Goal: Task Accomplishment & Management: Use online tool/utility

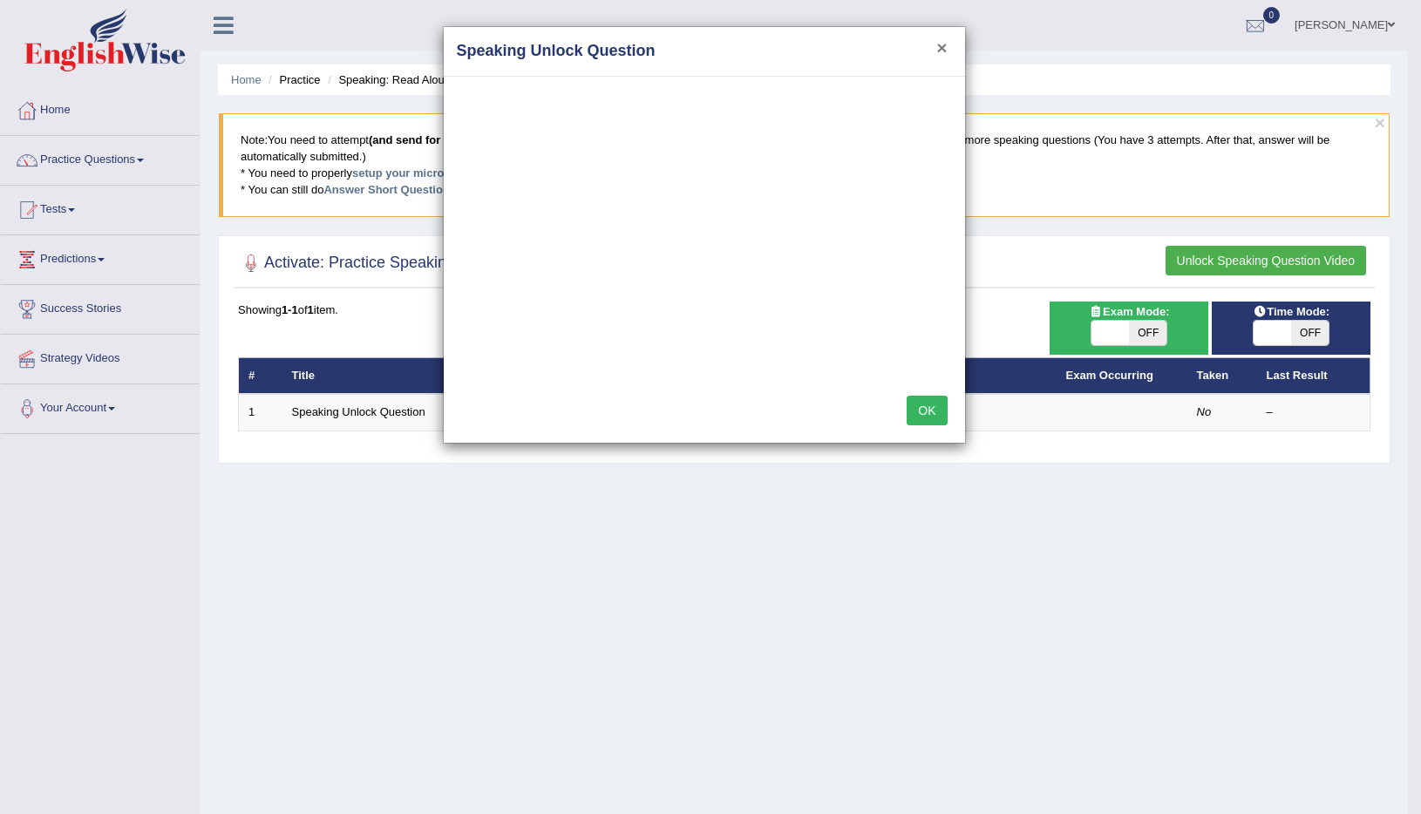
click at [940, 46] on button "×" at bounding box center [941, 47] width 10 height 18
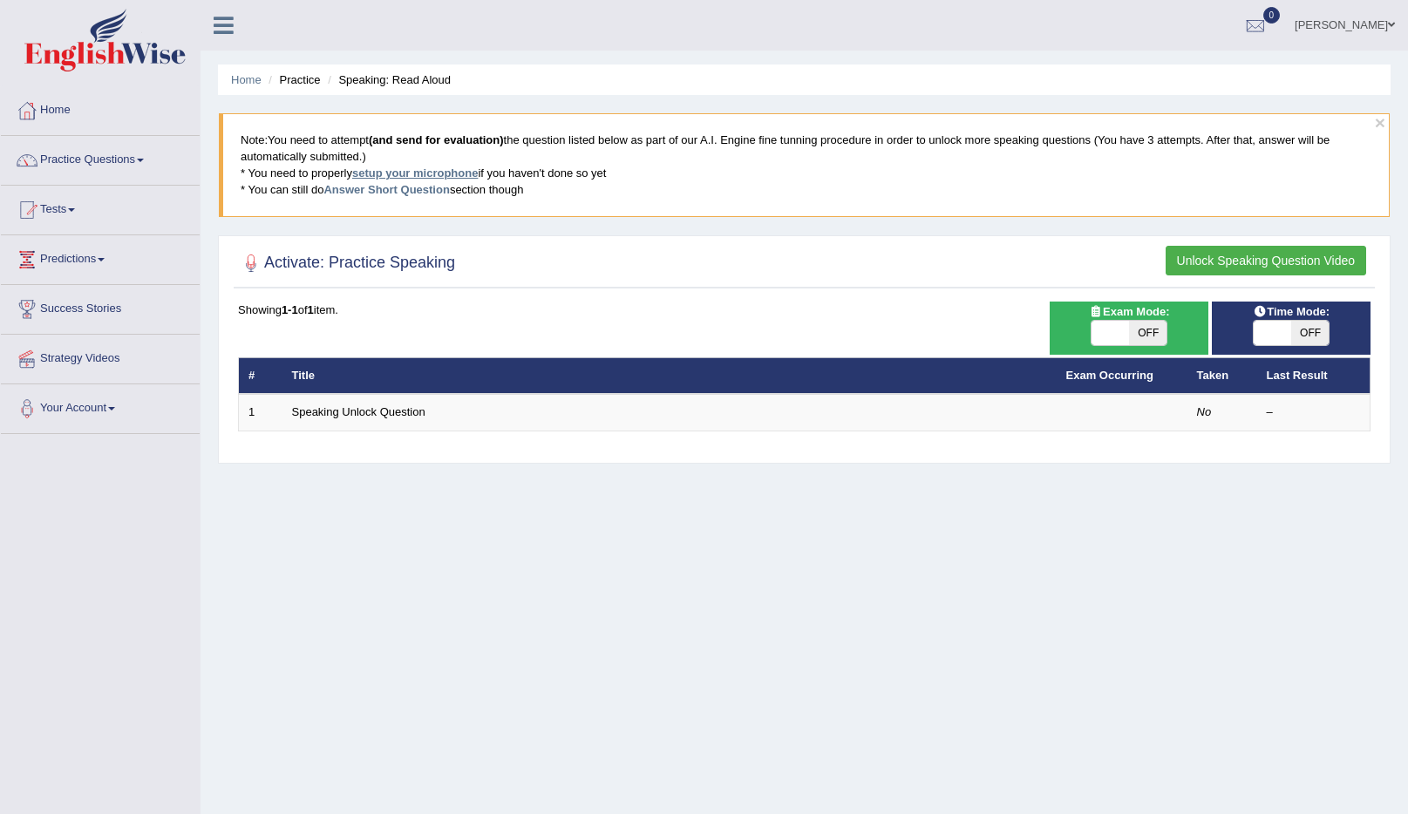
click at [459, 176] on link "setup your microphone" at bounding box center [415, 173] width 126 height 13
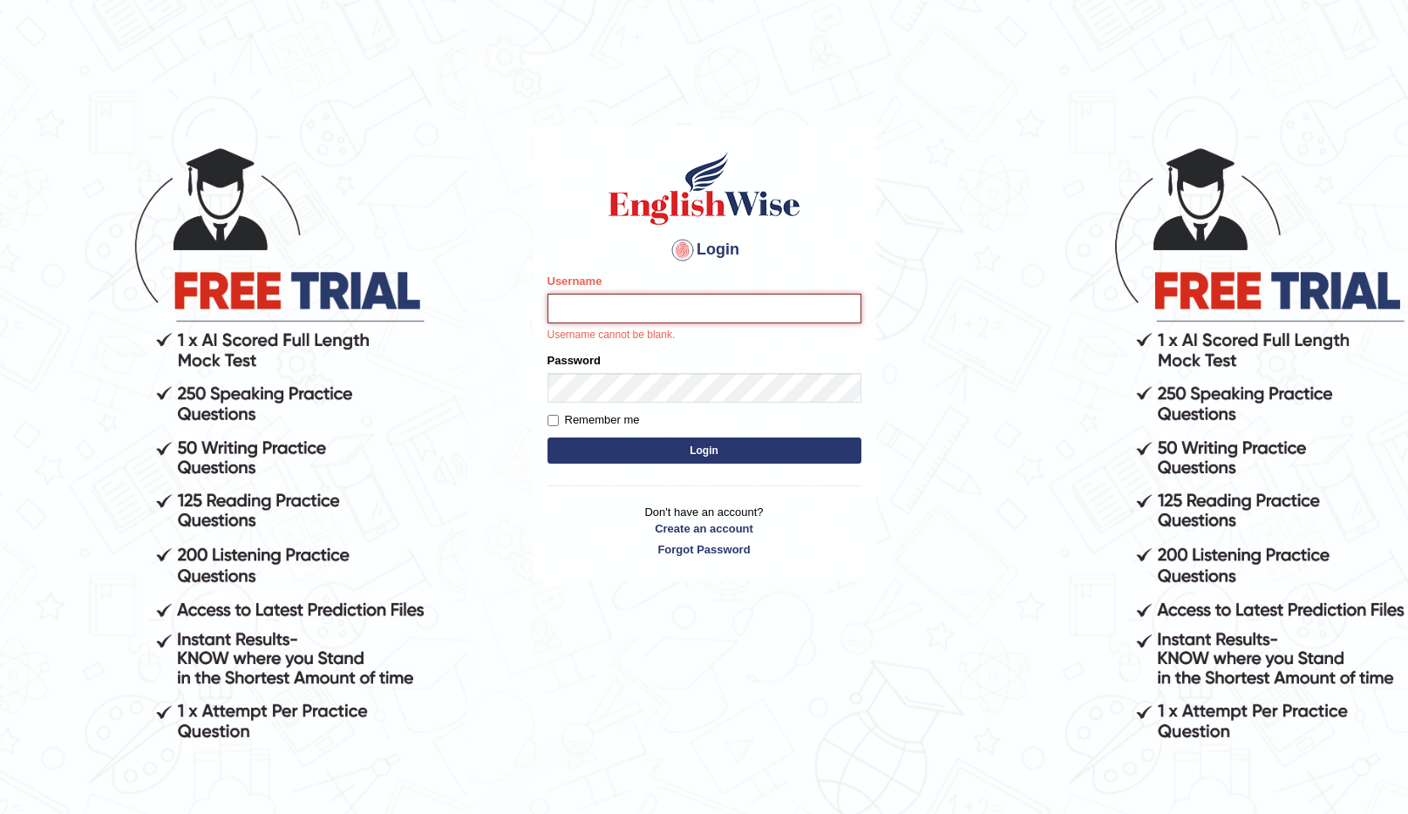
type input "victorgonzalez"
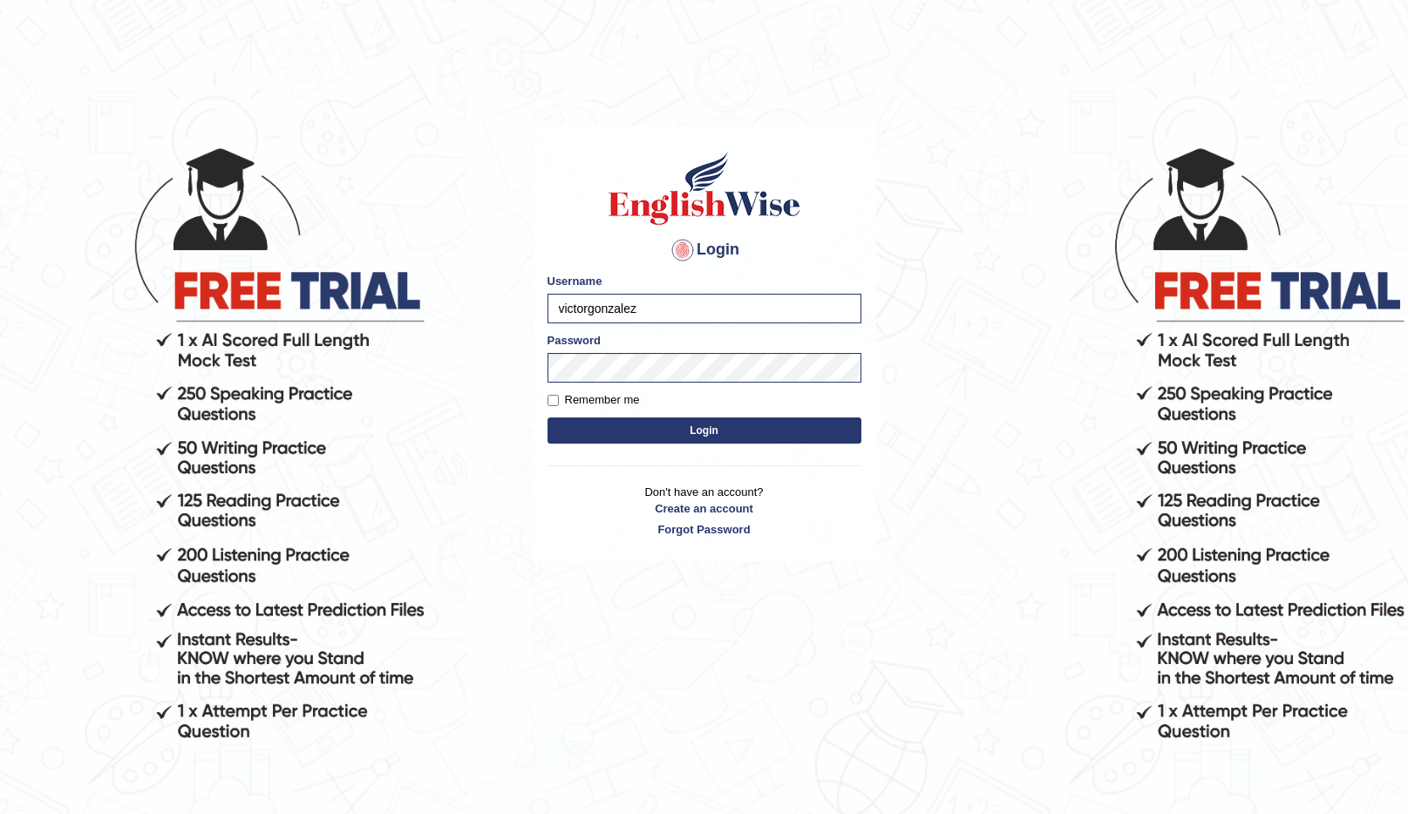
click at [707, 434] on button "Login" at bounding box center [705, 431] width 314 height 26
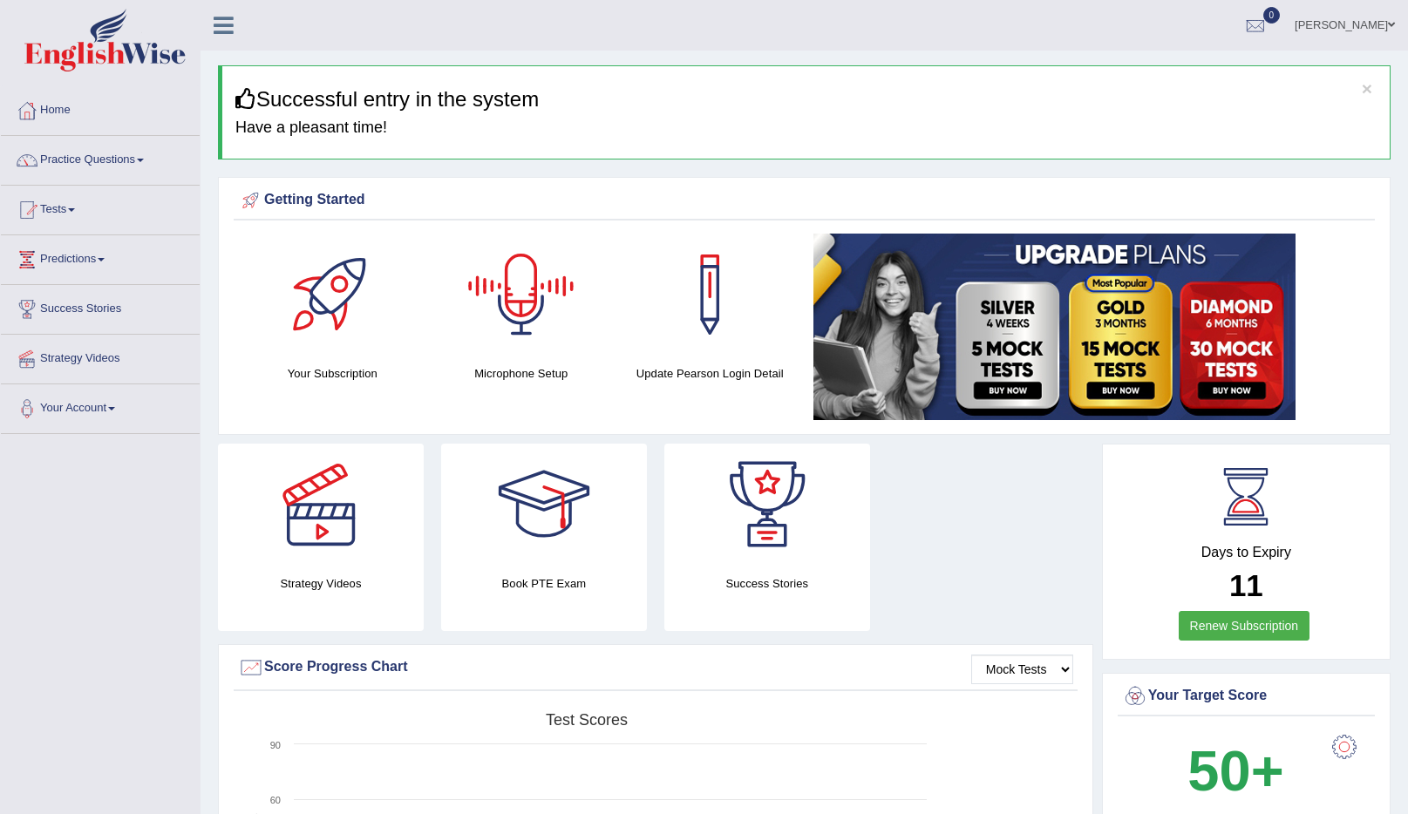
click at [521, 303] on div at bounding box center [521, 295] width 122 height 122
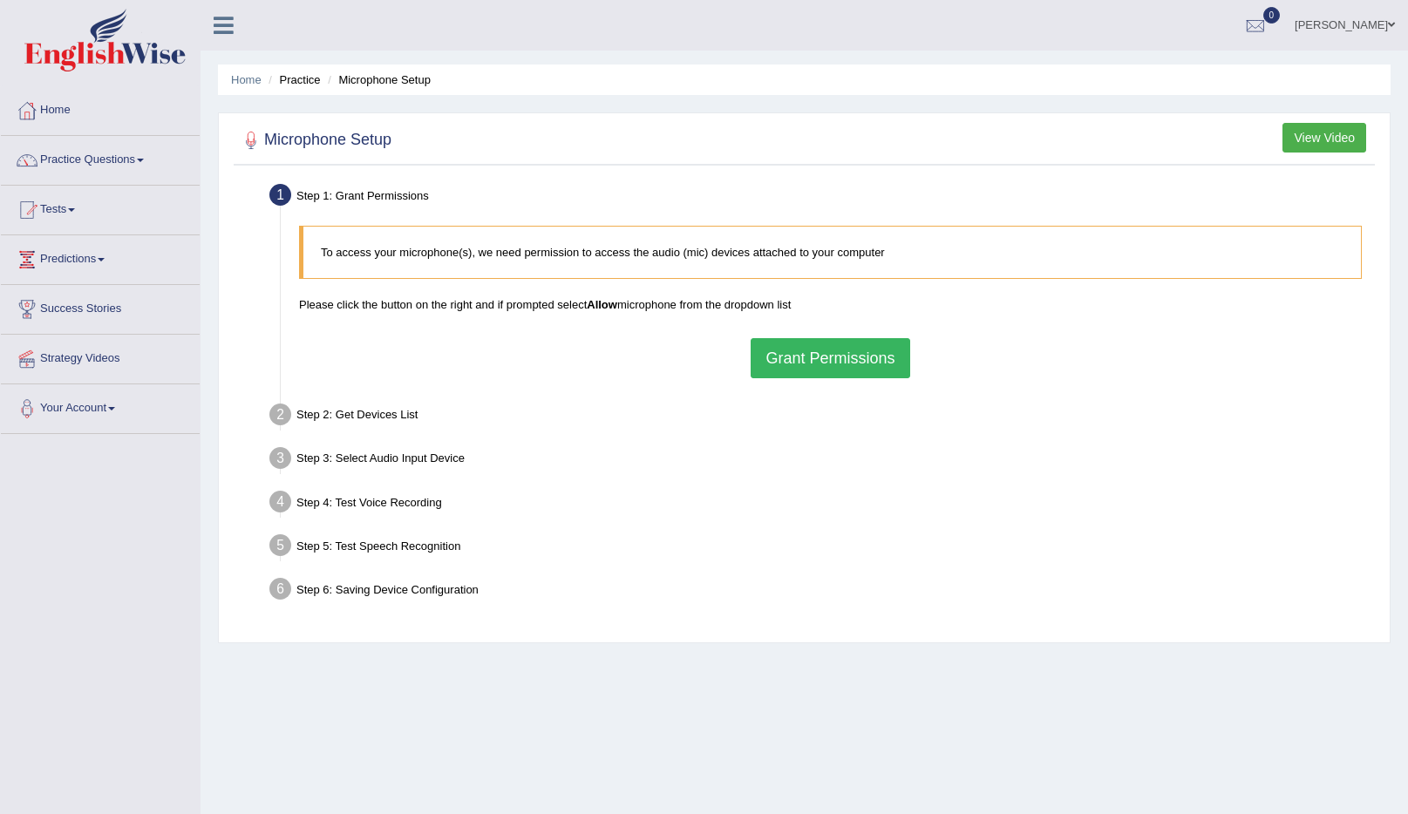
click at [834, 364] on button "Grant Permissions" at bounding box center [830, 358] width 159 height 40
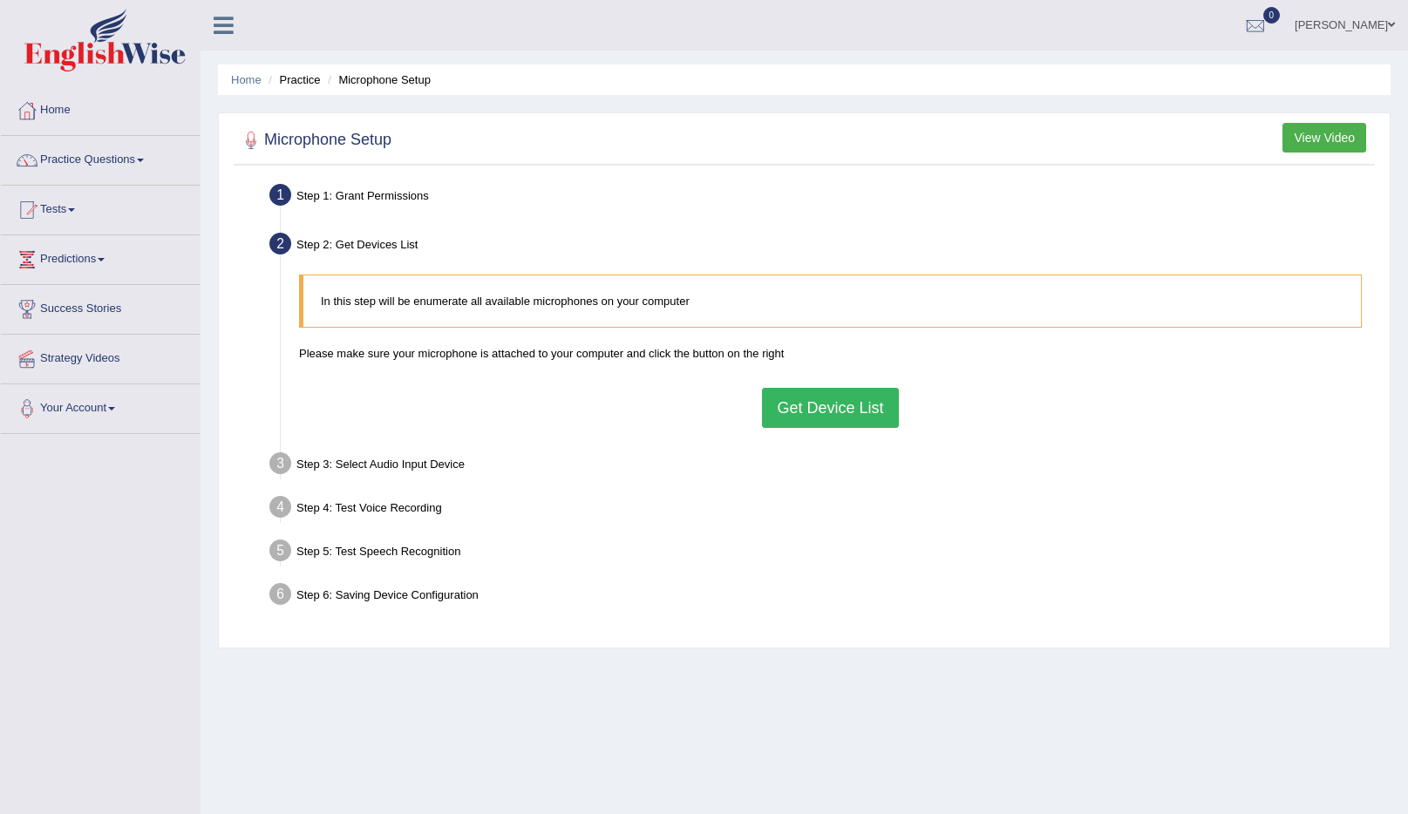
click at [833, 412] on button "Get Device List" at bounding box center [830, 408] width 136 height 40
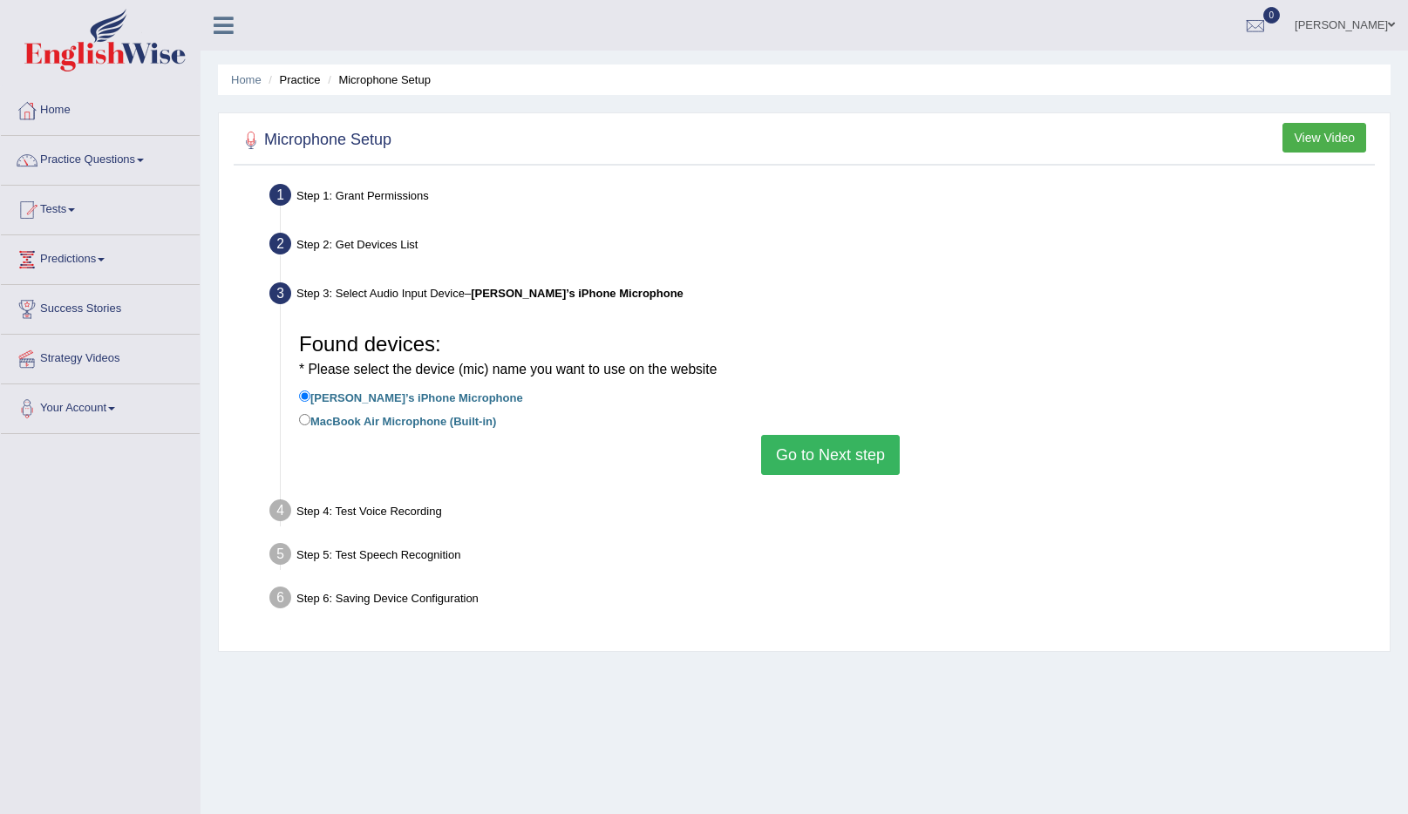
click at [443, 418] on label "MacBook Air Microphone (Built-in)" at bounding box center [397, 420] width 197 height 19
click at [310, 418] on input "MacBook Air Microphone (Built-in)" at bounding box center [304, 419] width 11 height 11
radio input "true"
click at [827, 451] on button "Go to Next step" at bounding box center [830, 455] width 139 height 40
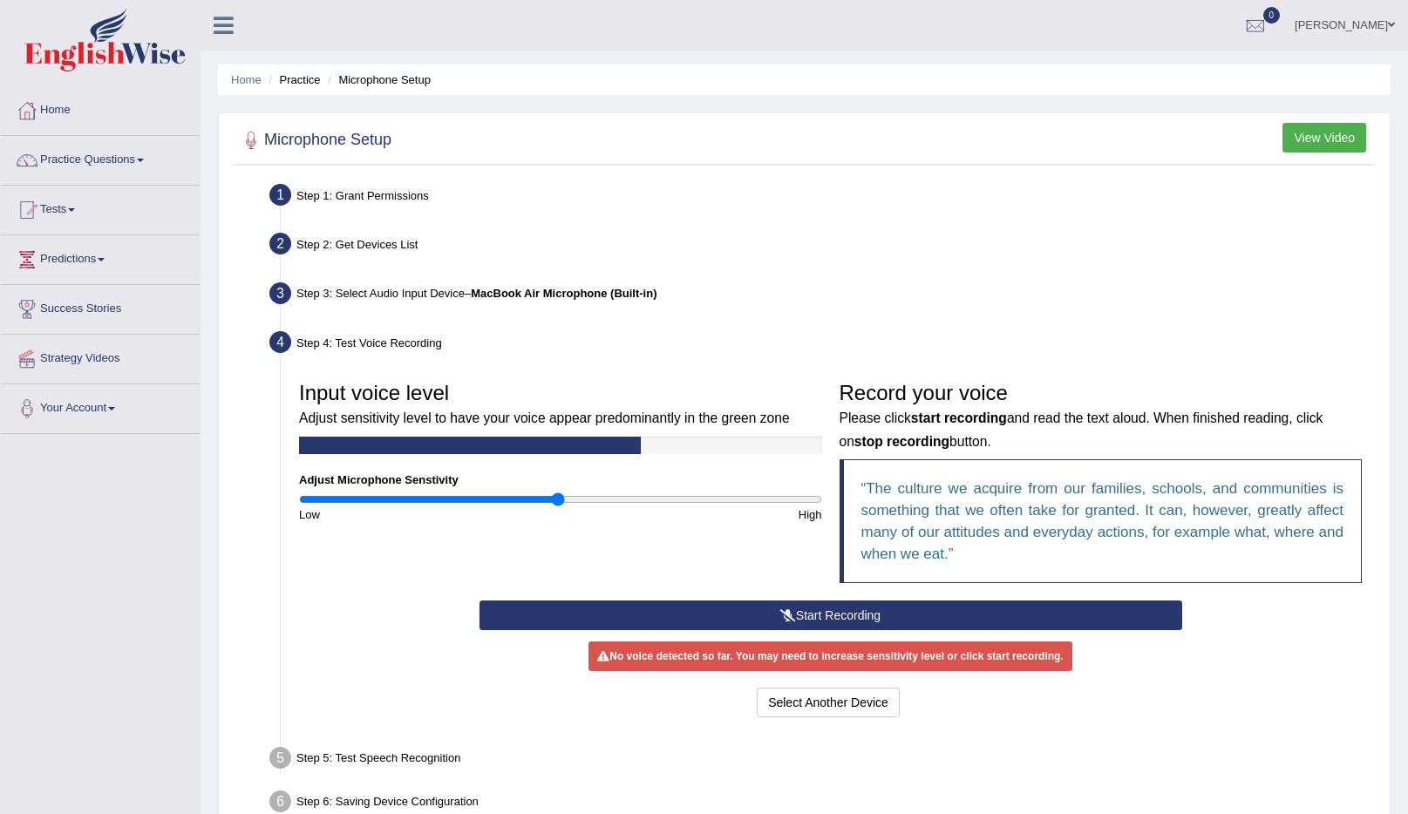
click at [873, 619] on button "Start Recording" at bounding box center [831, 616] width 703 height 30
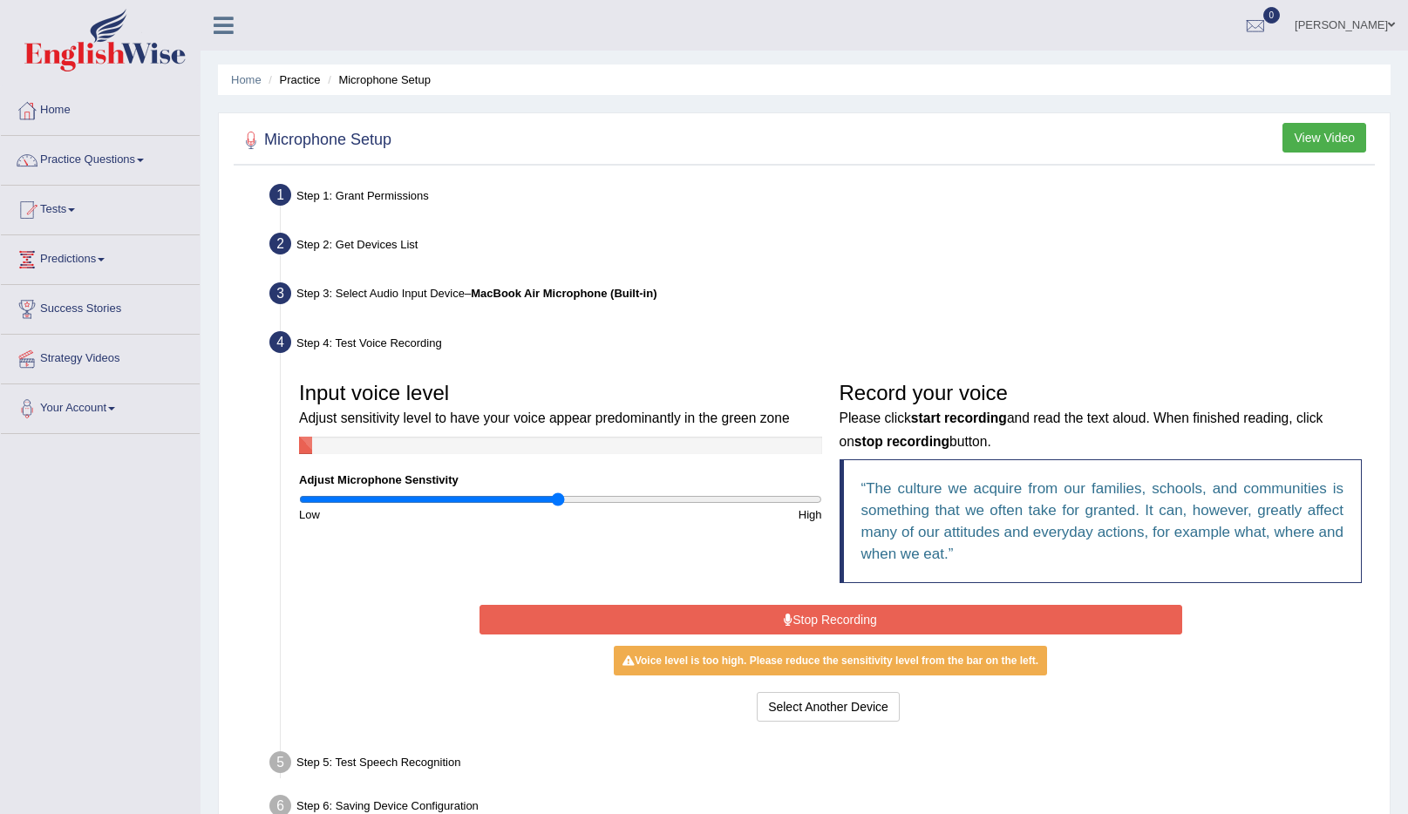
click at [873, 619] on button "Stop Recording" at bounding box center [831, 620] width 703 height 30
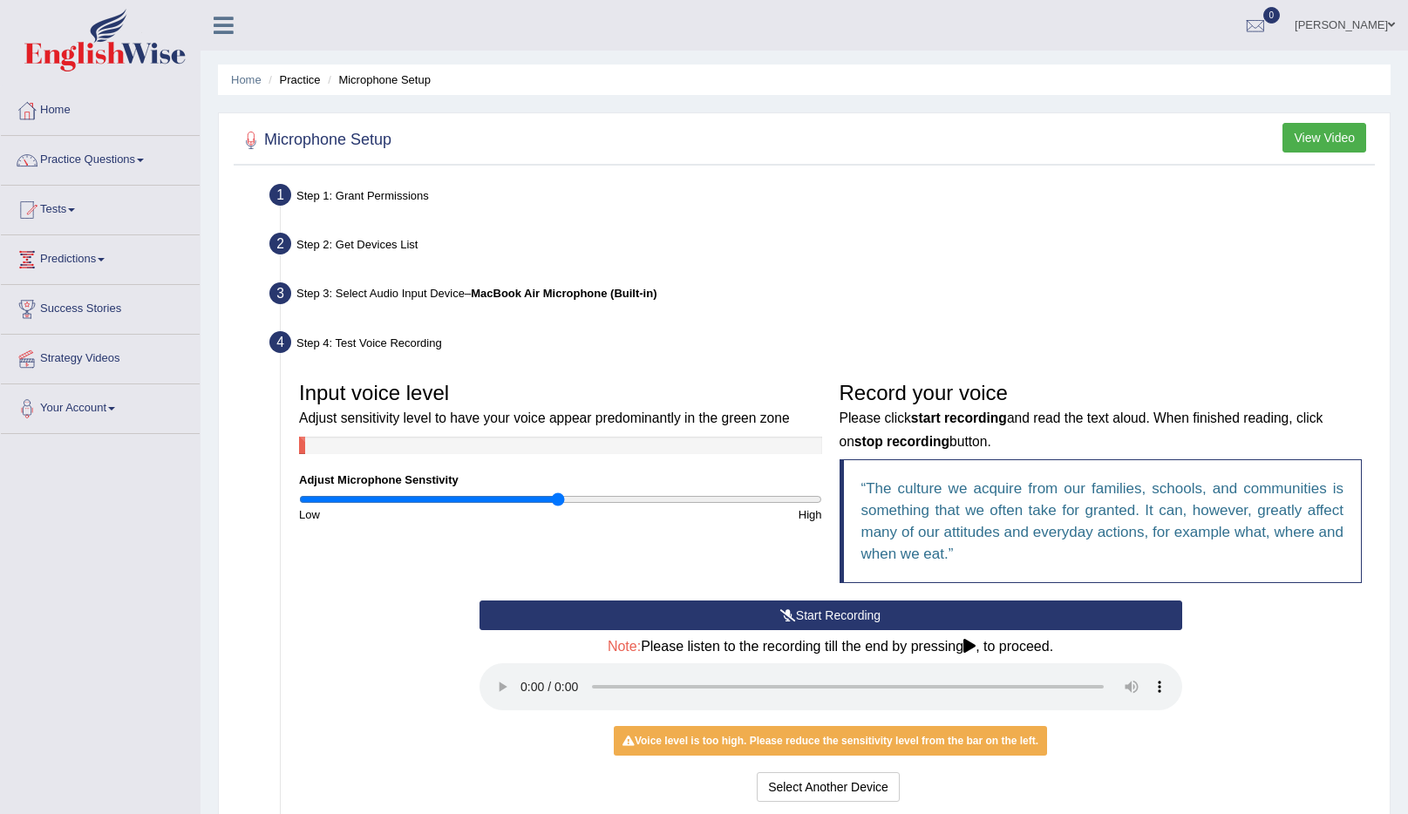
scroll to position [182, 0]
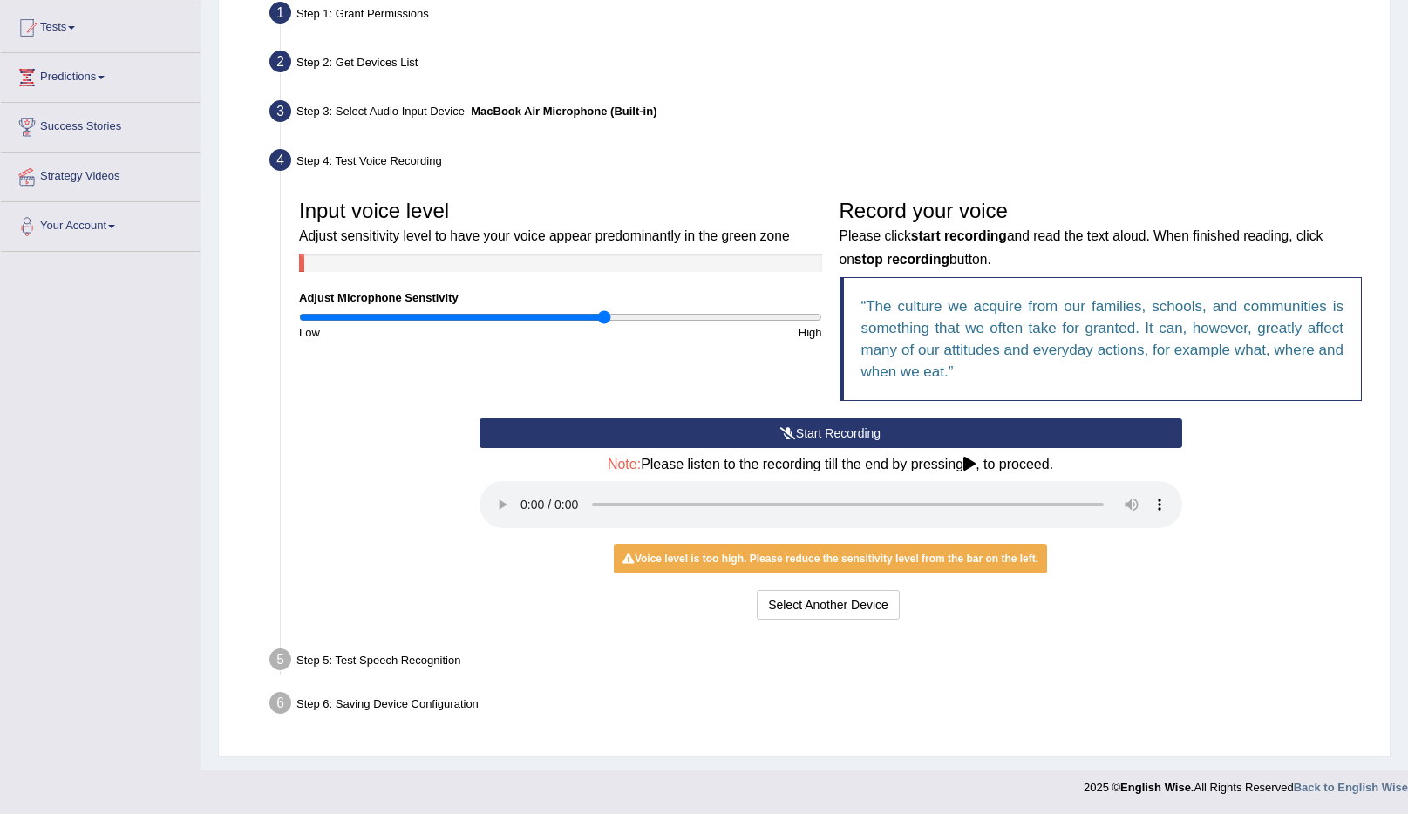
drag, startPoint x: 557, startPoint y: 319, endPoint x: 606, endPoint y: 323, distance: 49.0
click at [606, 323] on input "range" at bounding box center [560, 317] width 523 height 14
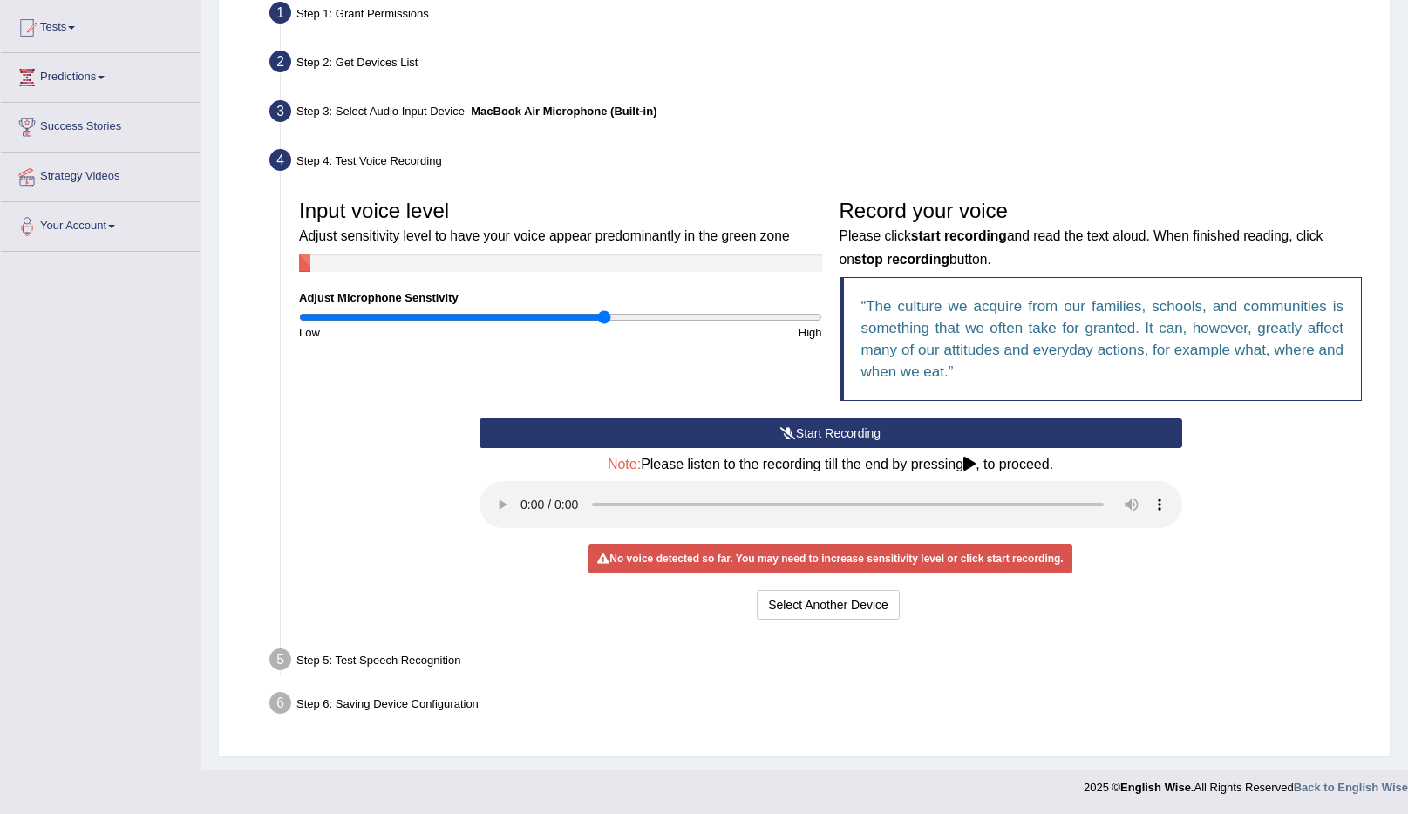
drag, startPoint x: 606, startPoint y: 323, endPoint x: 578, endPoint y: 323, distance: 27.9
click at [562, 324] on div "High" at bounding box center [696, 332] width 270 height 17
drag, startPoint x: 603, startPoint y: 320, endPoint x: 699, endPoint y: 324, distance: 96.0
click at [699, 324] on input "range" at bounding box center [560, 317] width 523 height 14
drag, startPoint x: 707, startPoint y: 320, endPoint x: 824, endPoint y: 322, distance: 116.8
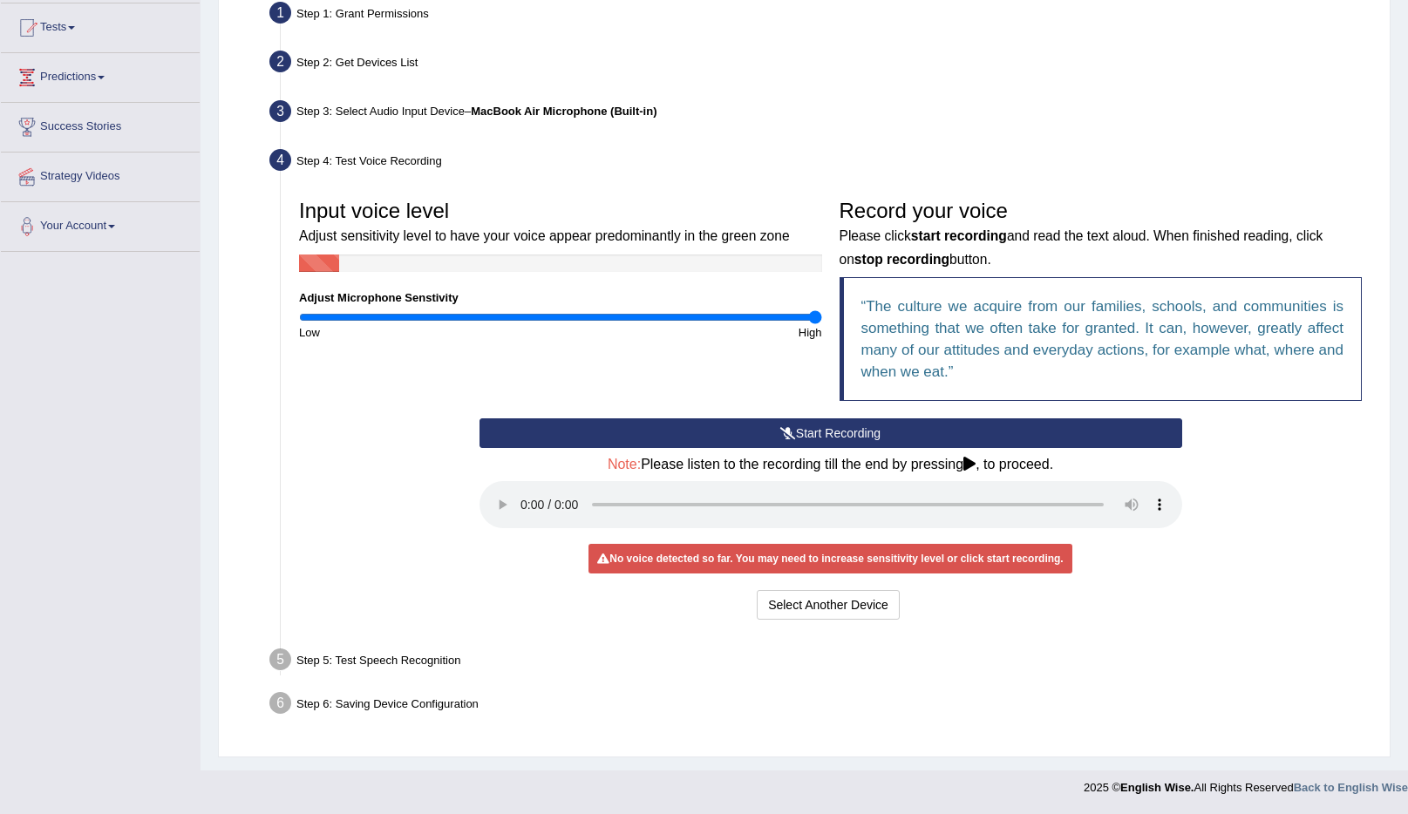
type input "2"
click at [822, 322] on input "range" at bounding box center [560, 317] width 523 height 14
click at [849, 432] on button "Start Recording" at bounding box center [831, 434] width 703 height 30
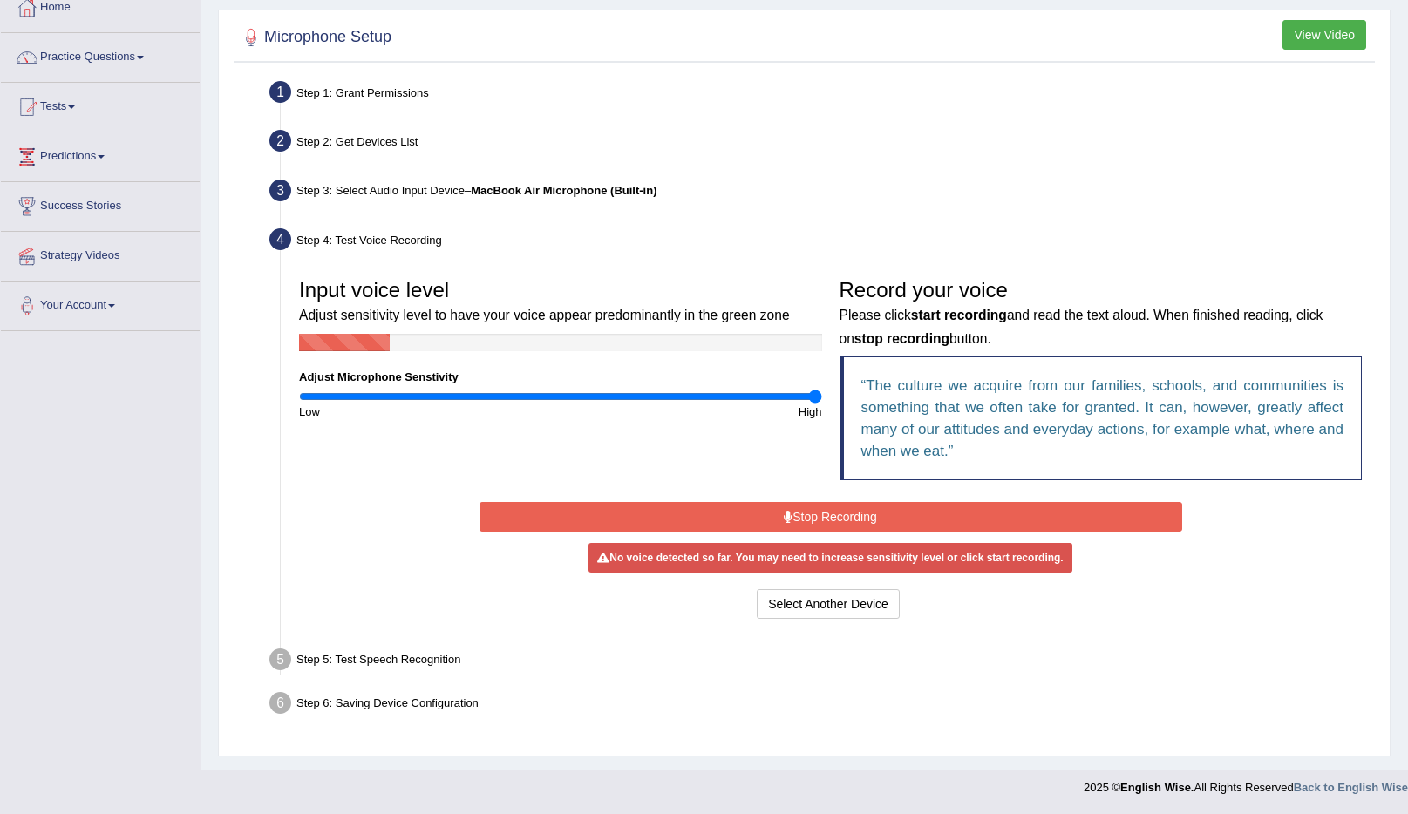
scroll to position [103, 0]
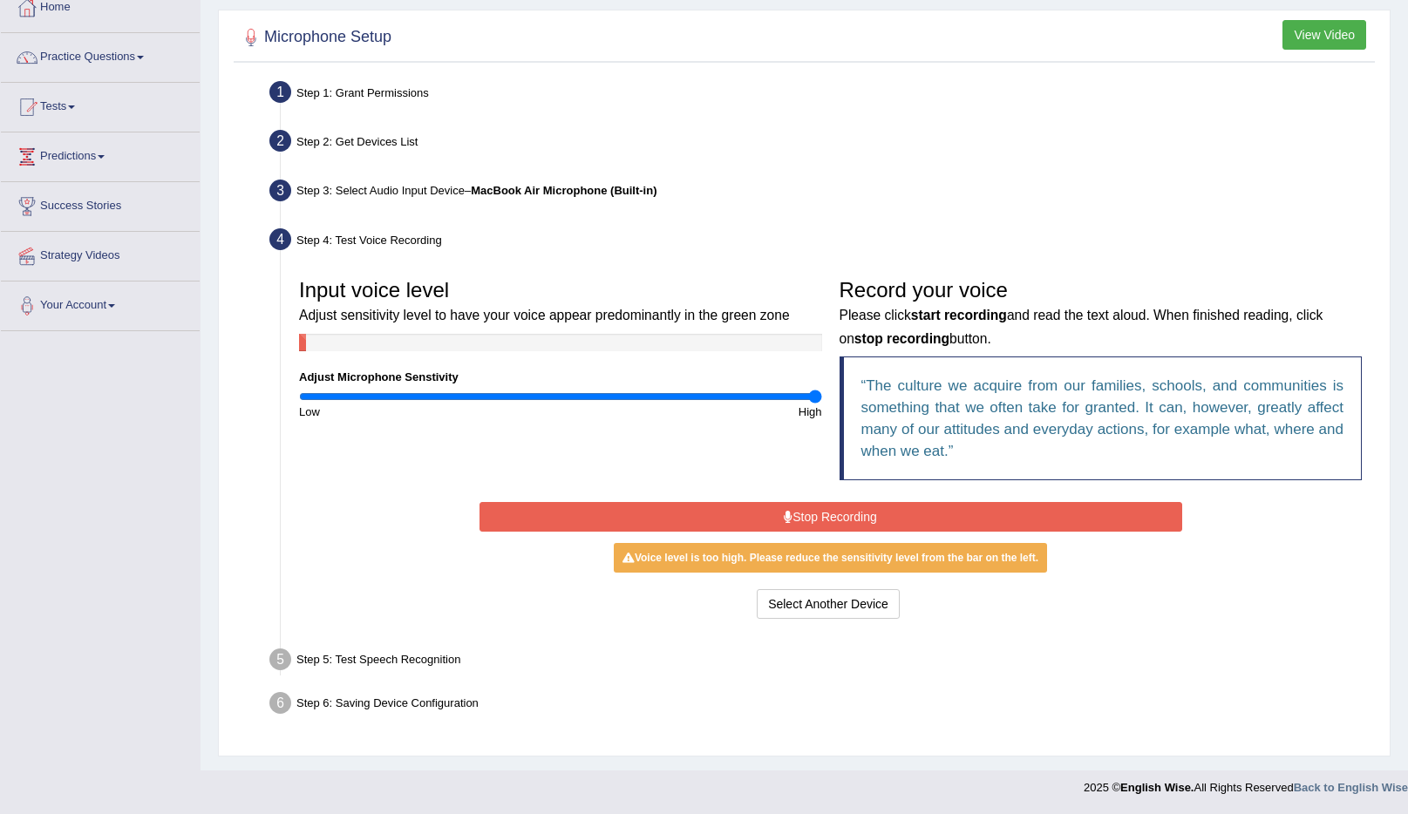
click at [969, 516] on button "Stop Recording" at bounding box center [831, 517] width 703 height 30
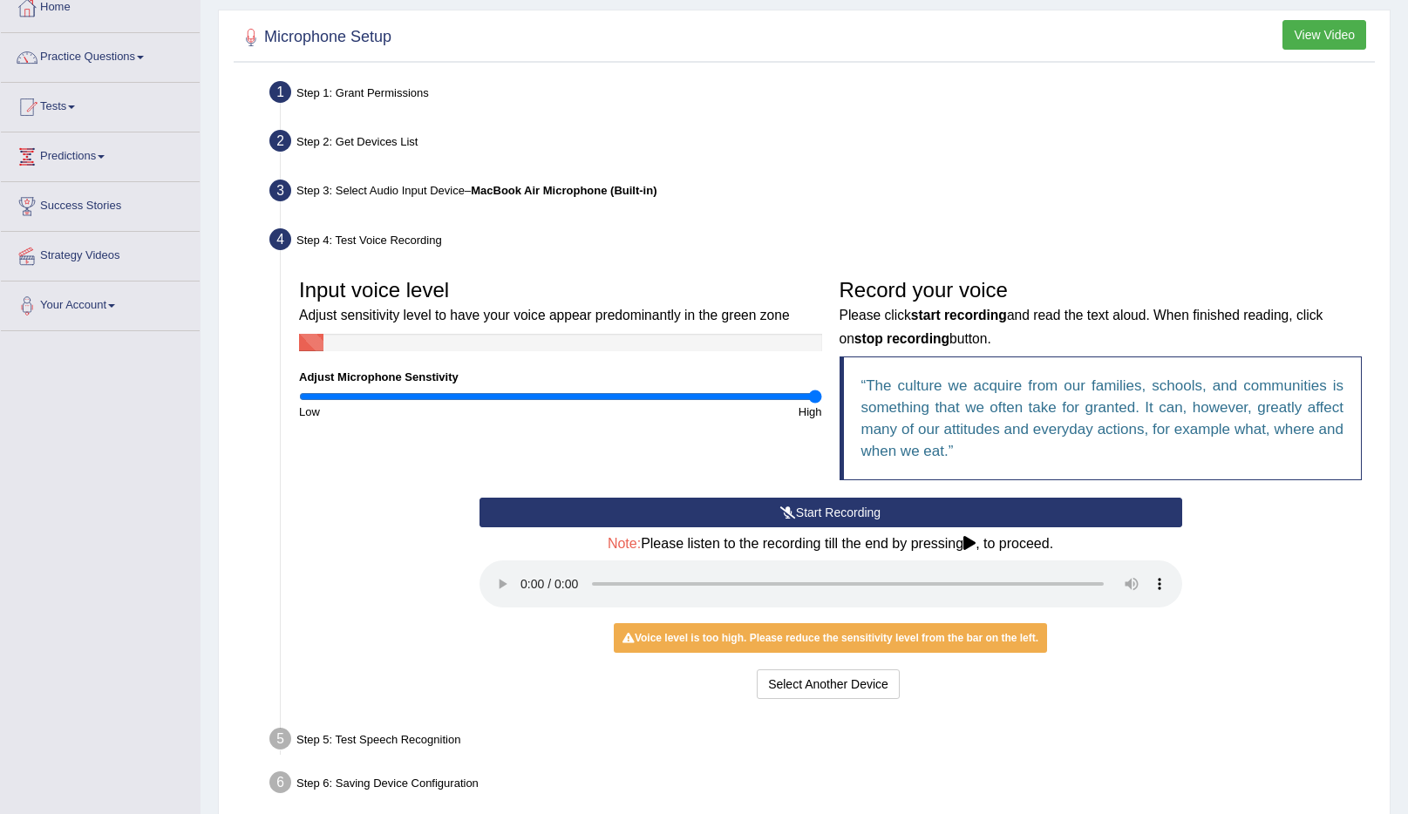
scroll to position [182, 0]
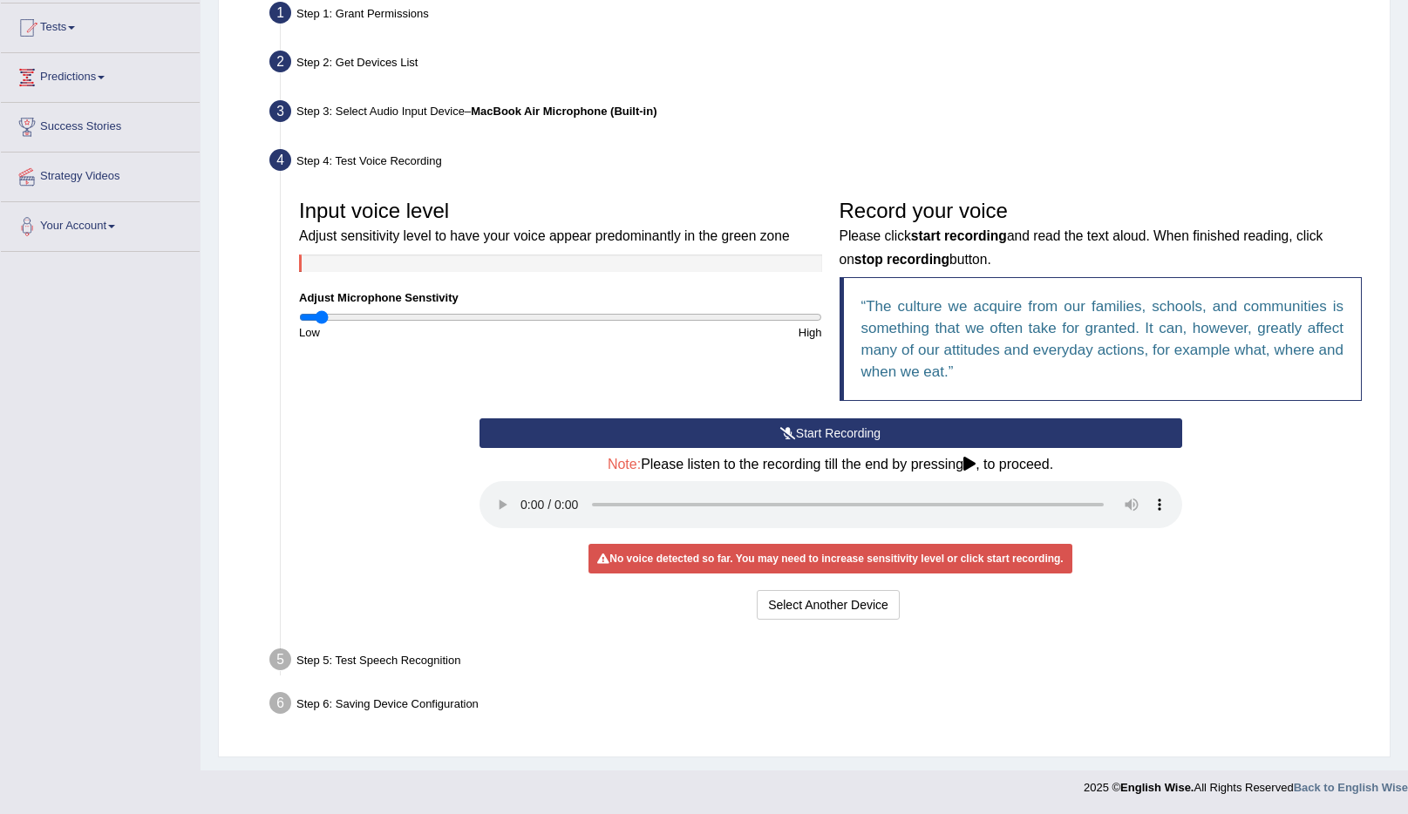
drag, startPoint x: 818, startPoint y: 320, endPoint x: 321, endPoint y: 335, distance: 497.2
click at [321, 324] on input "range" at bounding box center [560, 317] width 523 height 14
drag, startPoint x: 327, startPoint y: 322, endPoint x: 369, endPoint y: 320, distance: 41.9
click at [366, 320] on input "range" at bounding box center [560, 317] width 523 height 14
click at [836, 438] on button "Start Recording" at bounding box center [831, 434] width 703 height 30
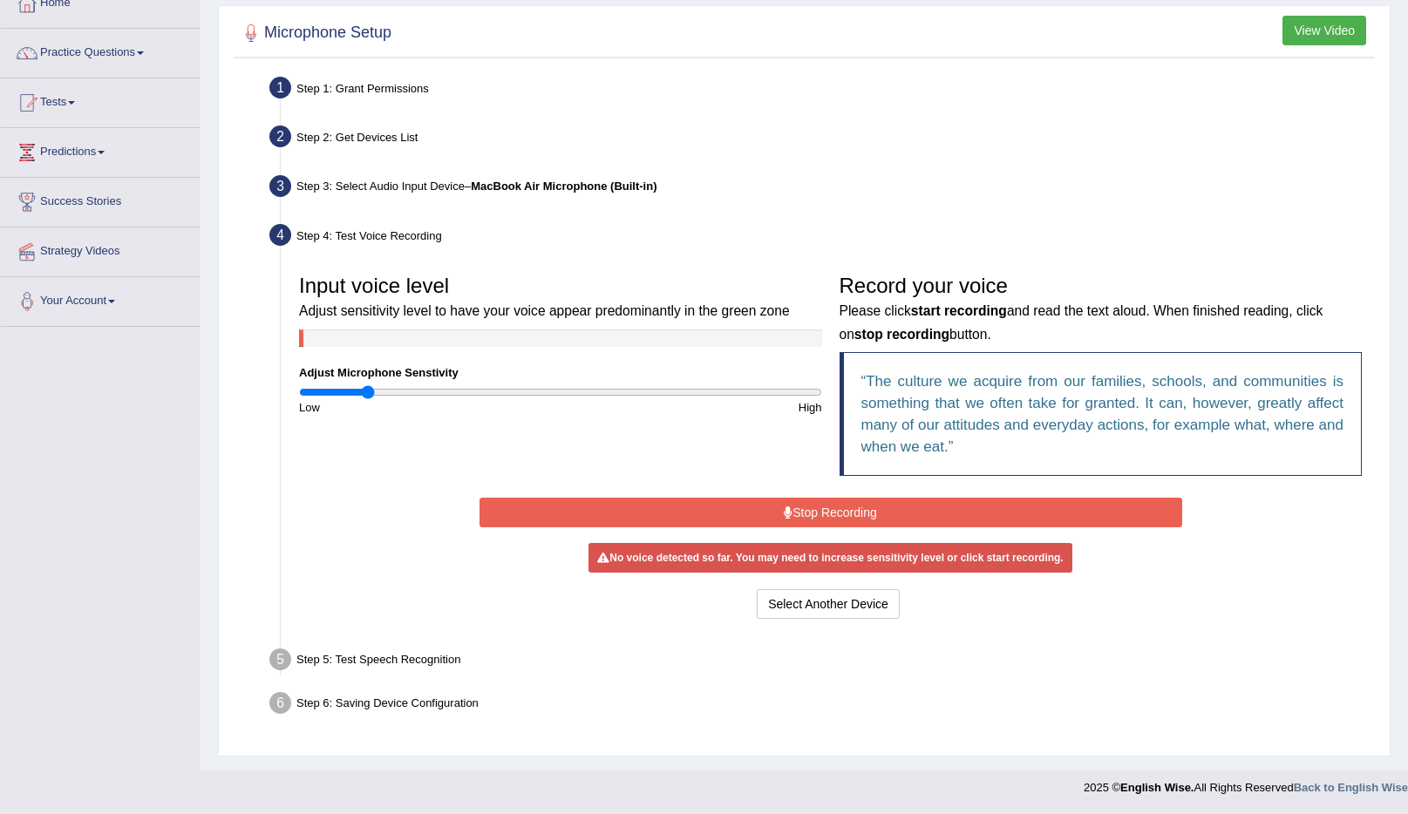
scroll to position [103, 0]
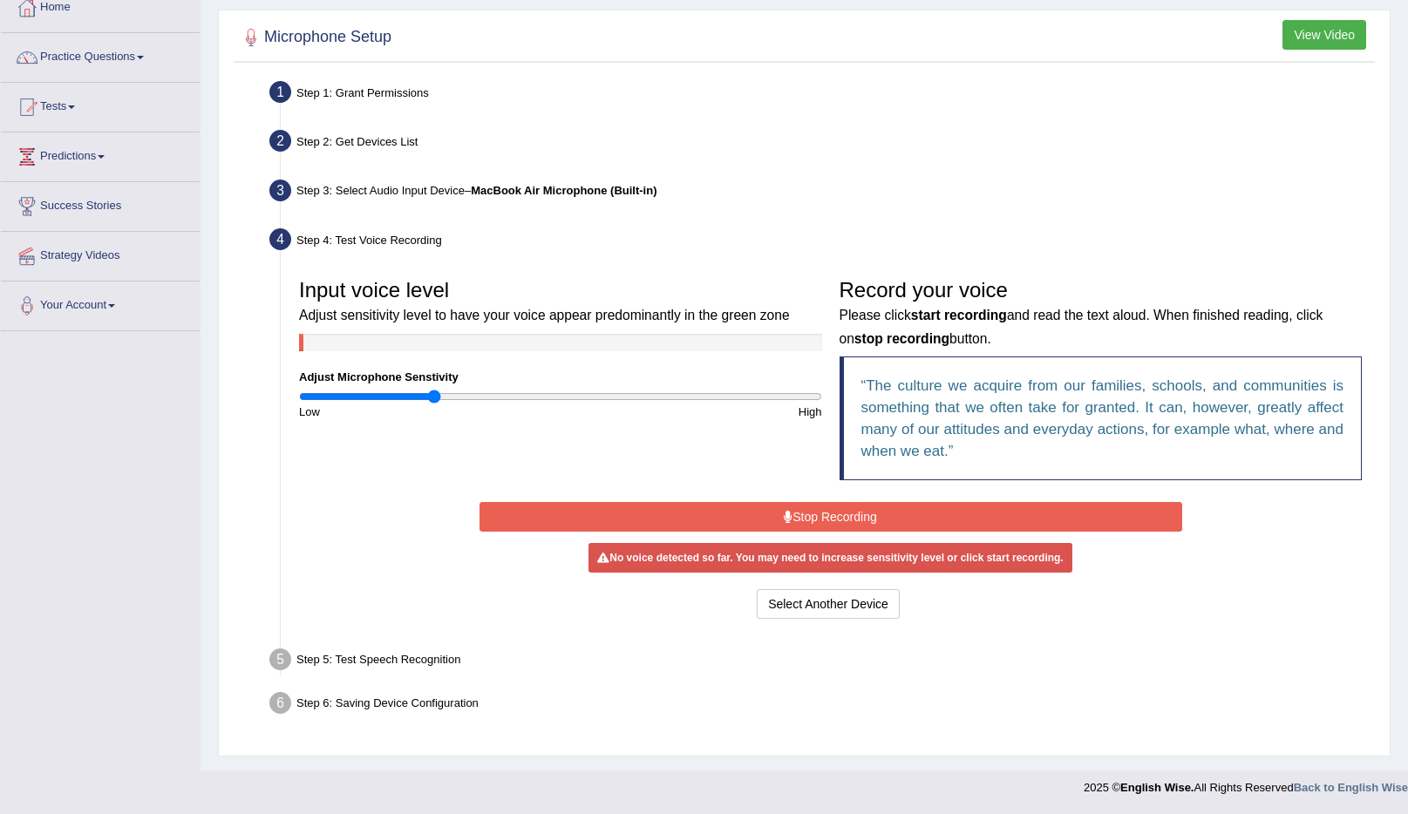
drag, startPoint x: 369, startPoint y: 396, endPoint x: 434, endPoint y: 399, distance: 65.5
type input "0.52"
click at [434, 399] on input "range" at bounding box center [560, 397] width 523 height 14
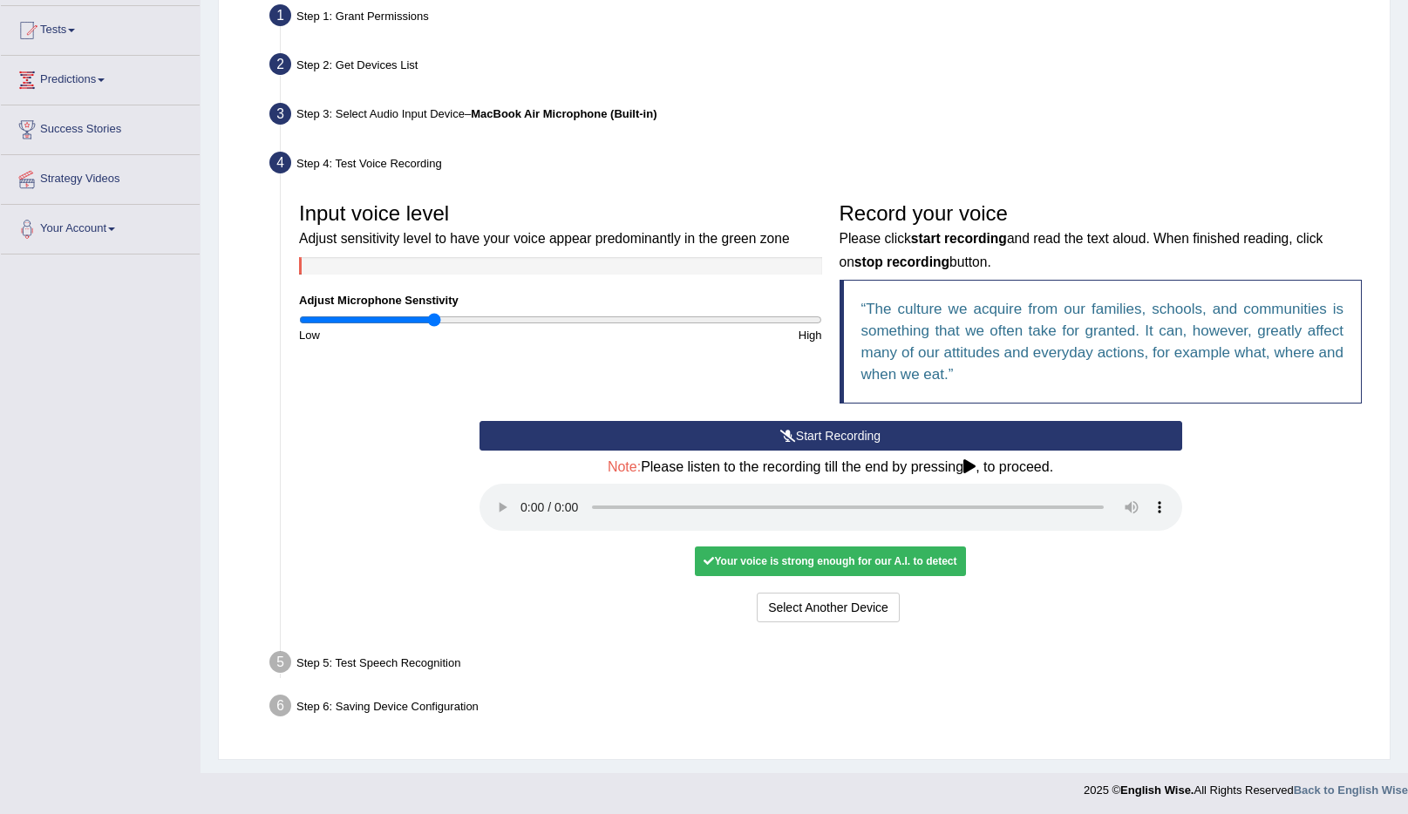
scroll to position [182, 0]
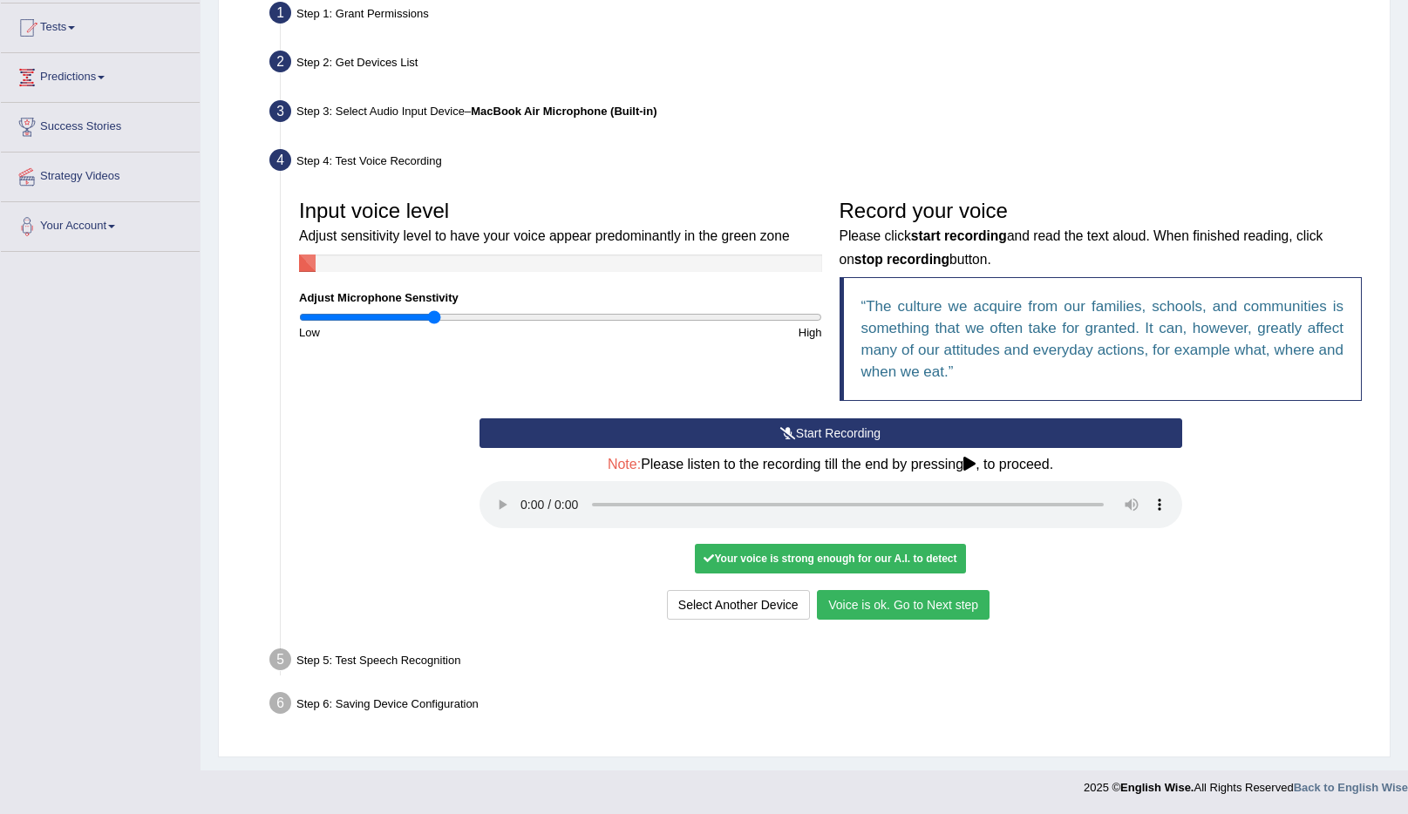
click at [874, 596] on button "Voice is ok. Go to Next step" at bounding box center [903, 605] width 173 height 30
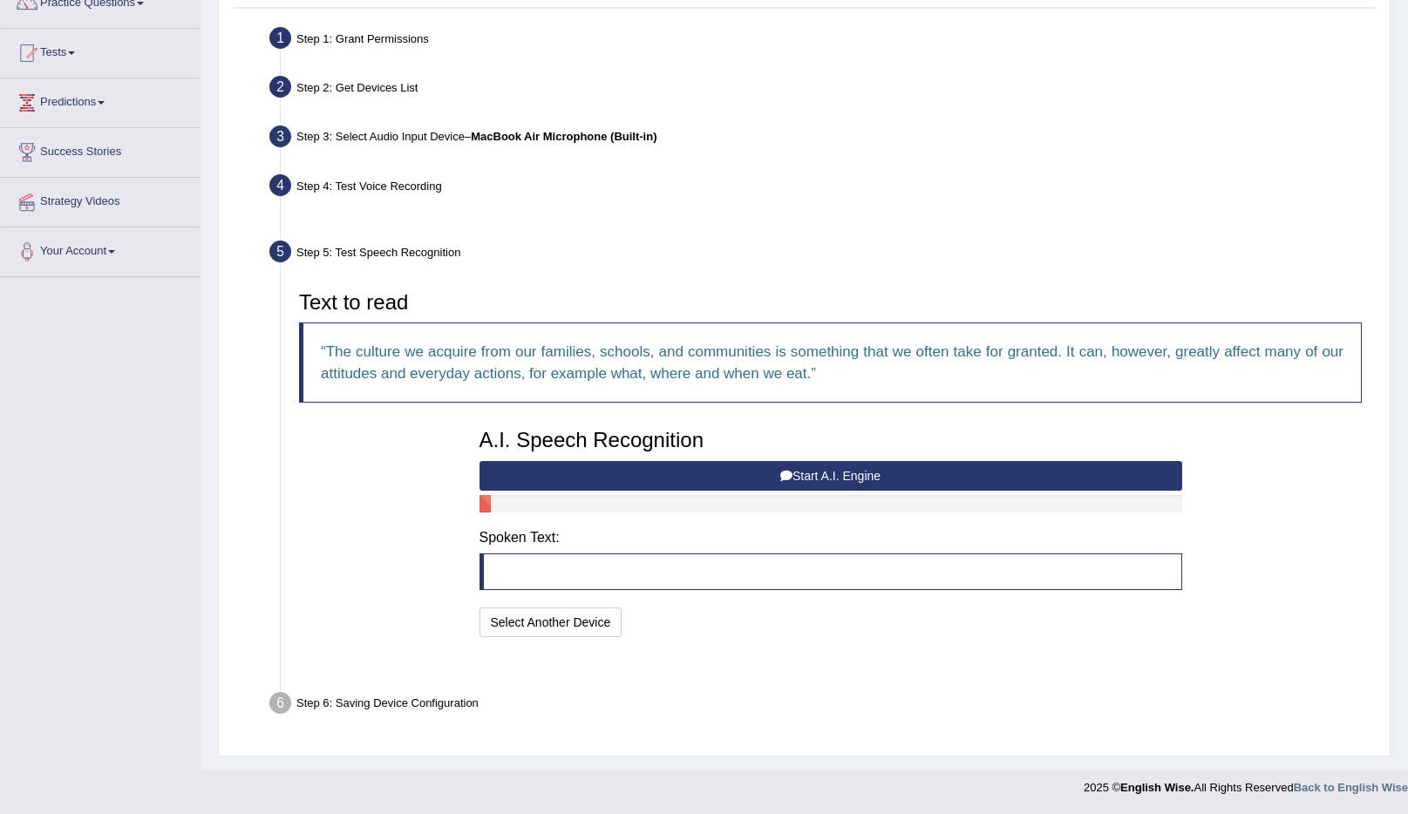
scroll to position [114, 0]
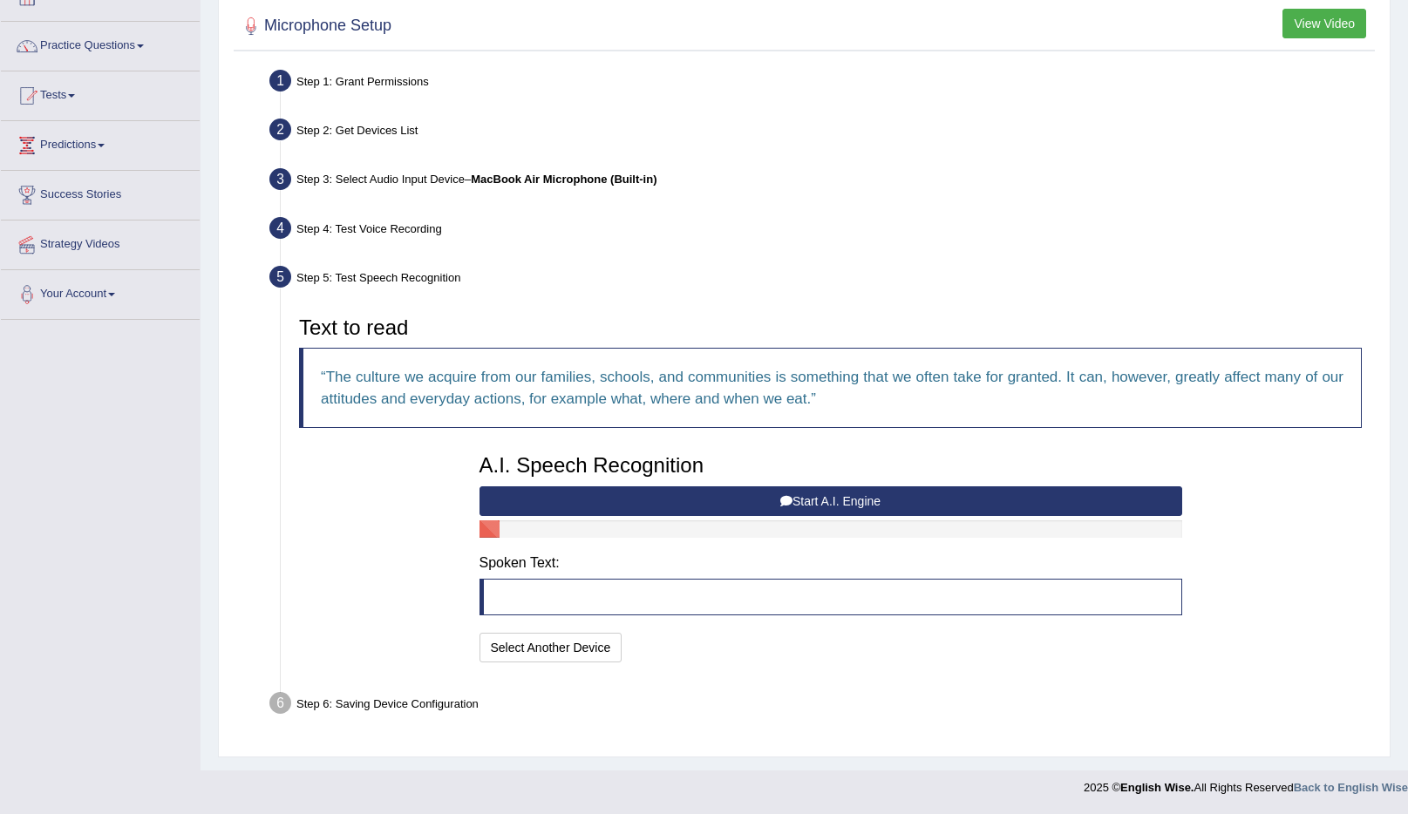
click at [914, 507] on button "Start A.I. Engine" at bounding box center [831, 502] width 703 height 30
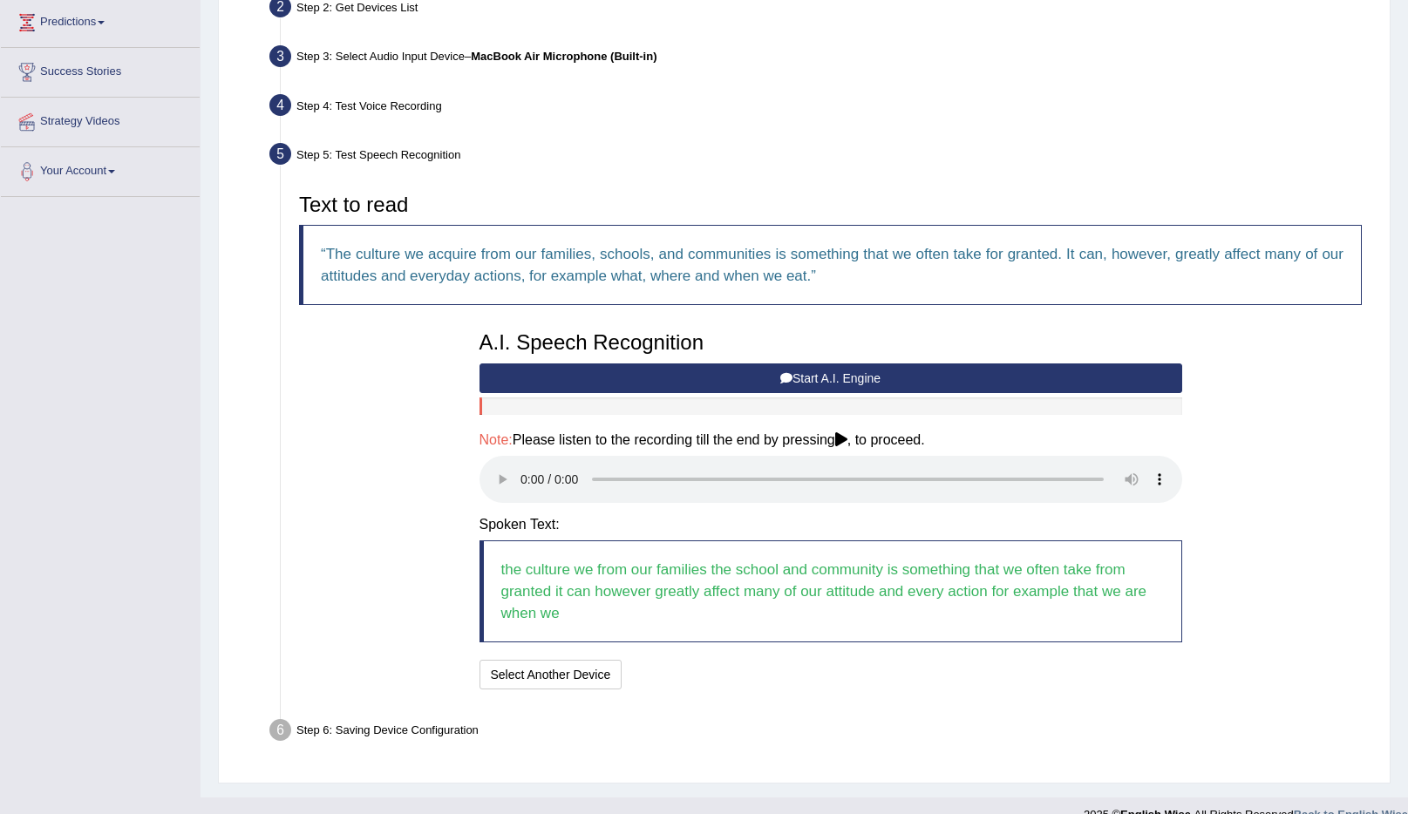
scroll to position [239, 0]
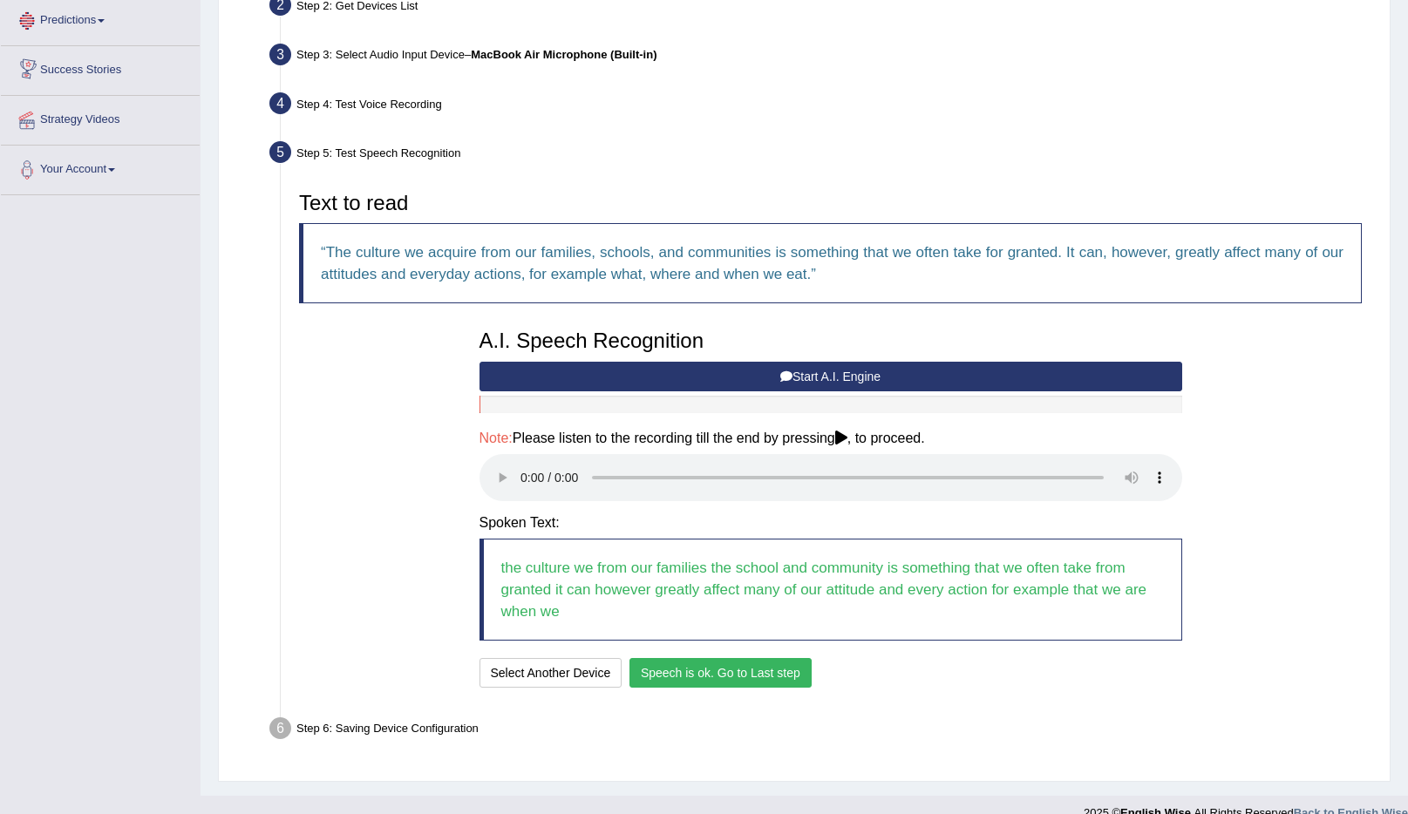
click at [766, 677] on button "Speech is ok. Go to Last step" at bounding box center [721, 673] width 182 height 30
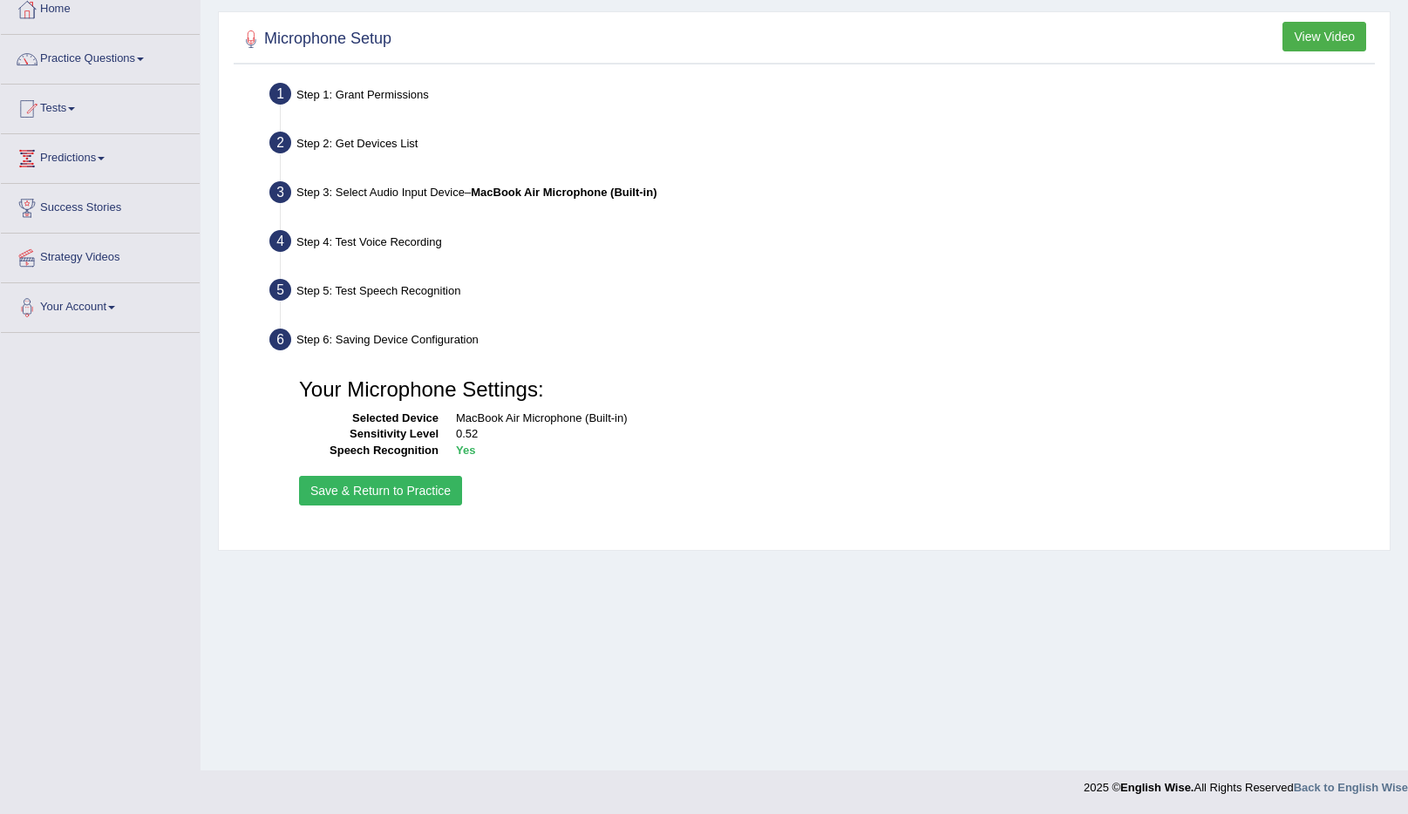
click at [360, 496] on button "Save & Return to Practice" at bounding box center [380, 491] width 163 height 30
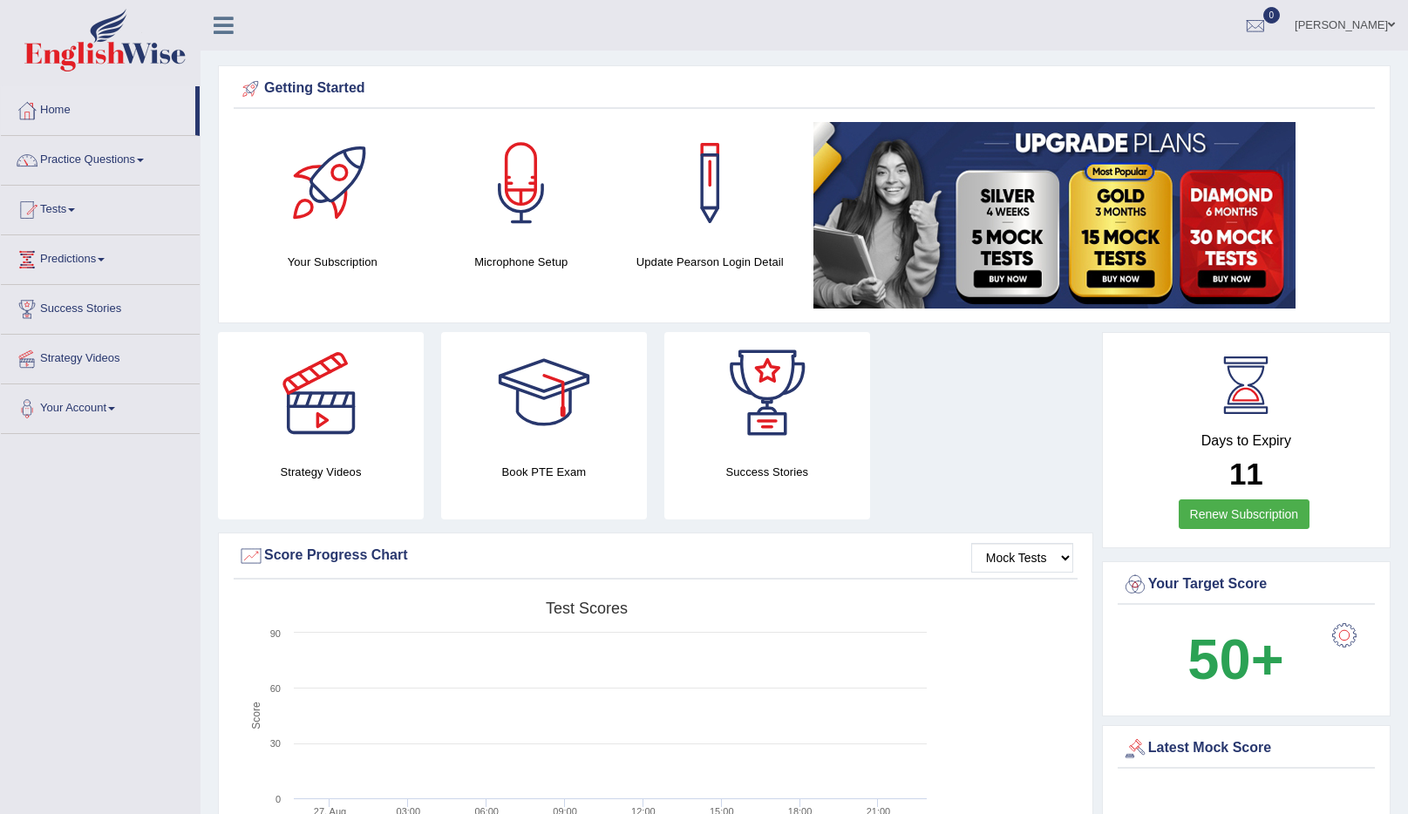
click at [142, 157] on link "Practice Questions" at bounding box center [100, 158] width 199 height 44
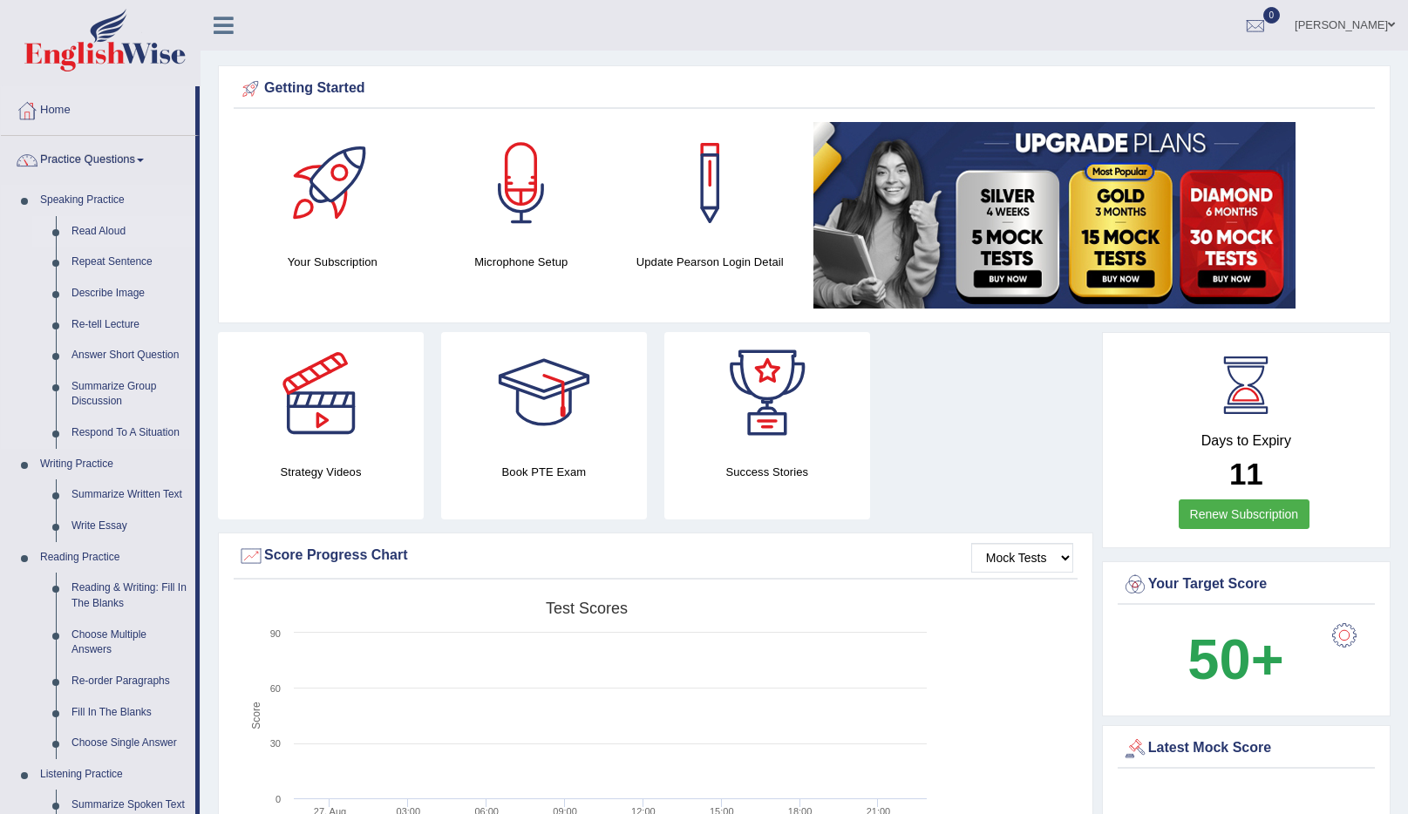
click at [101, 223] on link "Read Aloud" at bounding box center [130, 231] width 132 height 31
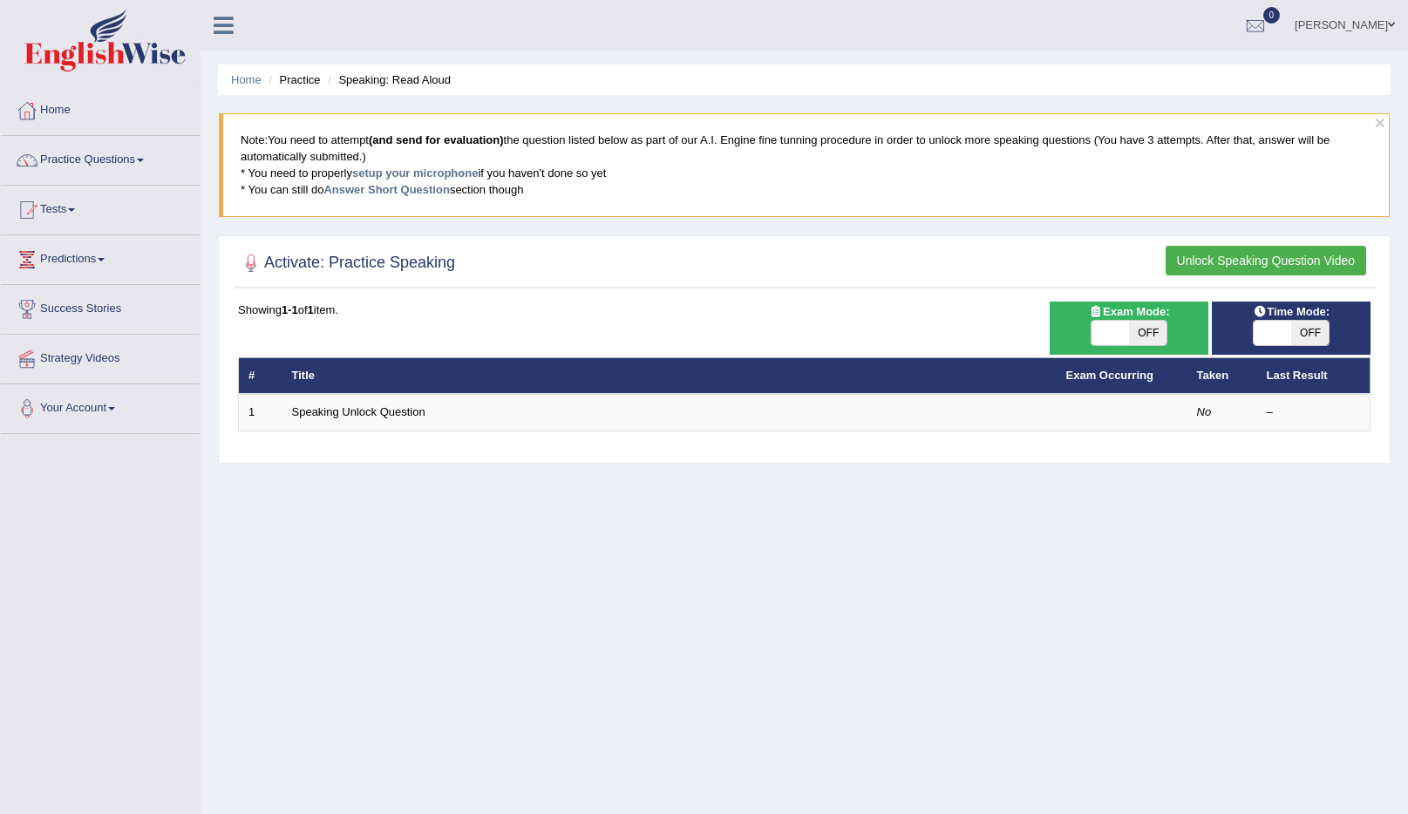
click at [1150, 333] on span "OFF" at bounding box center [1147, 333] width 37 height 24
checkbox input "true"
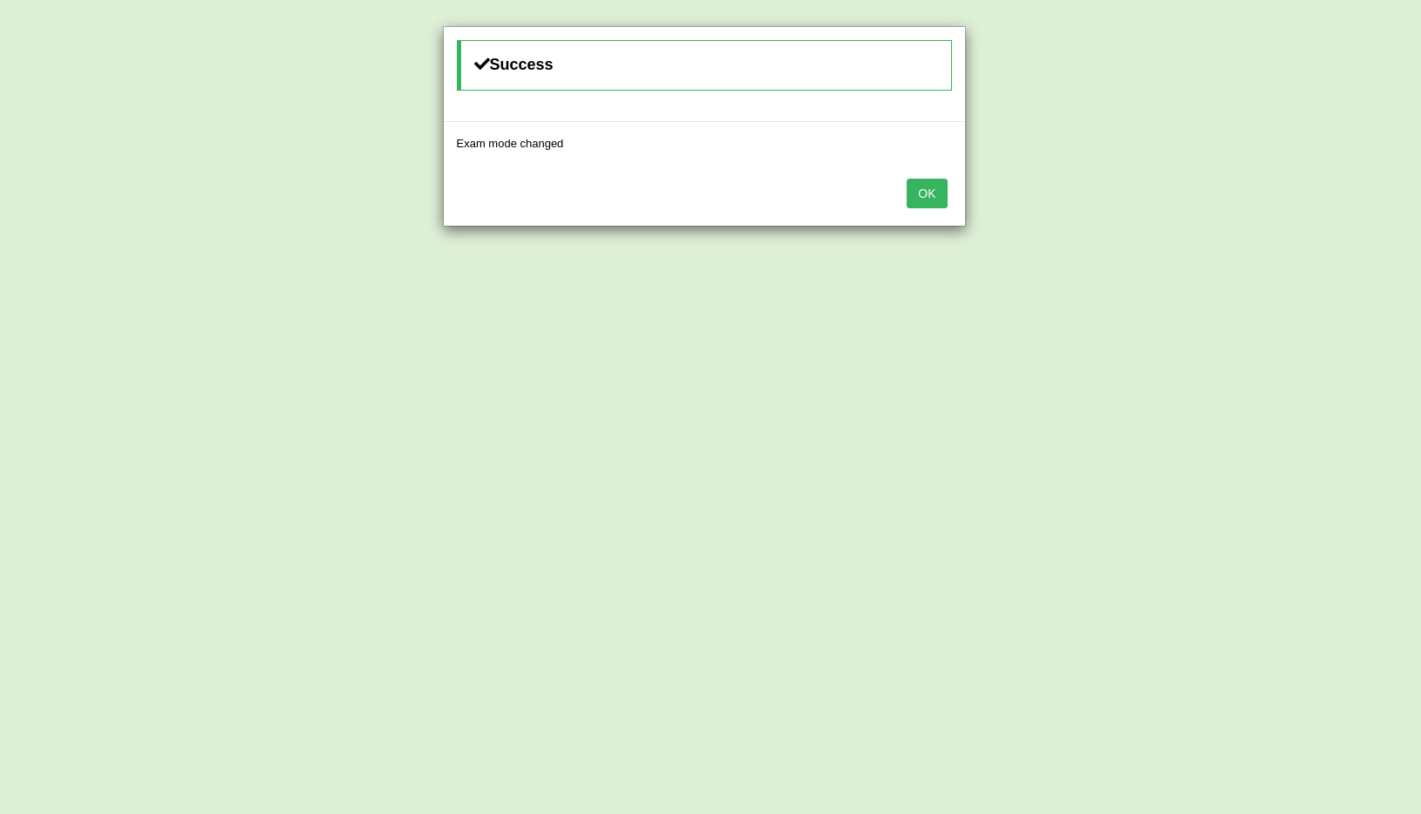
click at [922, 197] on button "OK" at bounding box center [927, 194] width 40 height 30
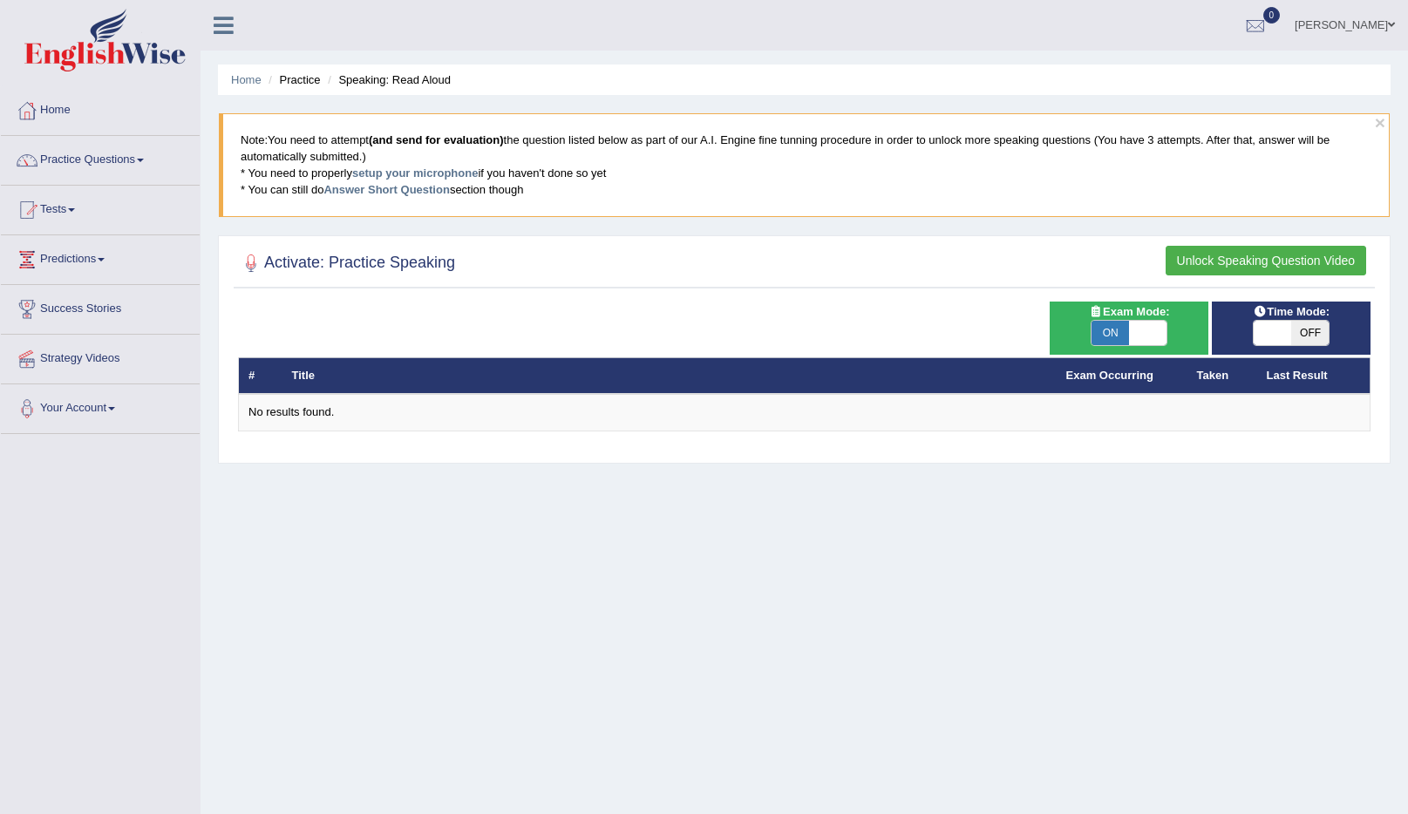
click at [1319, 340] on span "OFF" at bounding box center [1309, 333] width 37 height 24
checkbox input "true"
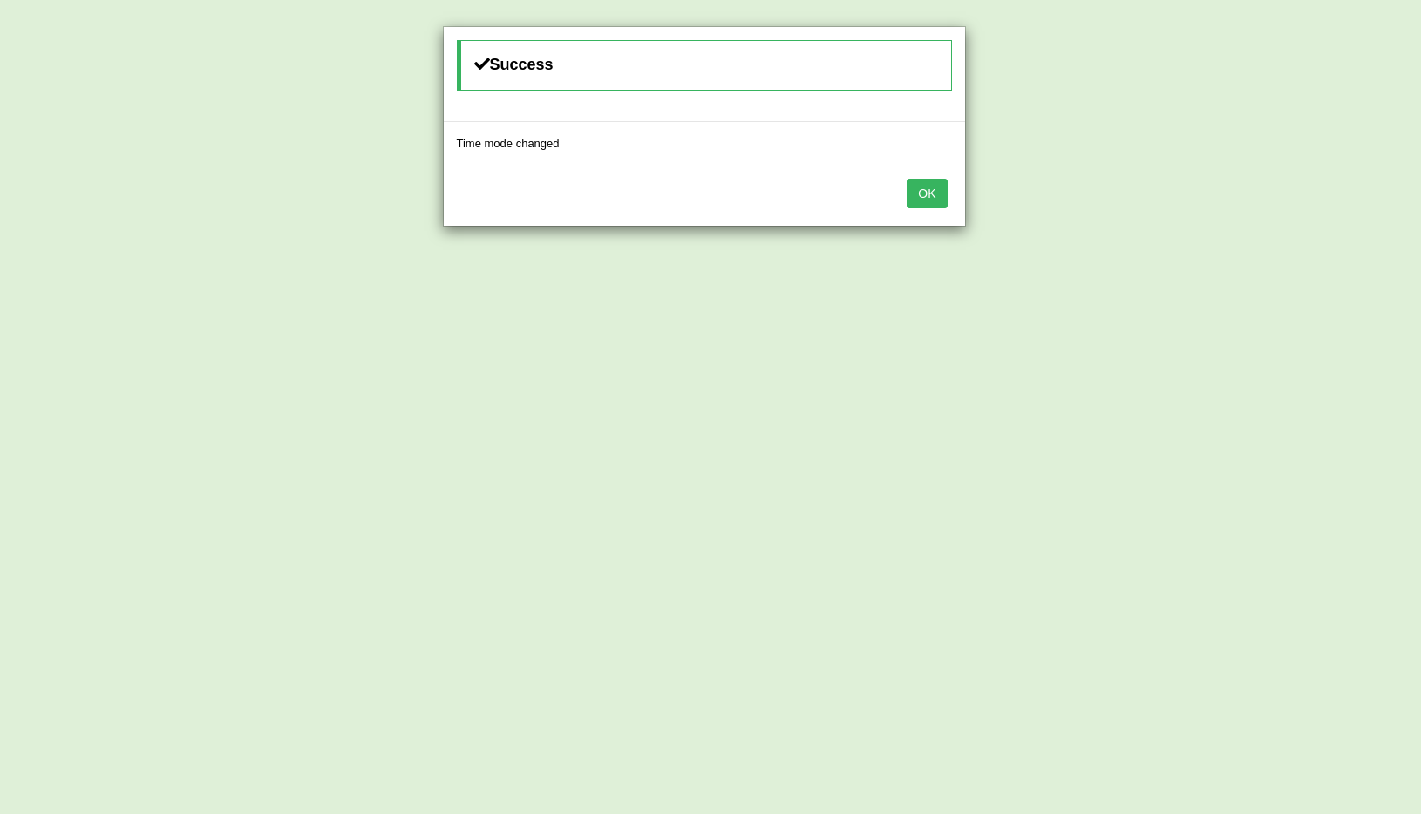
click at [911, 190] on button "OK" at bounding box center [927, 194] width 40 height 30
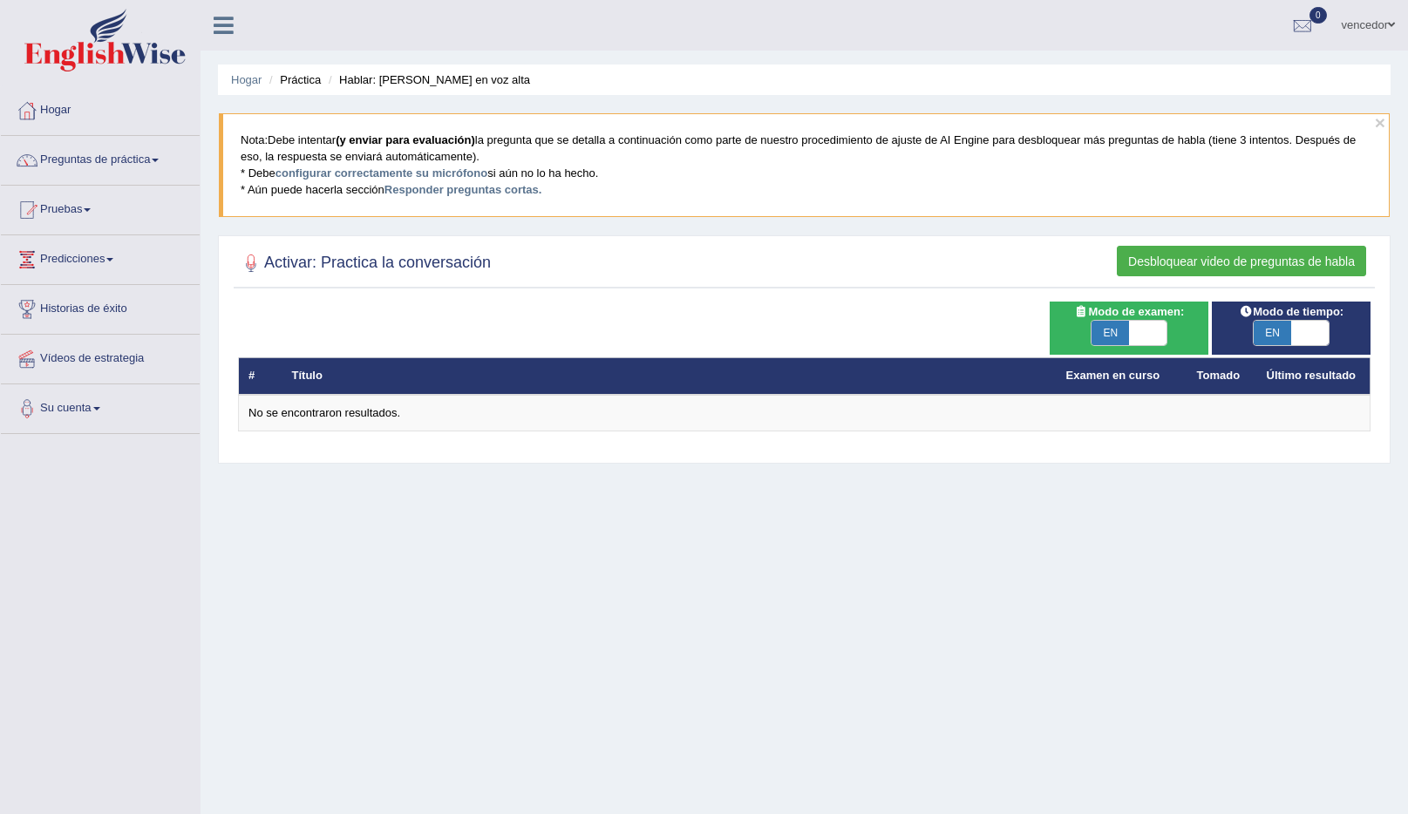
click at [1233, 264] on font "Desbloquear video de preguntas de habla" at bounding box center [1241, 262] width 227 height 14
click at [1218, 268] on font "Desbloquear video de preguntas de habla" at bounding box center [1241, 262] width 227 height 14
click at [1169, 262] on font "Desbloquear video de preguntas de habla" at bounding box center [1241, 262] width 227 height 14
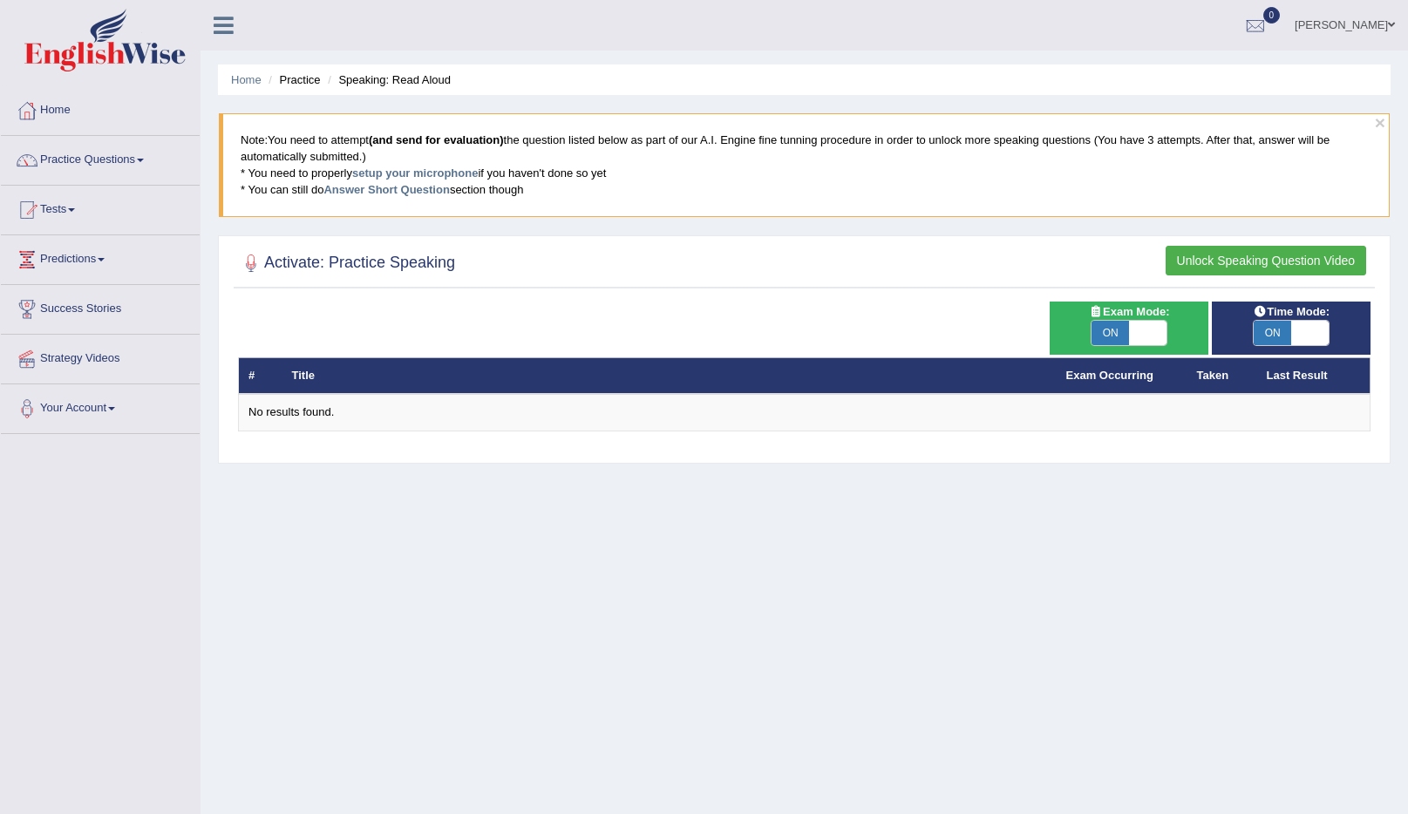
drag, startPoint x: 999, startPoint y: 268, endPoint x: 1027, endPoint y: 272, distance: 28.2
click at [1001, 269] on div at bounding box center [804, 264] width 1133 height 36
click at [1237, 262] on button "Unlock Speaking Question Video" at bounding box center [1266, 261] width 201 height 30
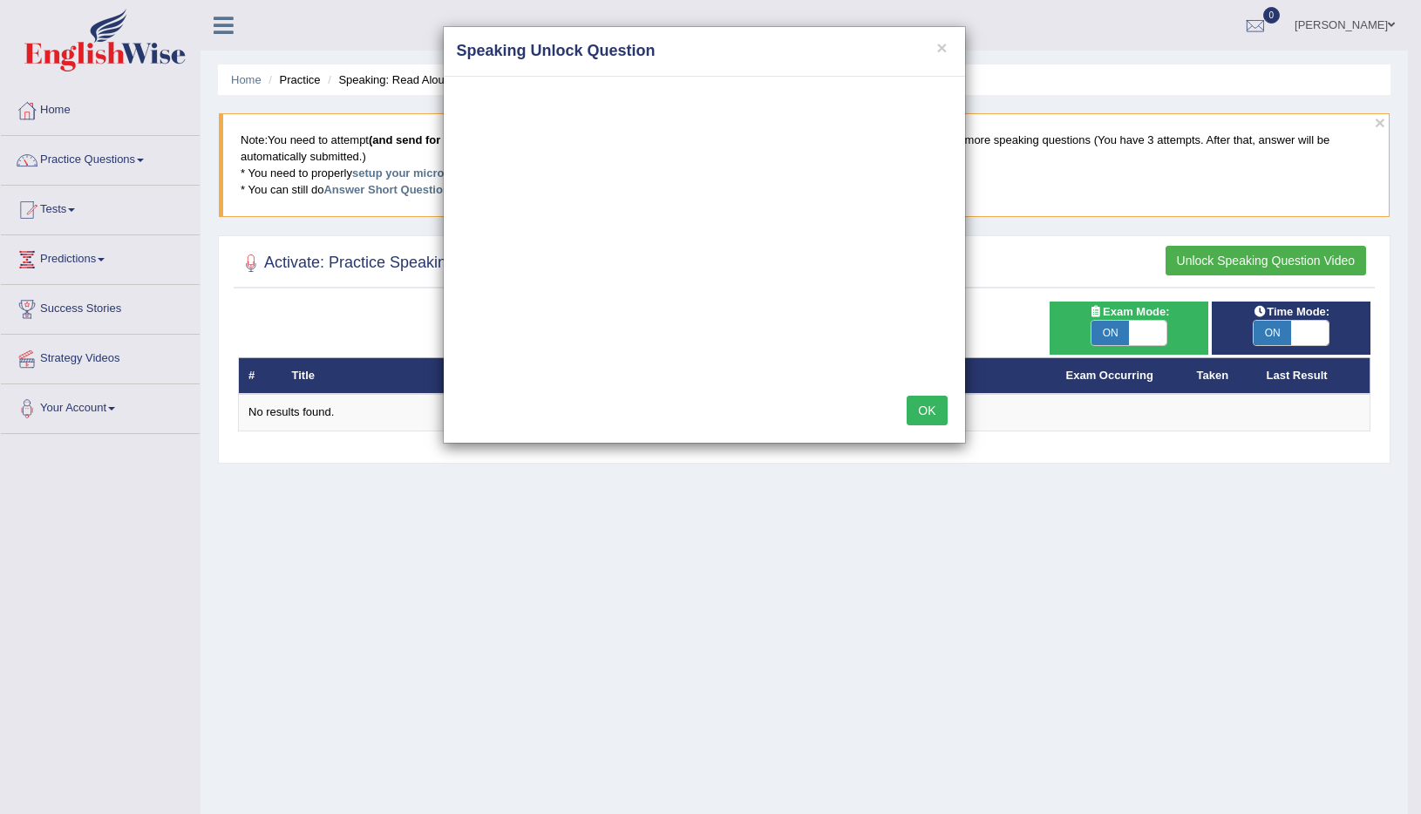
click at [943, 415] on button "OK" at bounding box center [927, 411] width 40 height 30
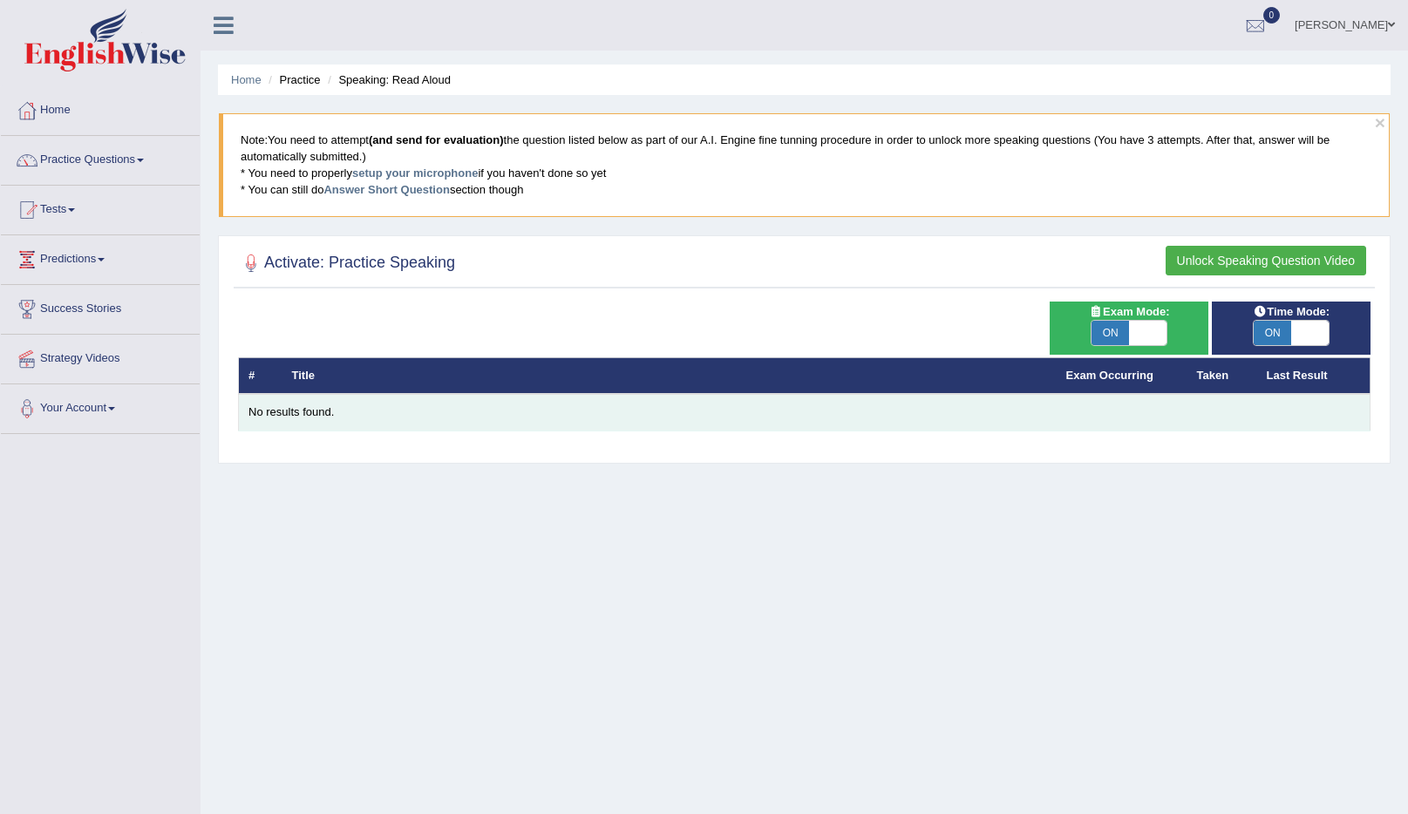
click at [308, 418] on div "No results found." at bounding box center [804, 413] width 1112 height 17
click at [297, 417] on div "No results found." at bounding box center [804, 413] width 1112 height 17
click at [306, 415] on div "No results found." at bounding box center [804, 413] width 1112 height 17
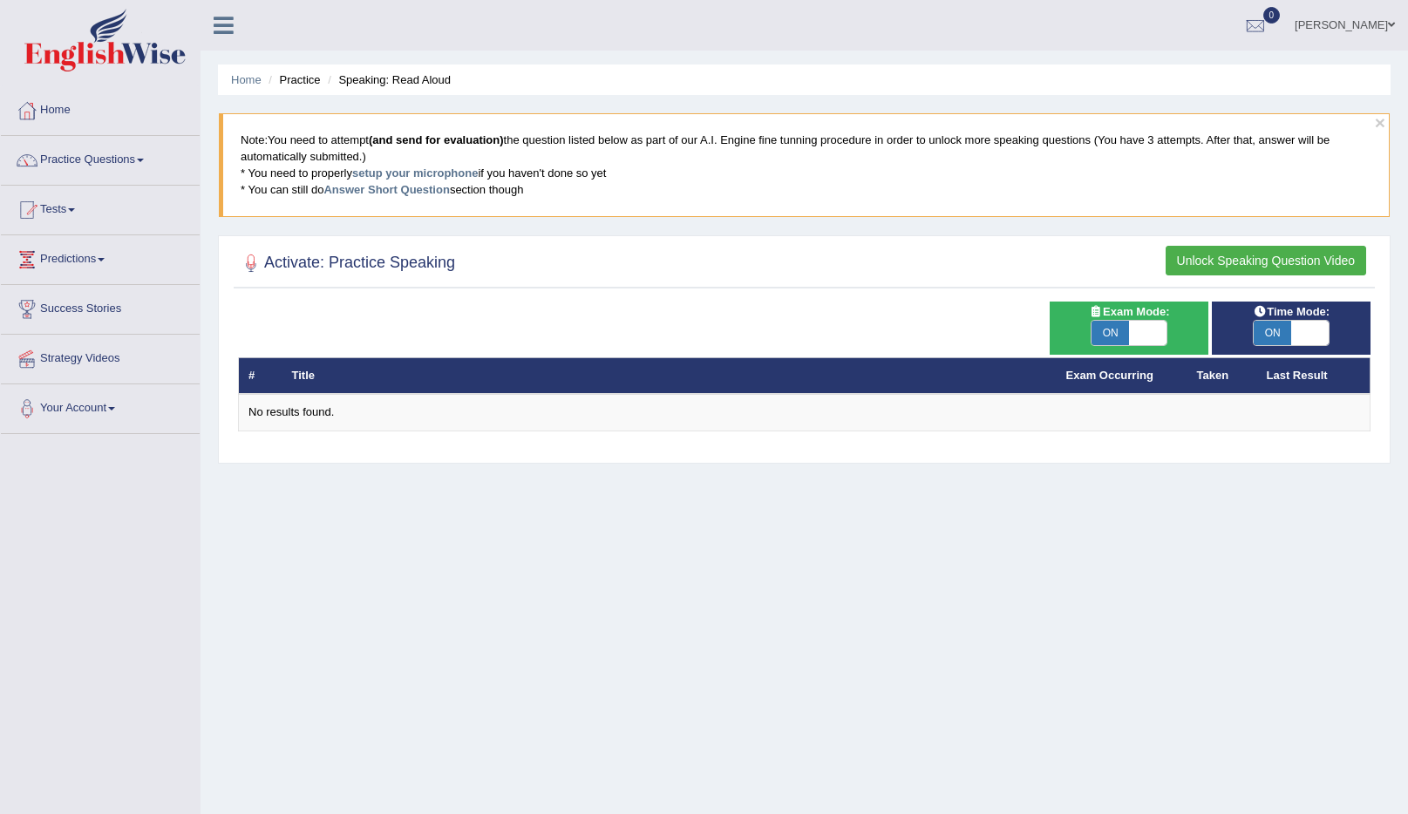
click at [1167, 327] on span "OFF" at bounding box center [1185, 333] width 37 height 24
click at [1120, 331] on span "ON" at bounding box center [1110, 333] width 37 height 24
checkbox input "false"
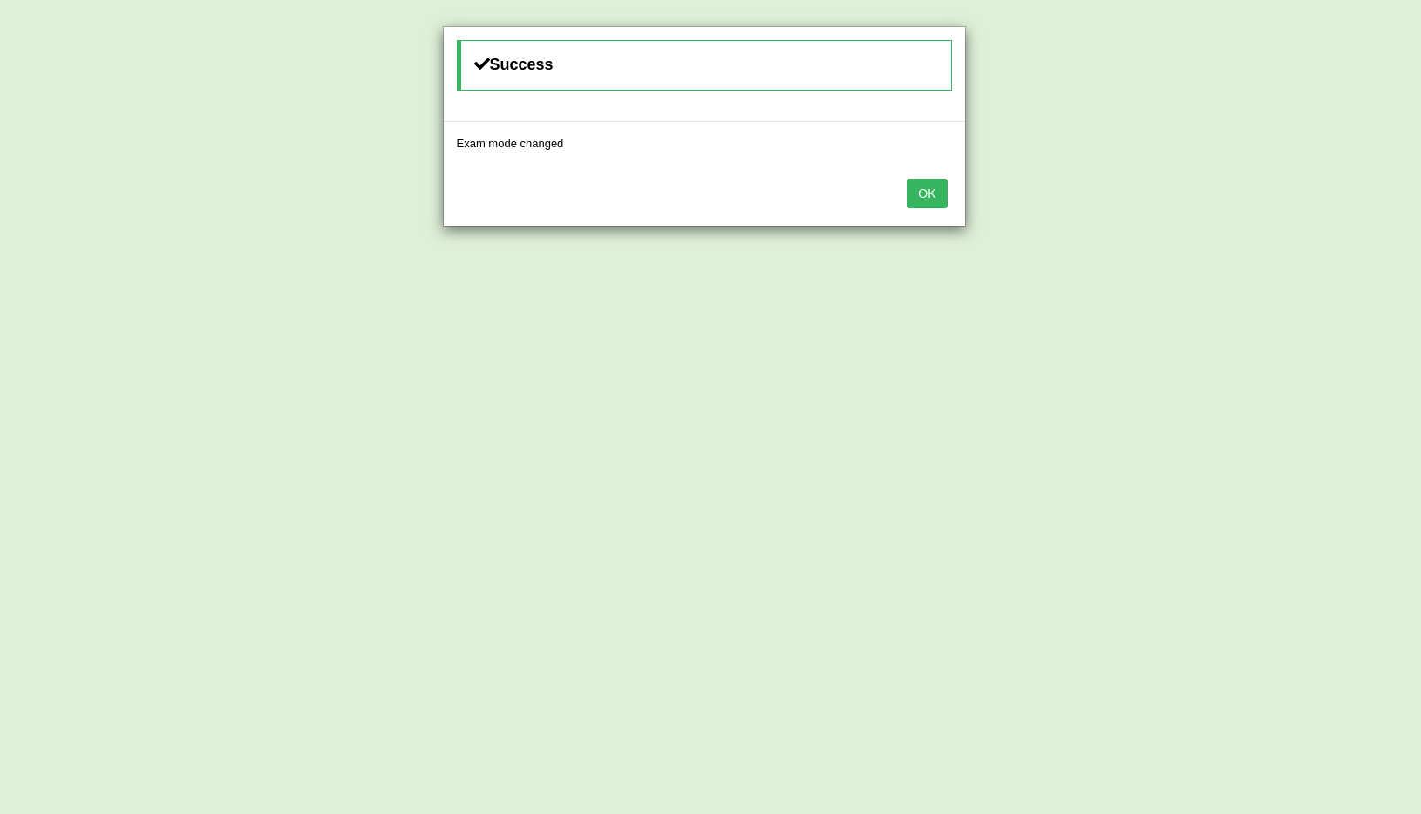
click at [1273, 331] on div "Success Exam mode changed OK" at bounding box center [710, 407] width 1421 height 814
click at [935, 189] on button "OK" at bounding box center [927, 194] width 40 height 30
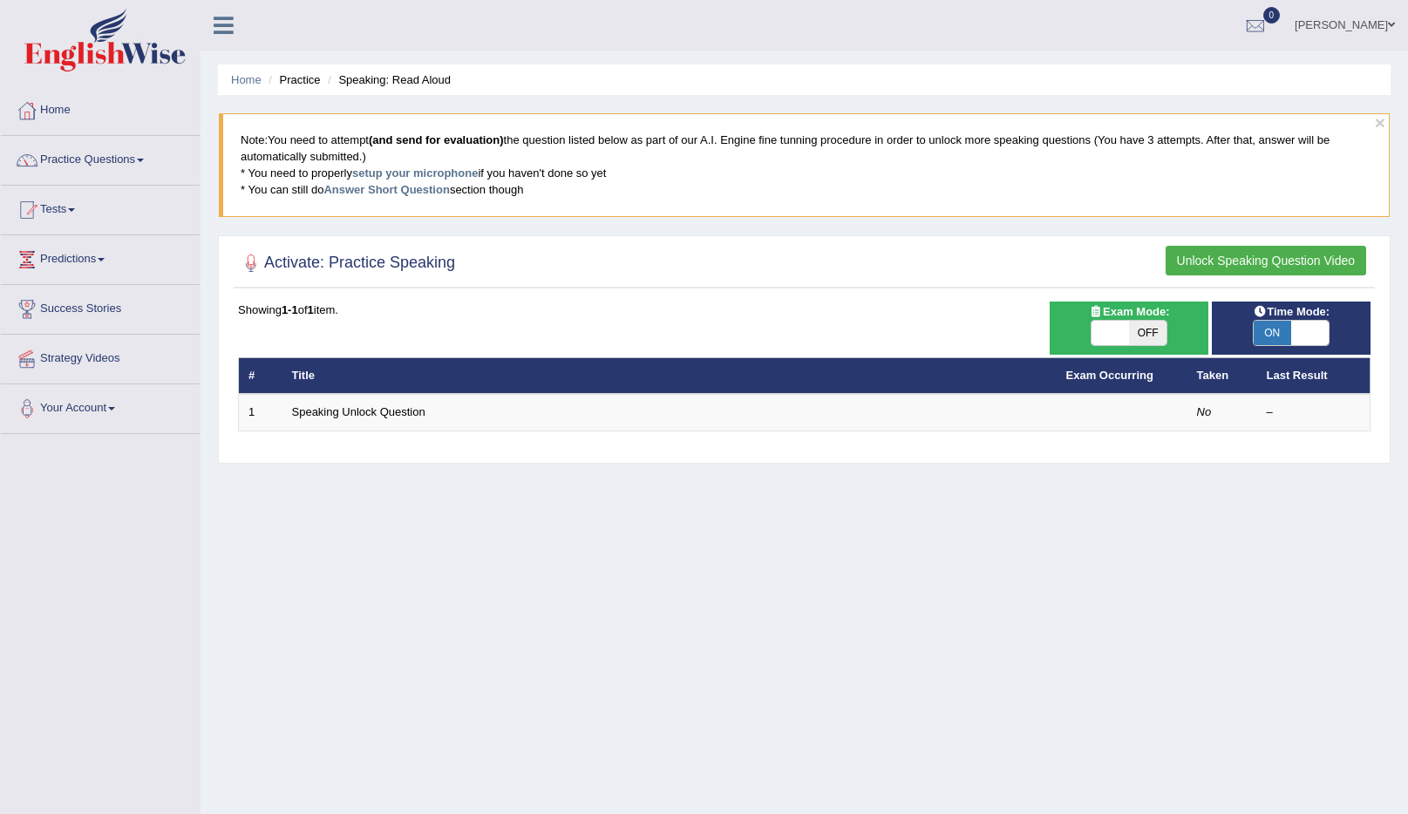
click at [1270, 331] on span "ON" at bounding box center [1272, 333] width 37 height 24
checkbox input "false"
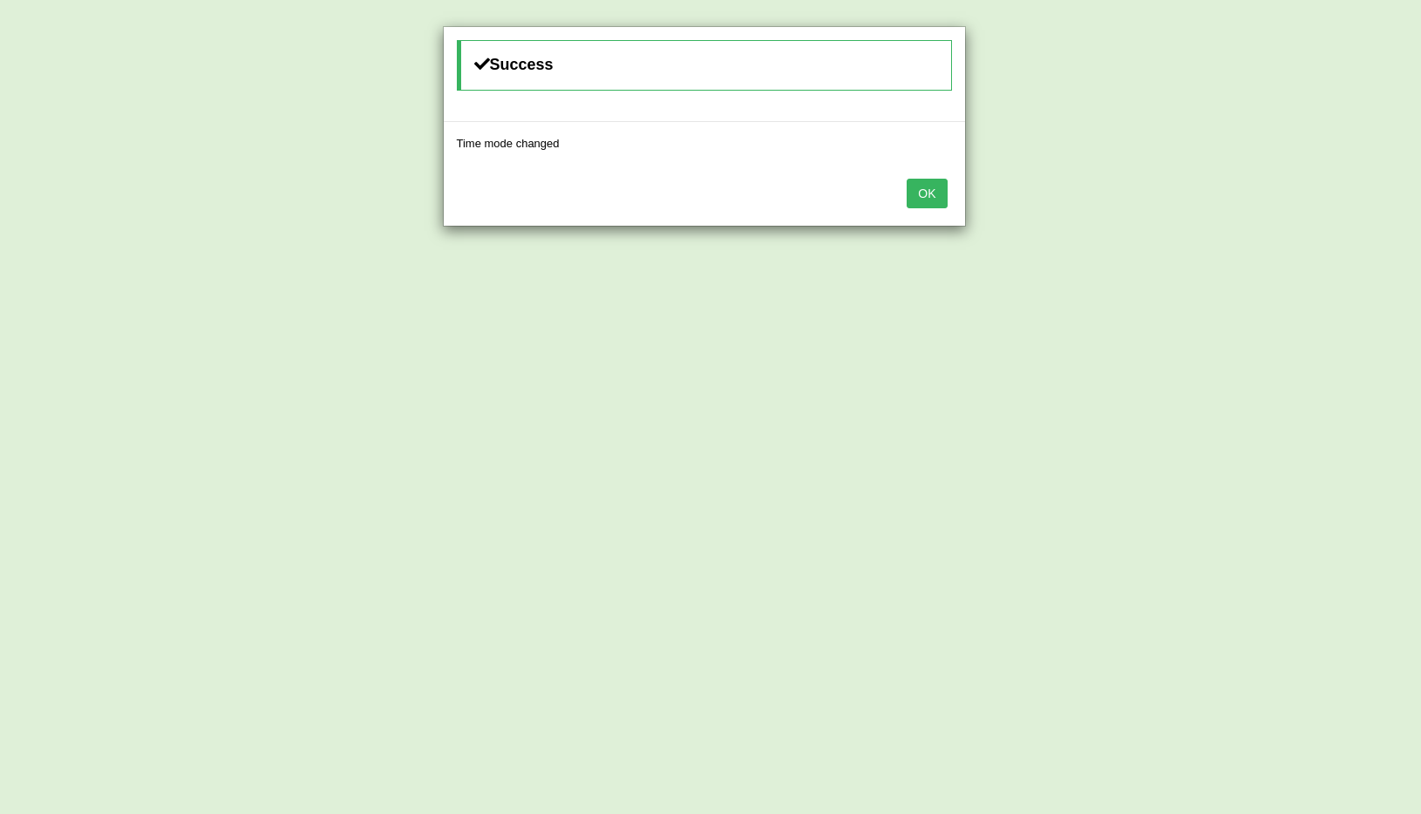
click at [929, 194] on button "OK" at bounding box center [927, 194] width 40 height 30
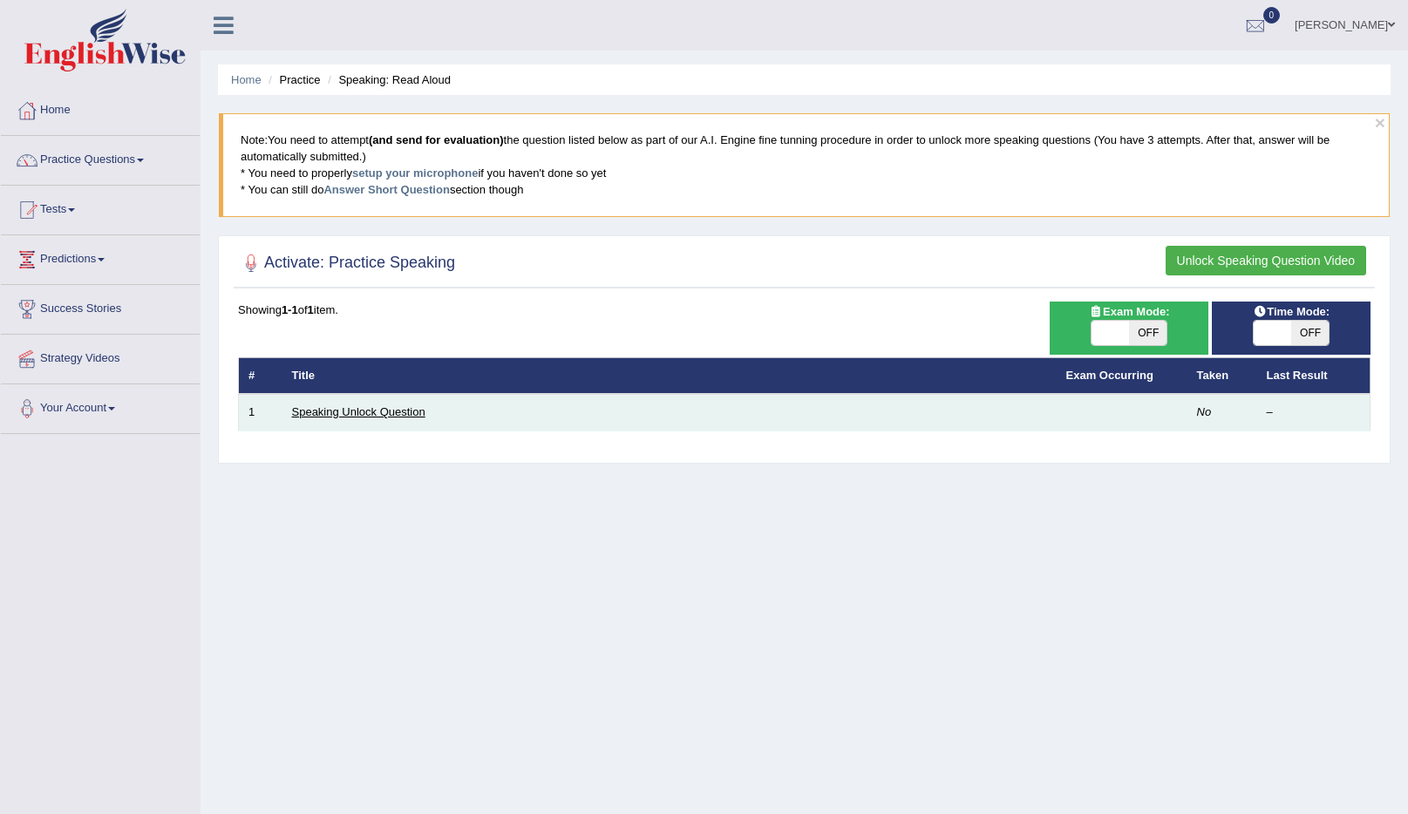
click at [412, 409] on link "Speaking Unlock Question" at bounding box center [358, 411] width 133 height 13
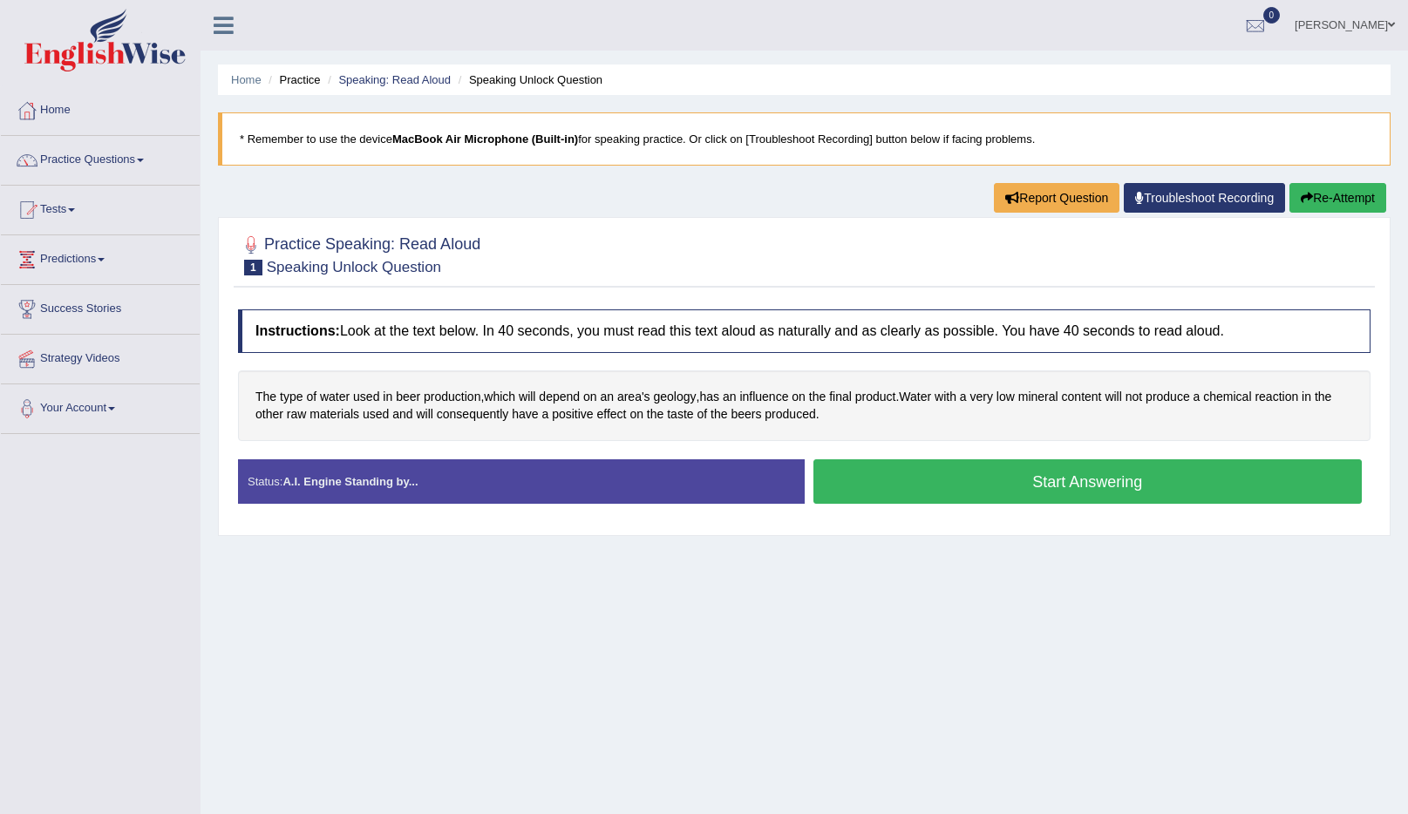
click at [998, 480] on button "Start Answering" at bounding box center [1087, 481] width 549 height 44
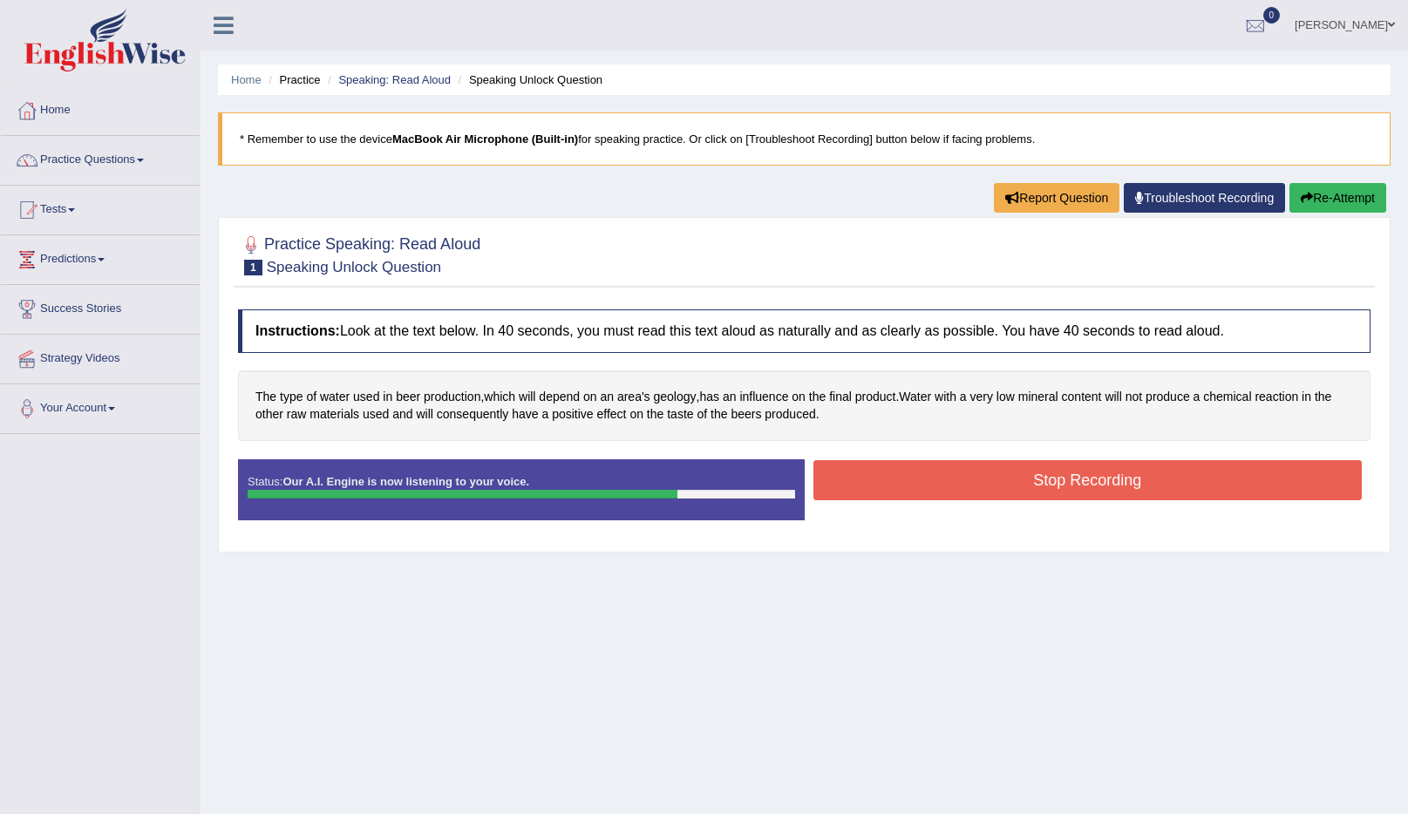
click at [1119, 487] on button "Stop Recording" at bounding box center [1087, 480] width 549 height 40
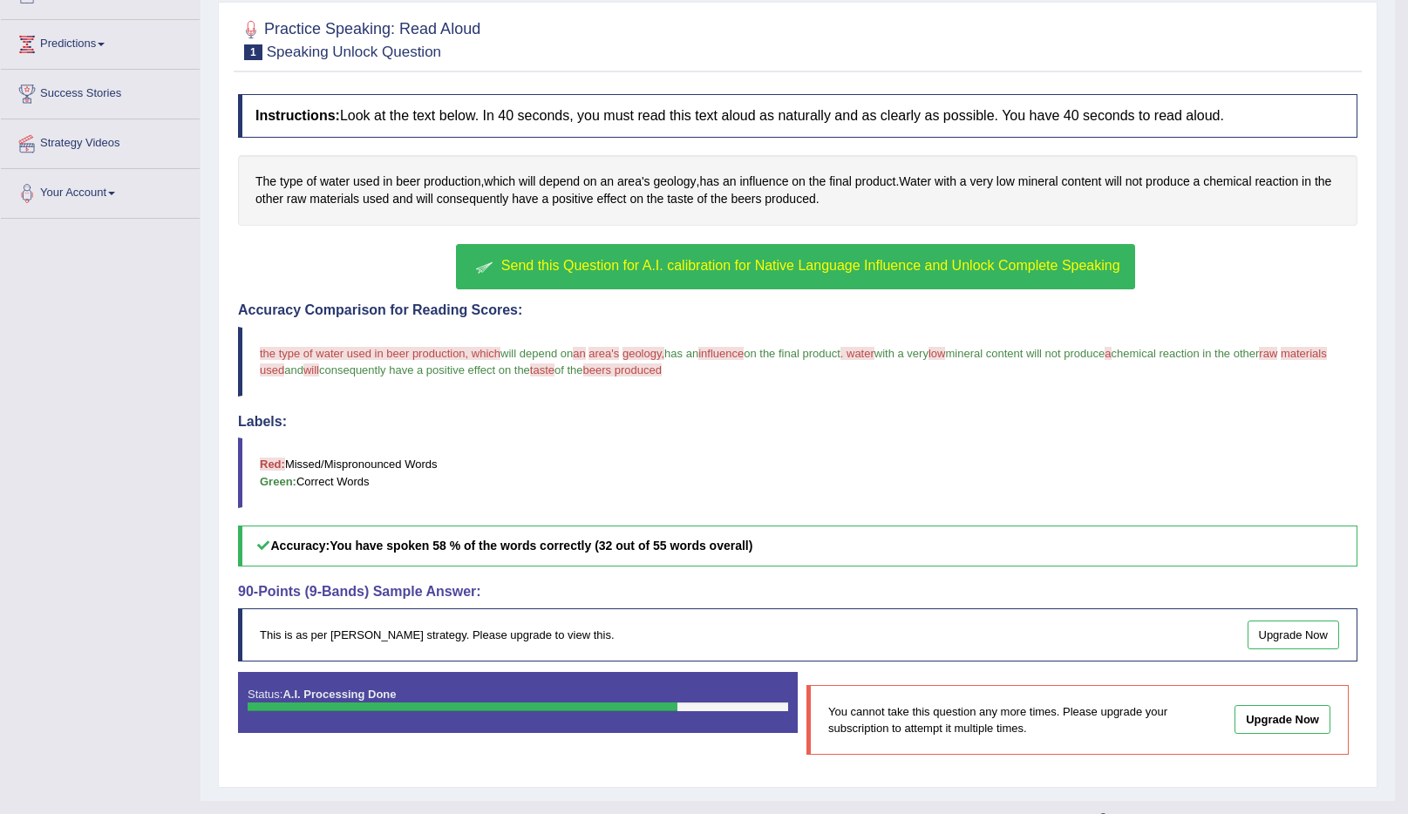
scroll to position [247, 0]
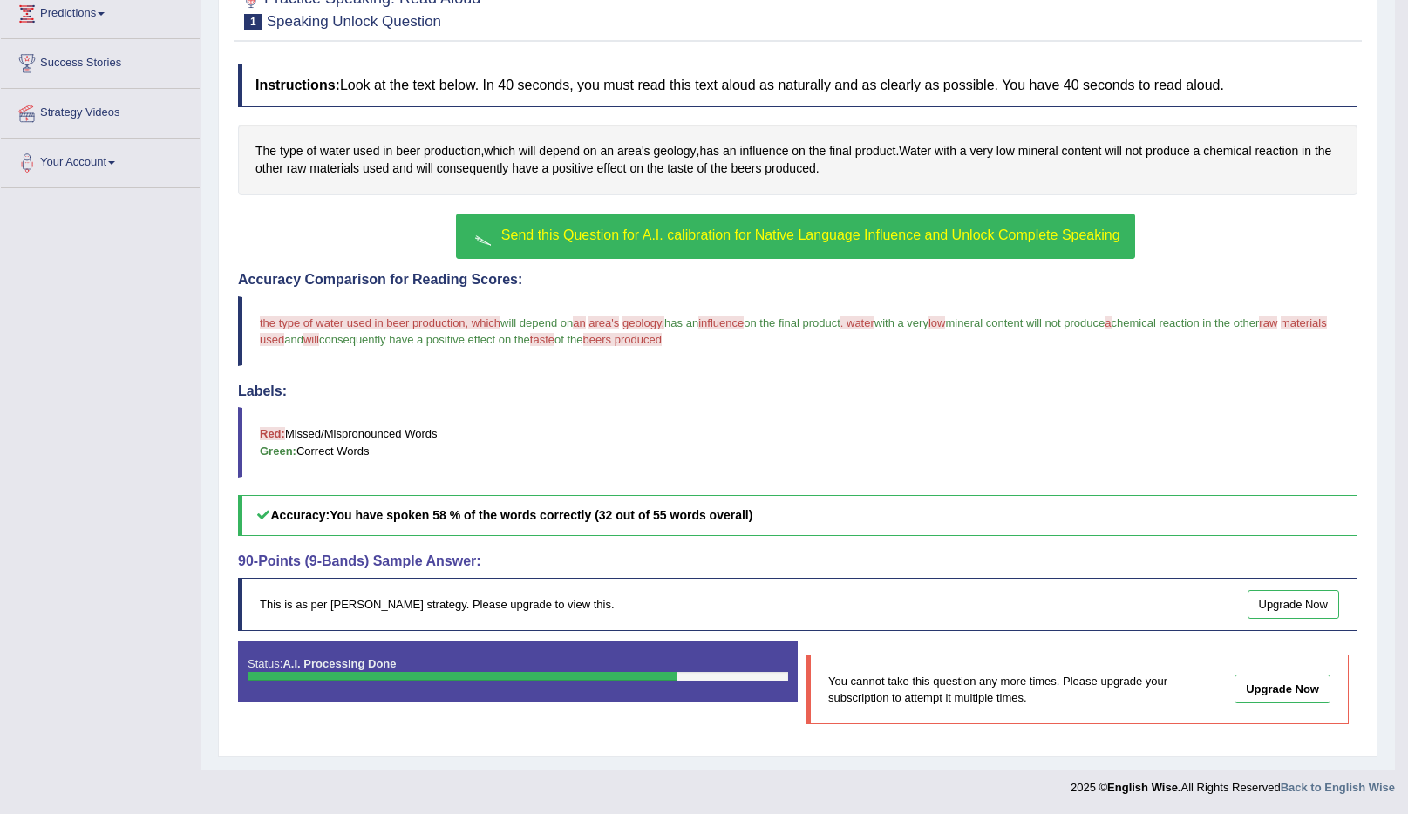
click at [737, 236] on span "Send this Question for A.I. calibration for Native Language Influence and Unloc…" at bounding box center [810, 235] width 619 height 15
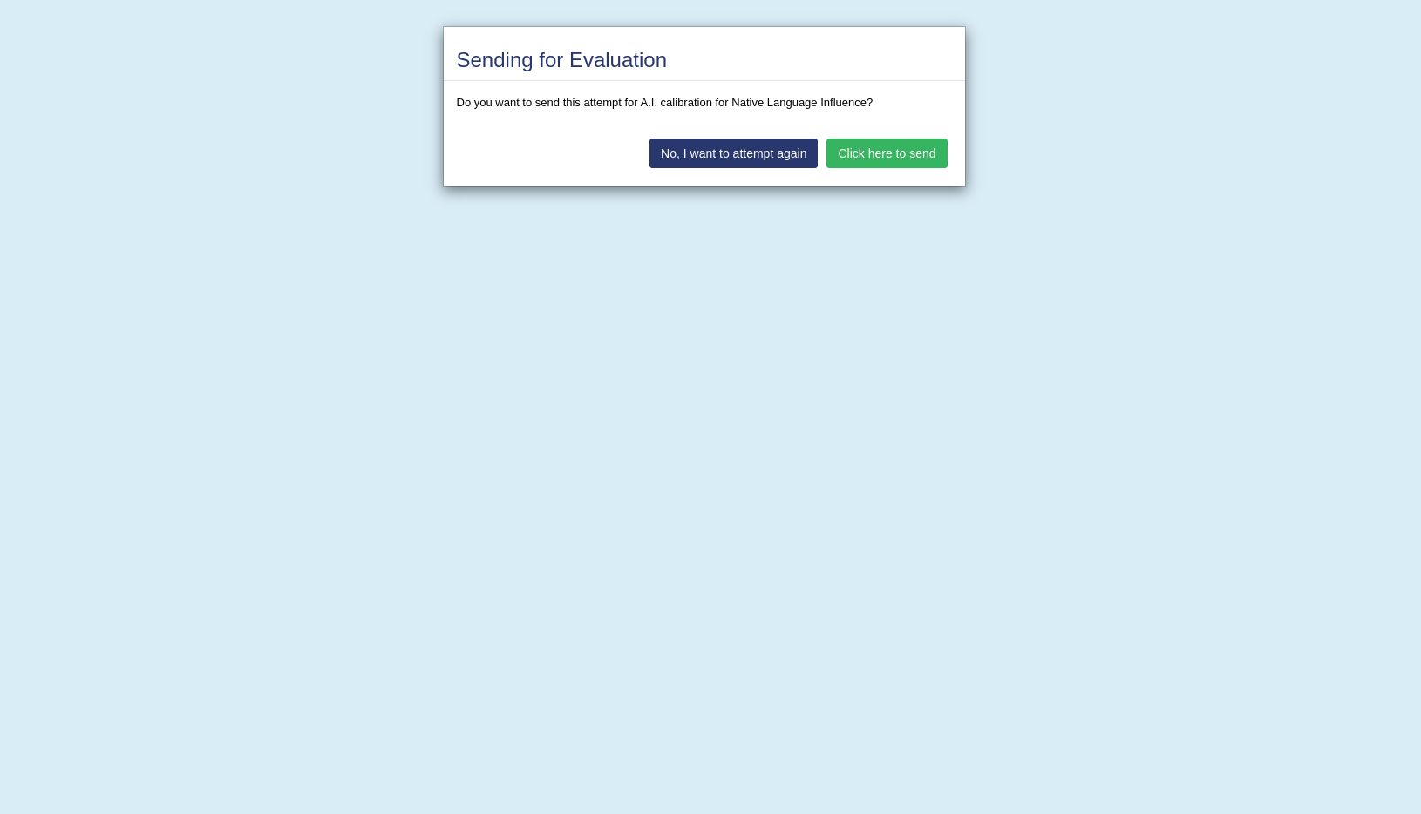
click at [852, 157] on button "Click here to send" at bounding box center [887, 154] width 120 height 30
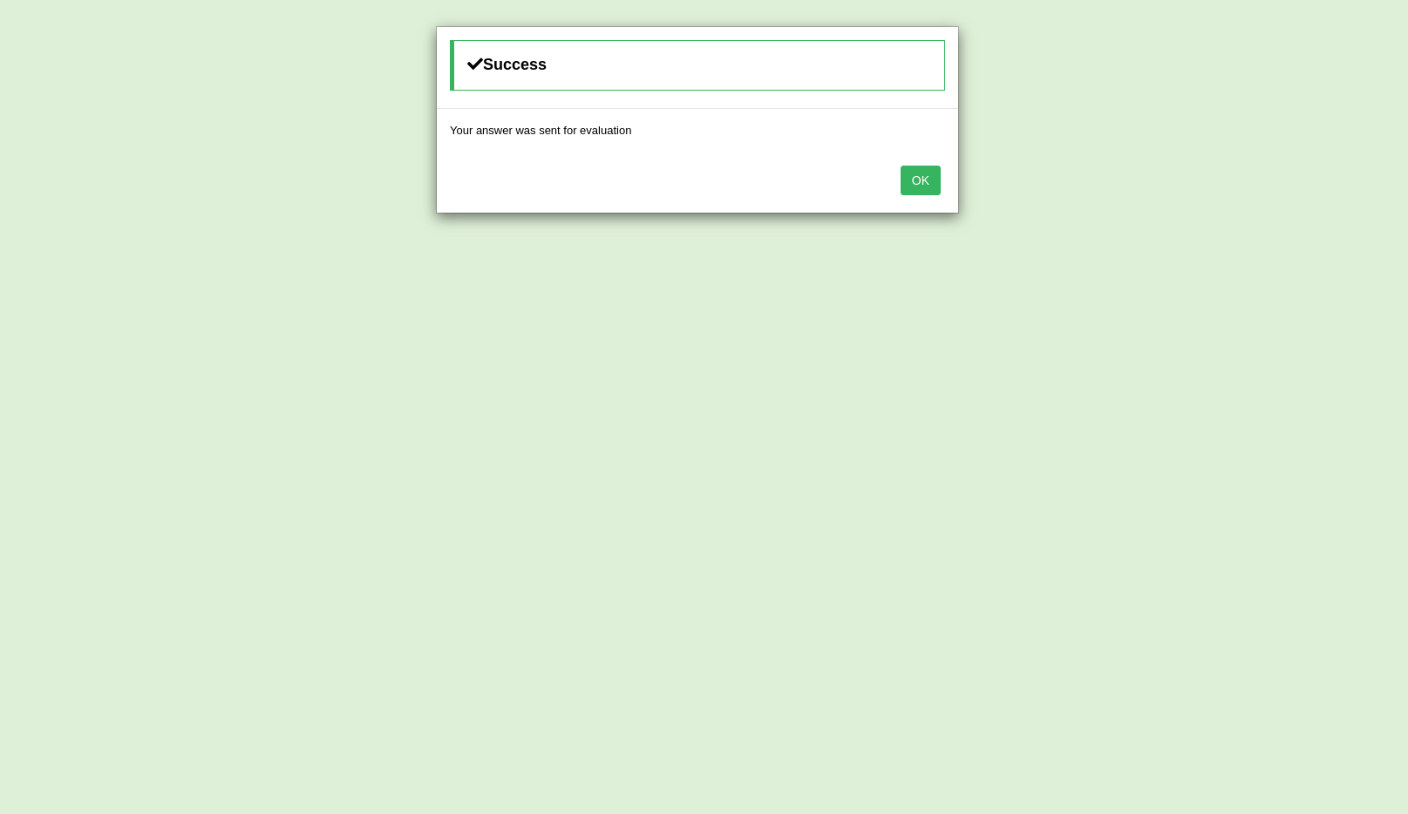
click at [914, 173] on button "OK" at bounding box center [921, 181] width 40 height 30
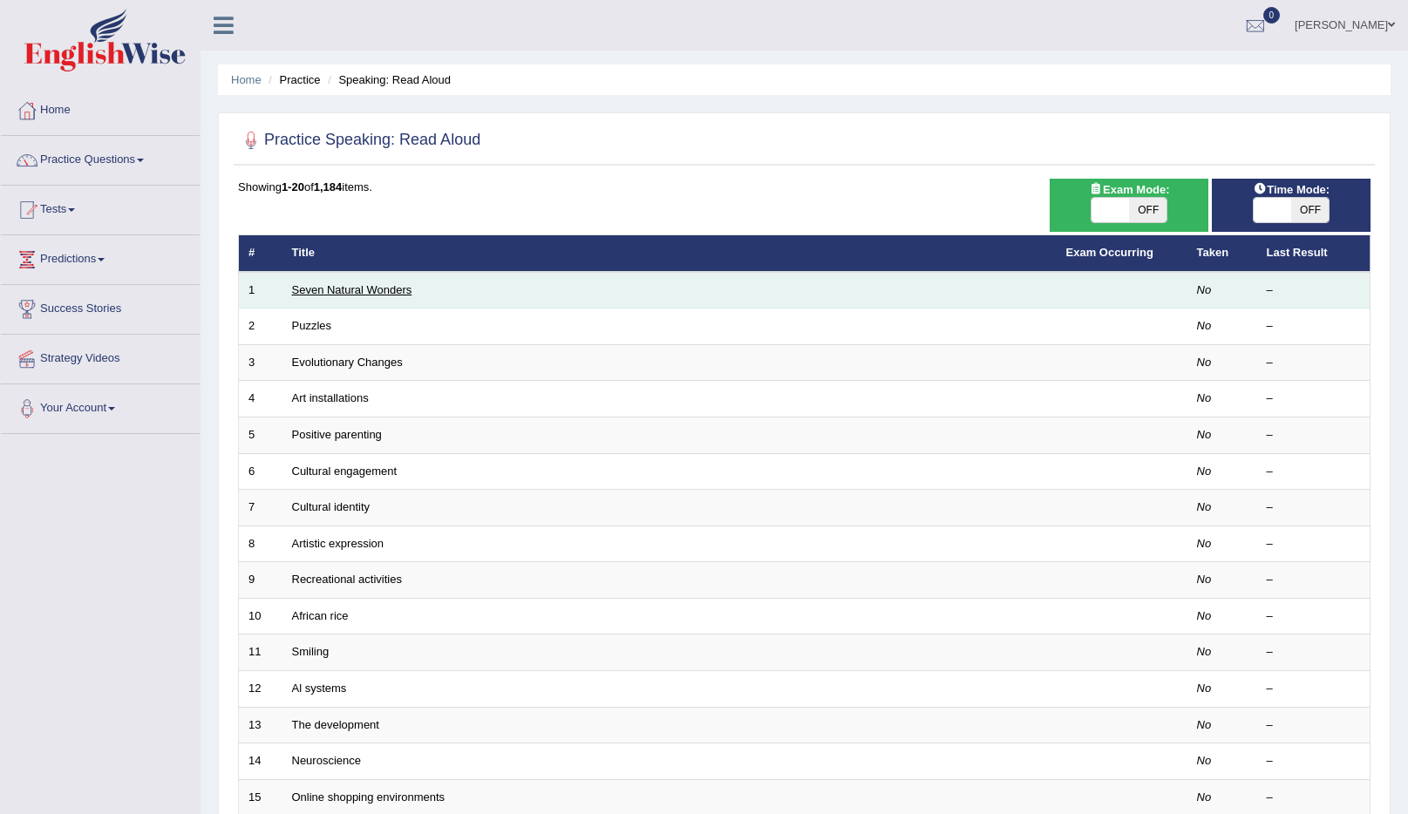
click at [341, 288] on link "Seven Natural Wonders" at bounding box center [352, 289] width 120 height 13
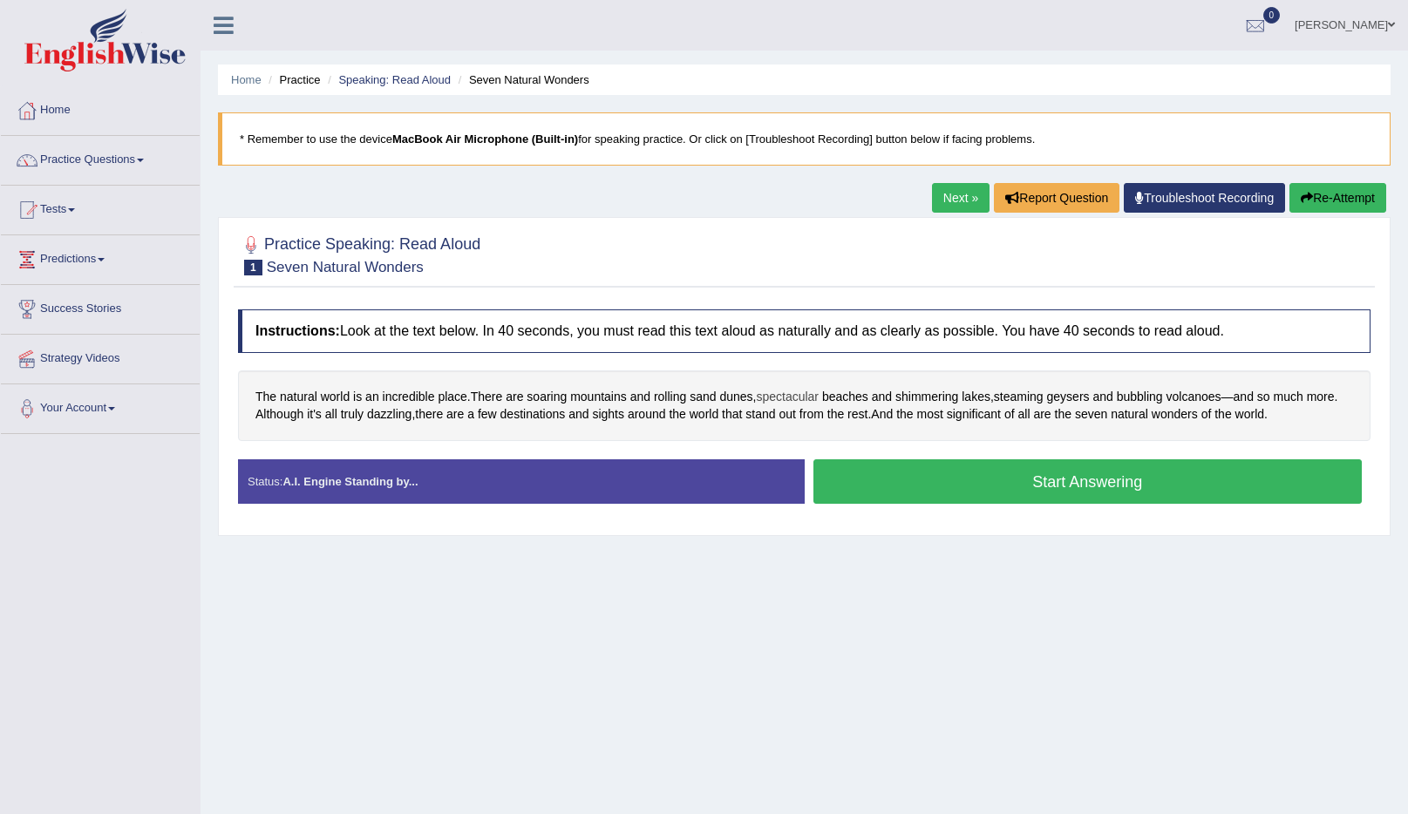
click at [790, 401] on span "spectacular" at bounding box center [787, 397] width 63 height 18
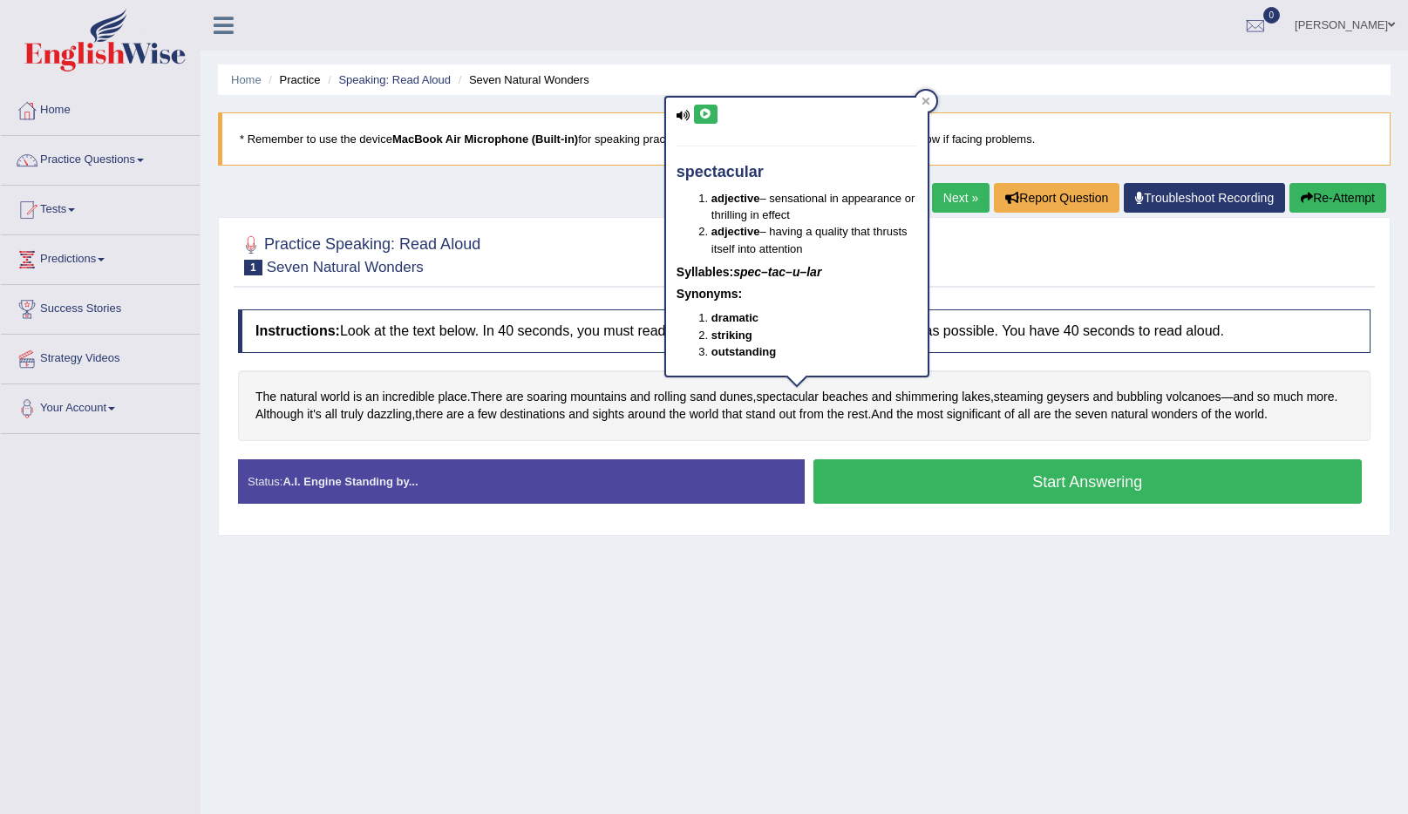
click at [712, 109] on button at bounding box center [706, 114] width 24 height 19
click at [731, 398] on span "dunes" at bounding box center [735, 397] width 33 height 18
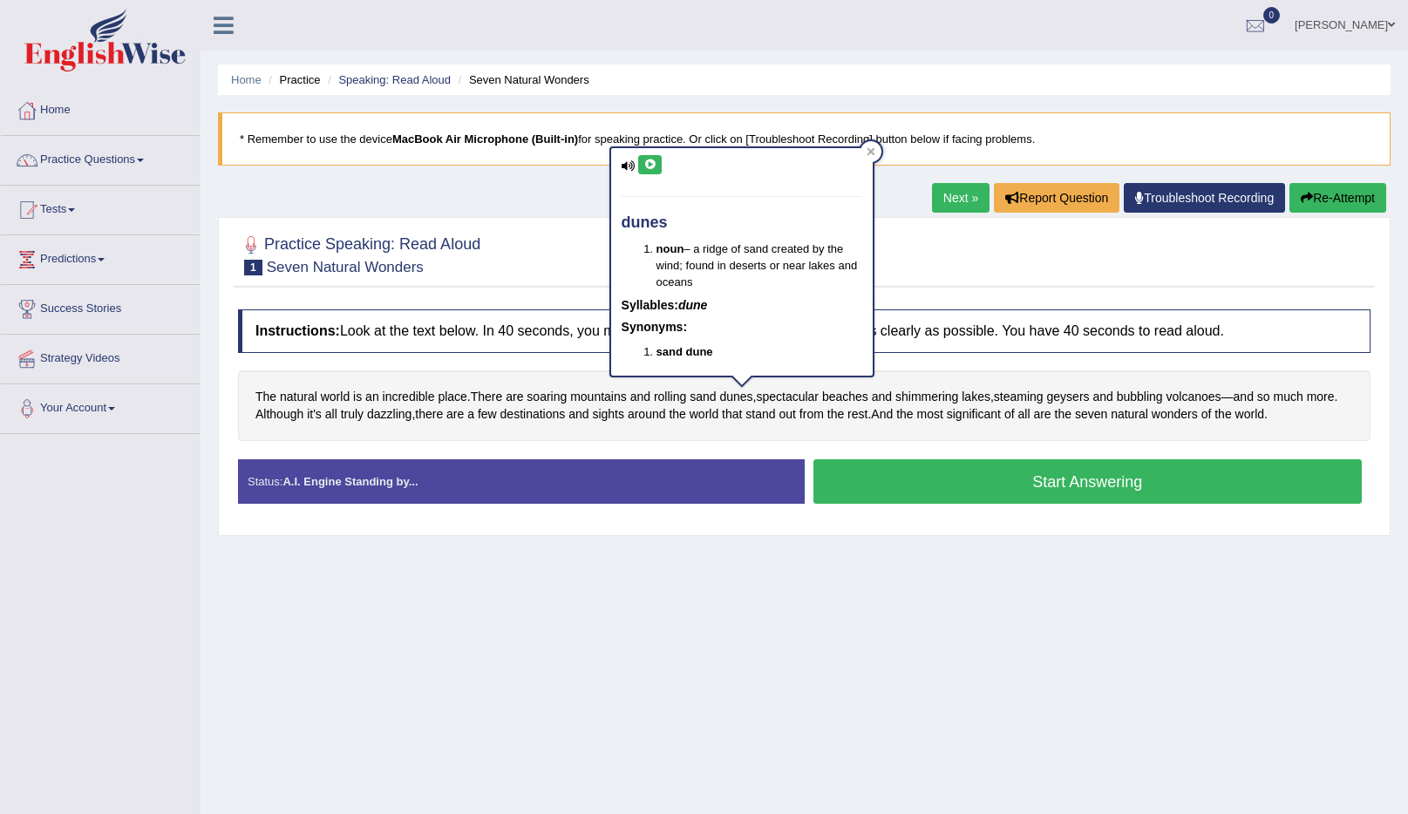
click at [655, 170] on button at bounding box center [650, 164] width 24 height 19
click at [646, 165] on icon at bounding box center [649, 165] width 13 height 10
click at [648, 161] on icon at bounding box center [649, 165] width 13 height 10
click at [591, 259] on div at bounding box center [804, 254] width 1133 height 53
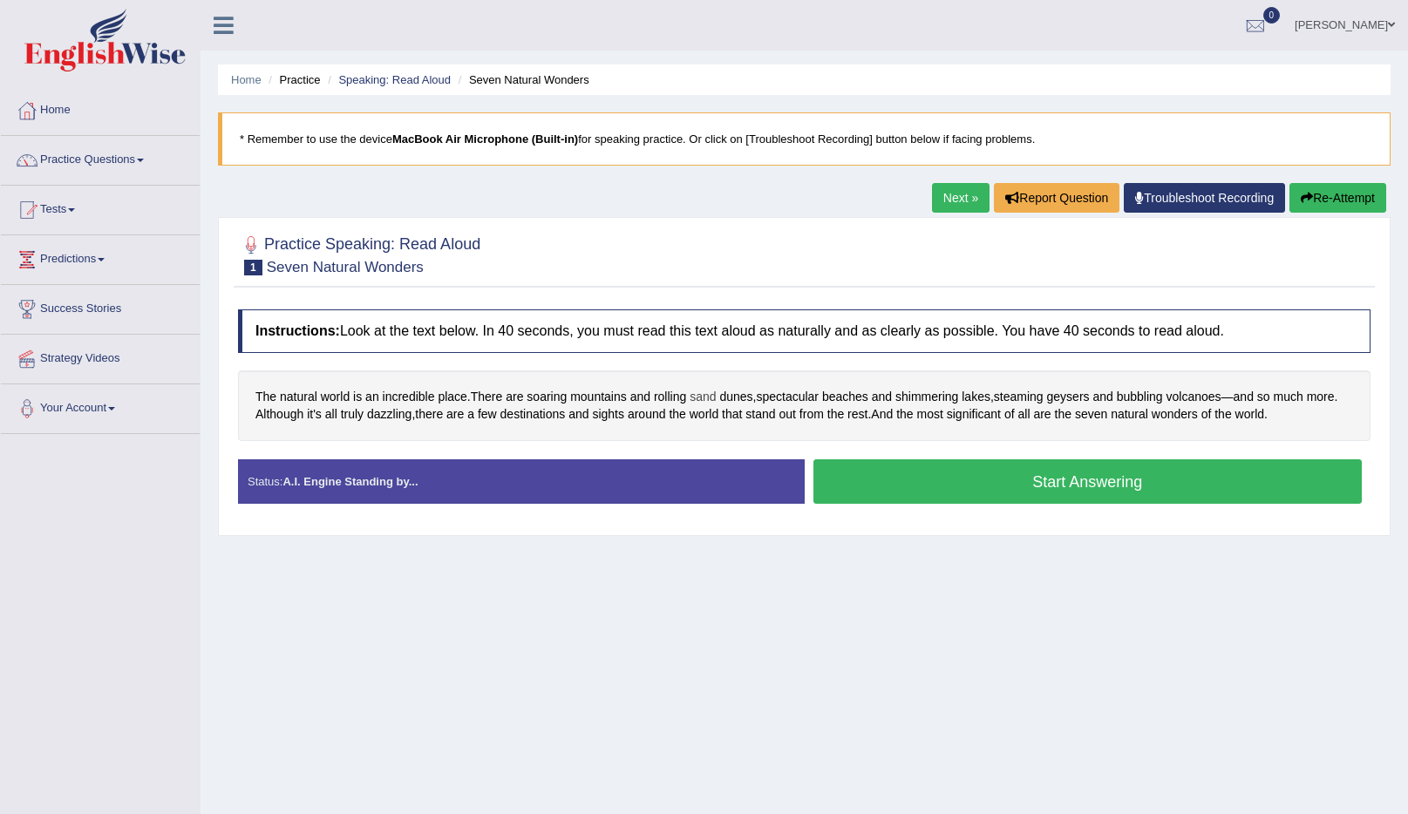
click at [699, 399] on span "sand" at bounding box center [703, 397] width 26 height 18
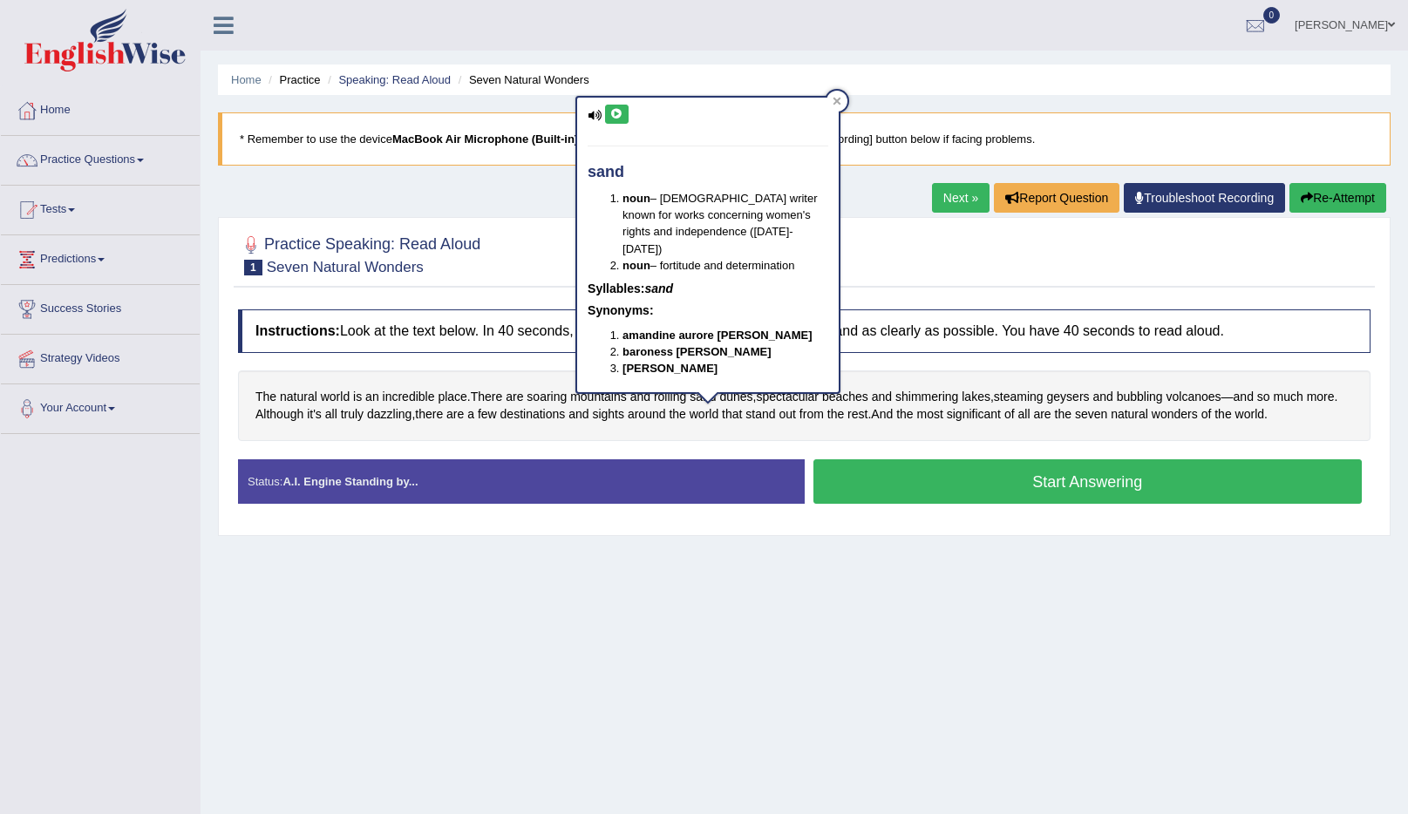
click at [612, 114] on icon at bounding box center [616, 114] width 13 height 10
click at [899, 567] on div "Home Practice Speaking: Read Aloud Seven Natural Wonders * Remember to use the …" at bounding box center [805, 436] width 1208 height 872
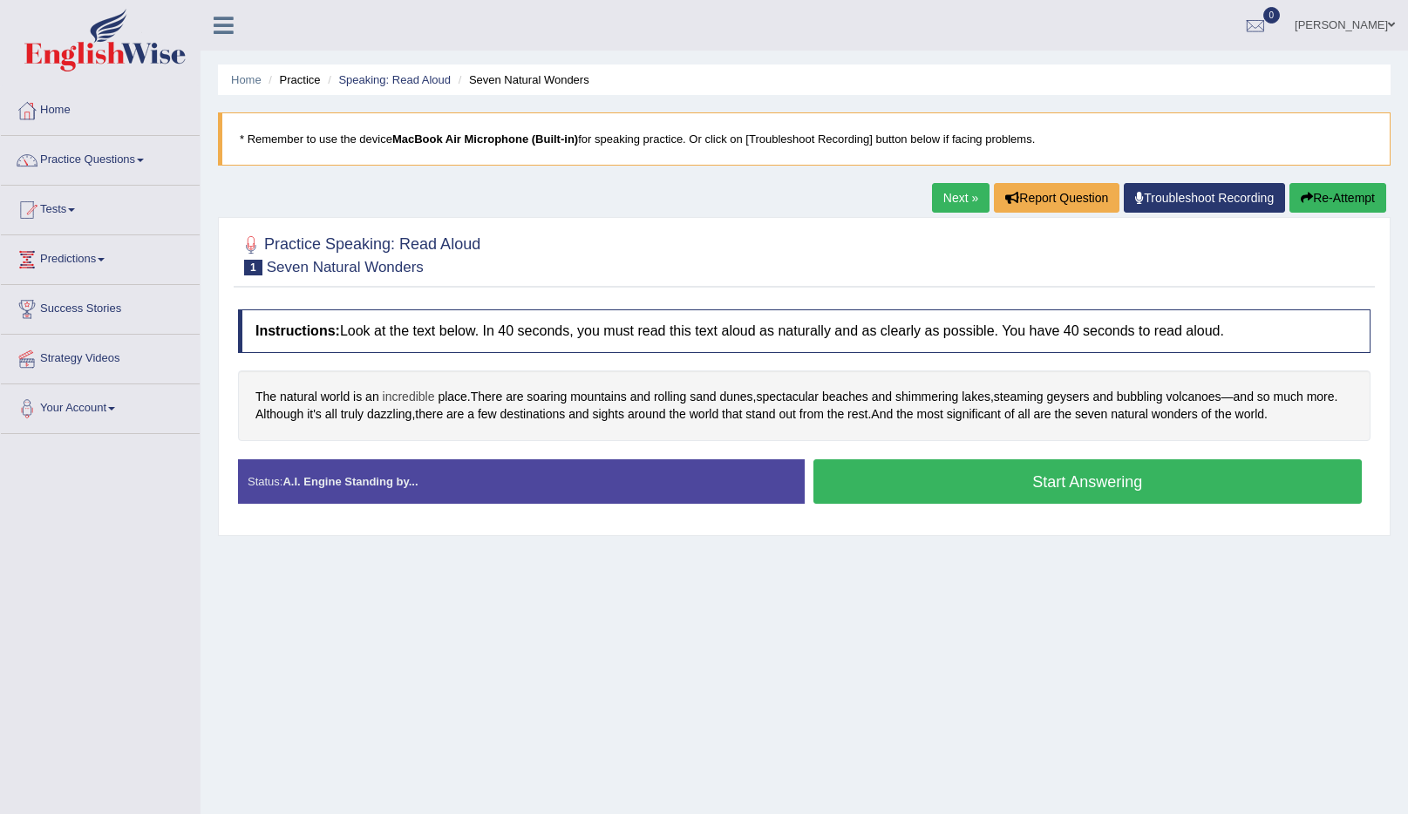
click at [419, 403] on span "incredible" at bounding box center [409, 397] width 52 height 18
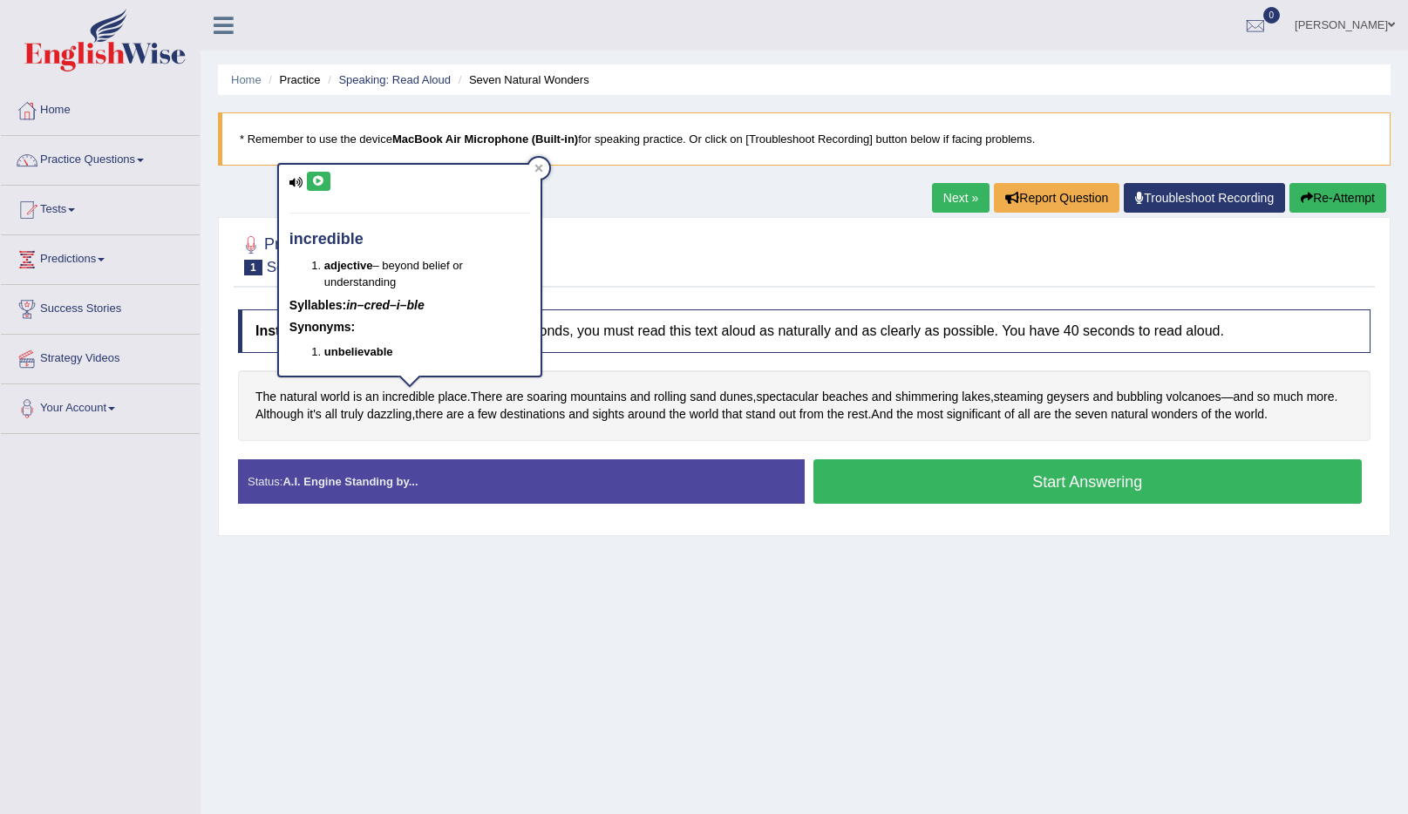
click at [330, 186] on div "incredible adjective – beyond belief or understanding Syllables: in–cred–i–ble …" at bounding box center [410, 270] width 262 height 211
click at [324, 185] on button at bounding box center [319, 181] width 24 height 19
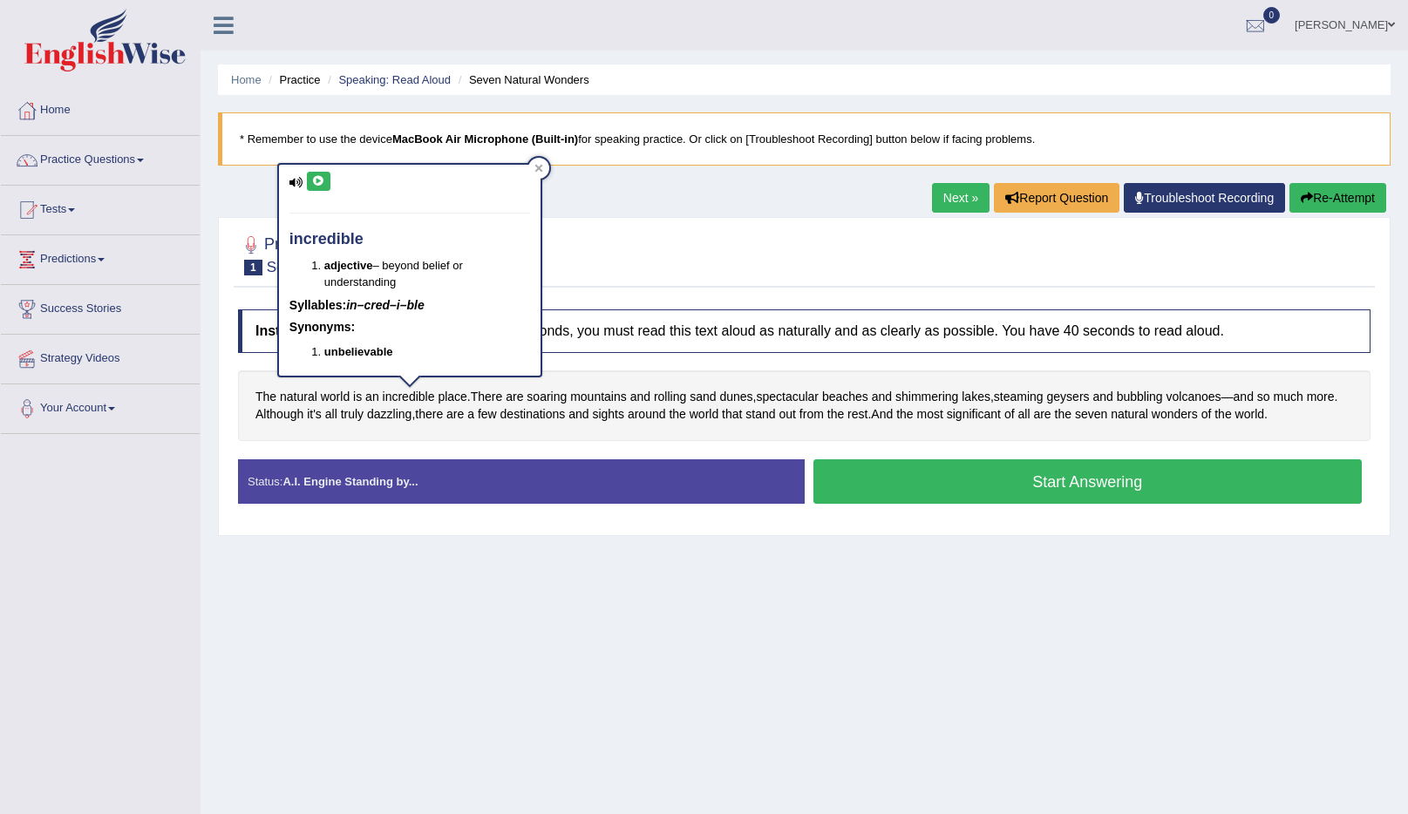
click at [324, 185] on button at bounding box center [319, 181] width 24 height 19
click at [537, 171] on icon at bounding box center [538, 168] width 9 height 9
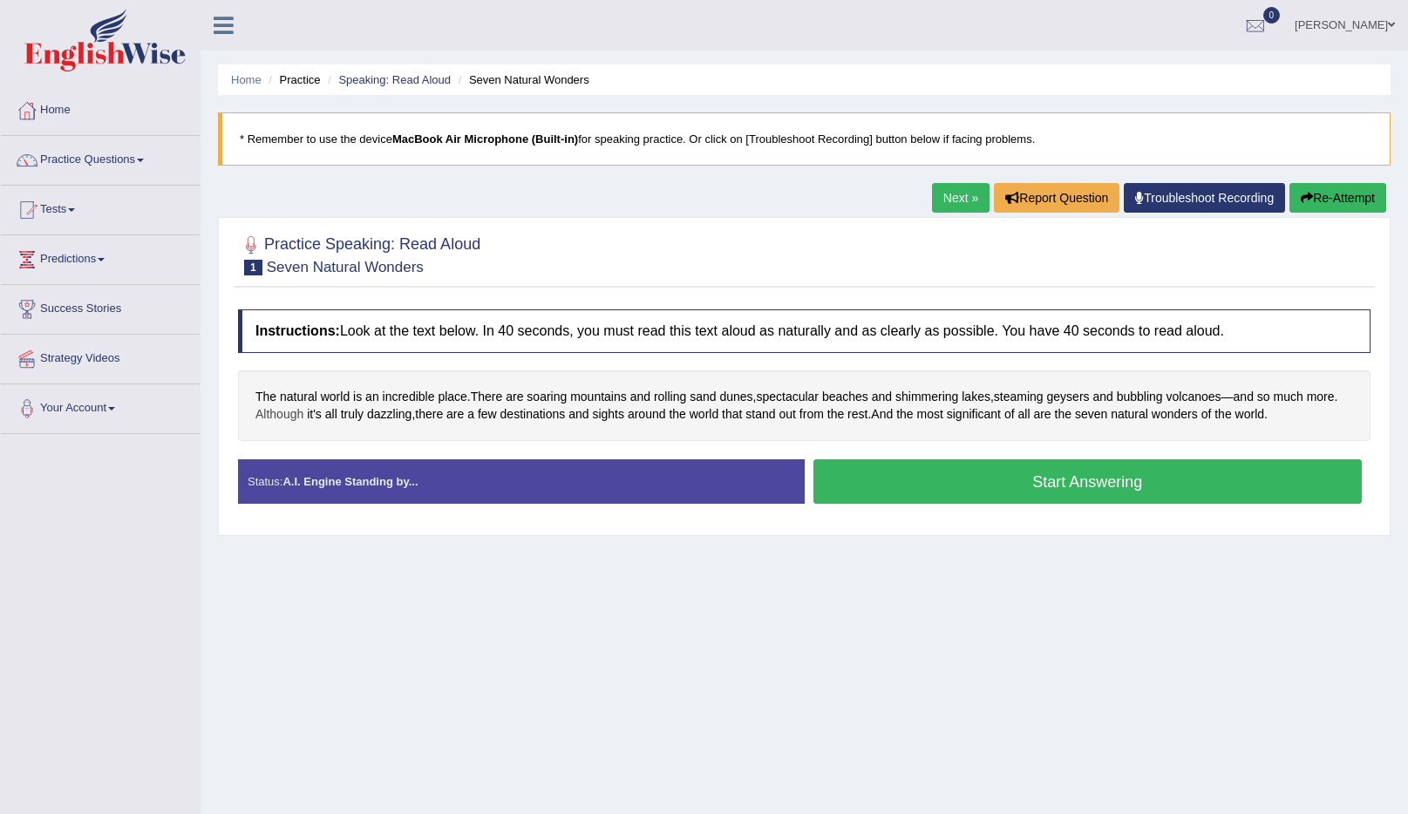
click at [298, 412] on span "Although" at bounding box center [279, 414] width 48 height 18
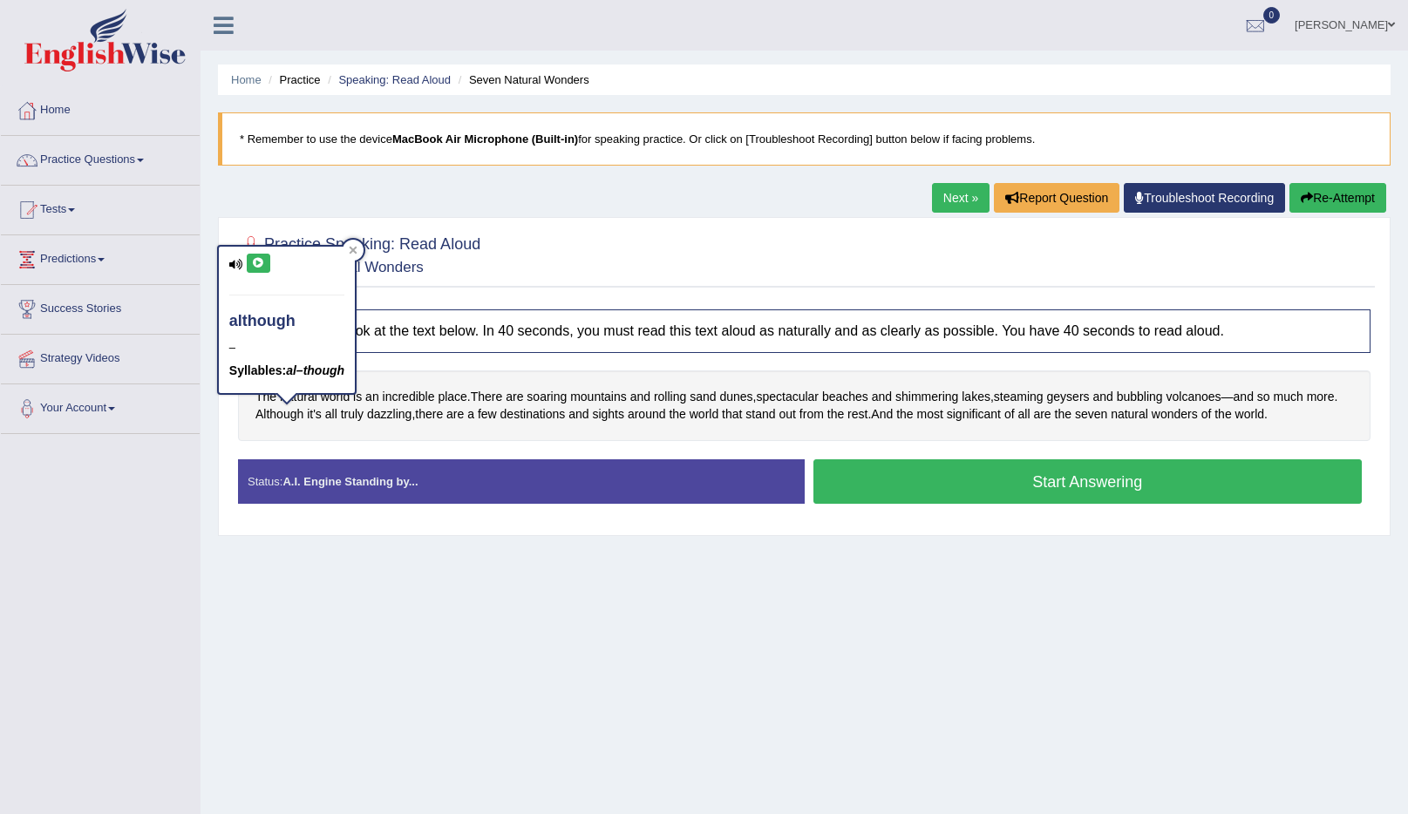
click at [259, 260] on icon at bounding box center [258, 263] width 13 height 10
click at [267, 259] on button at bounding box center [259, 263] width 24 height 19
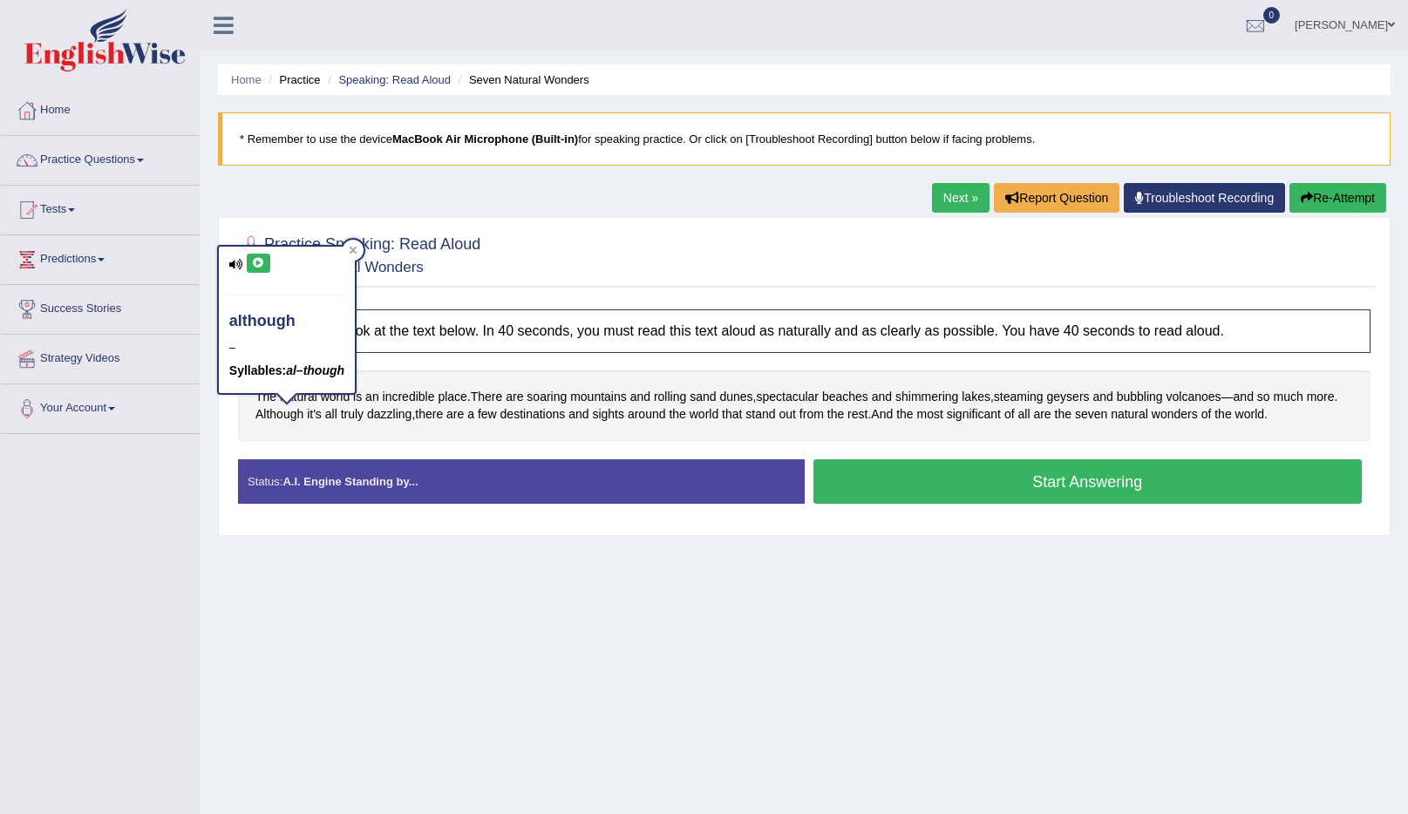
click at [267, 259] on button at bounding box center [259, 263] width 24 height 19
click at [360, 248] on div at bounding box center [353, 250] width 21 height 21
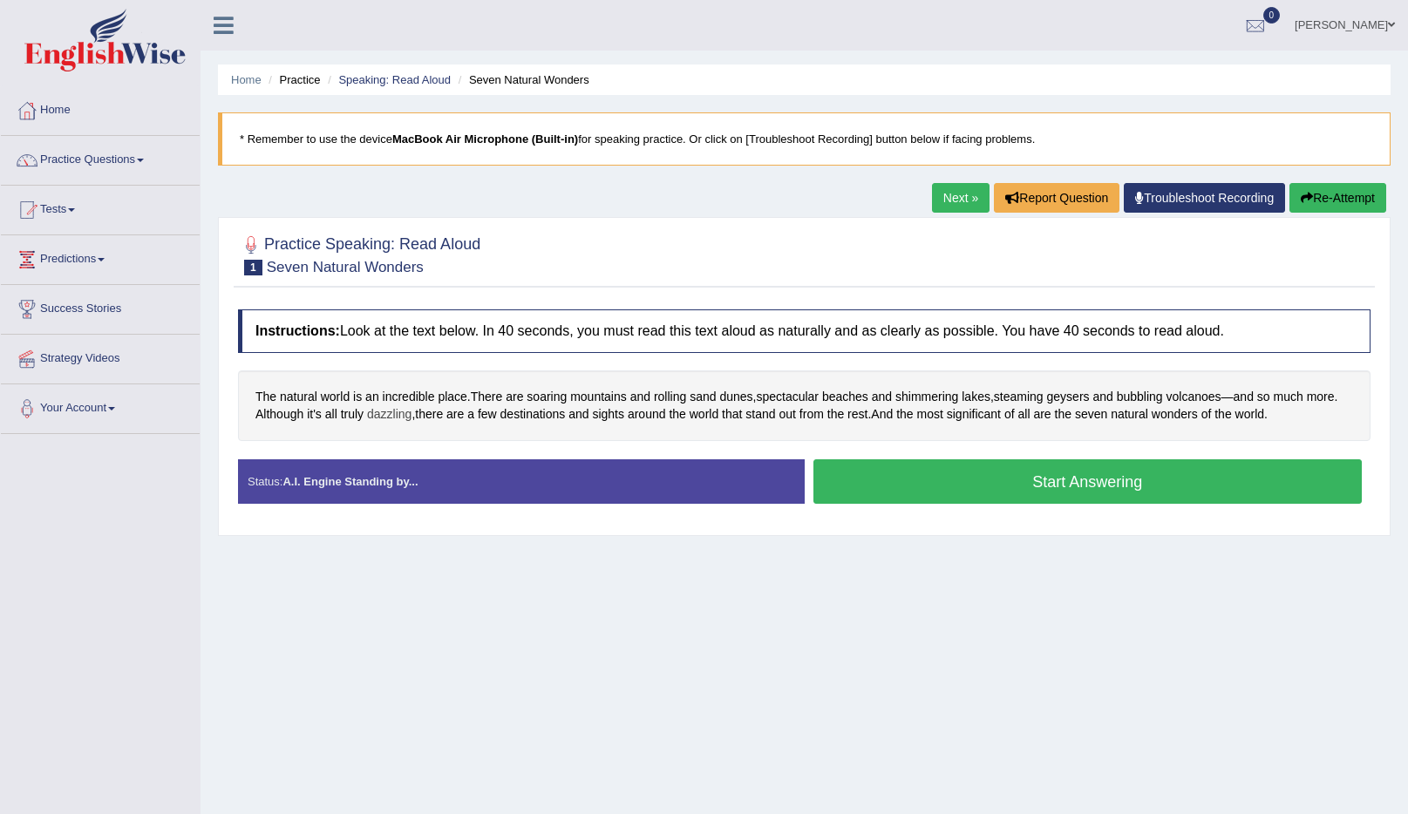
click at [395, 418] on span "dazzling" at bounding box center [389, 414] width 44 height 18
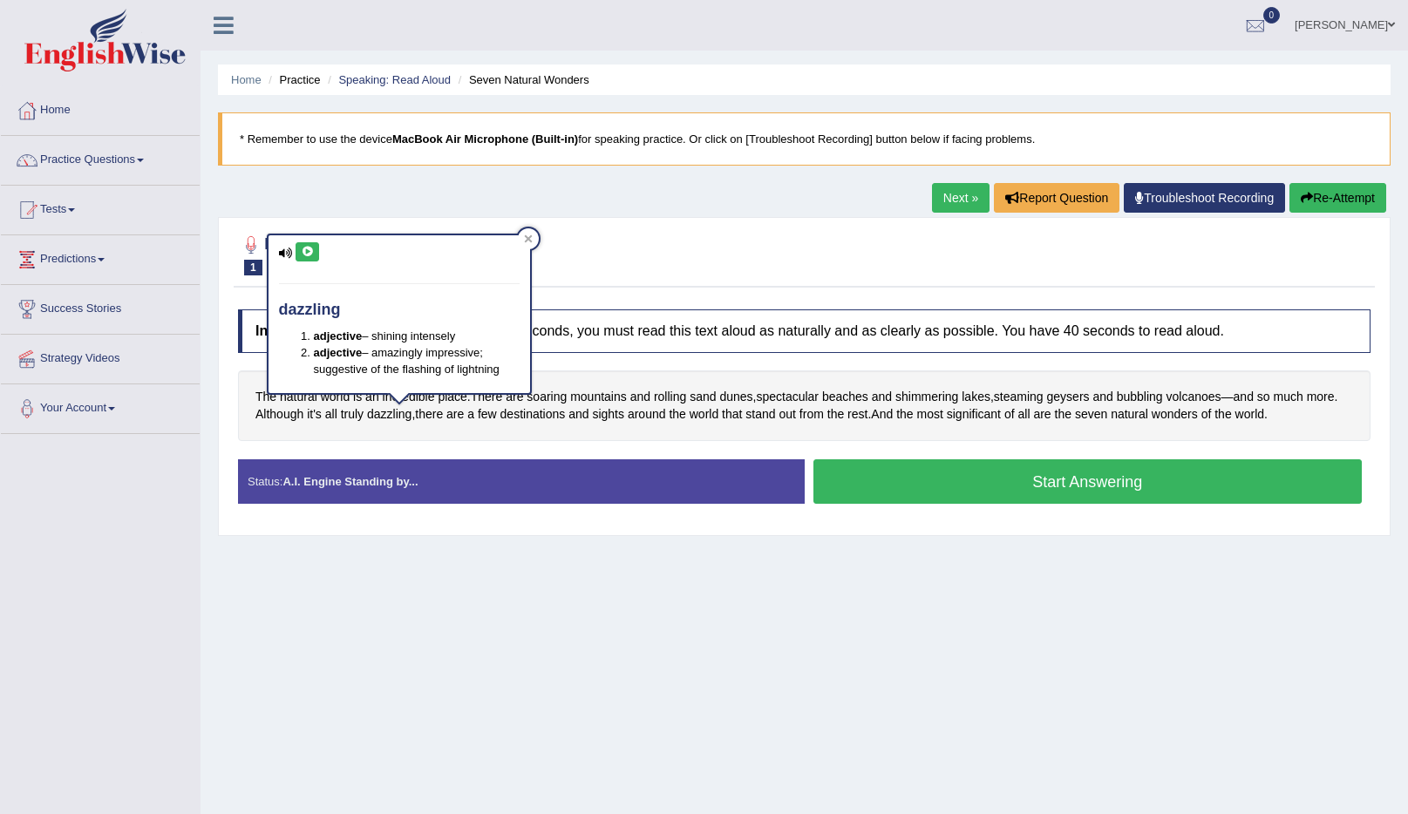
click at [318, 255] on button at bounding box center [308, 251] width 24 height 19
click at [527, 241] on icon at bounding box center [528, 239] width 9 height 9
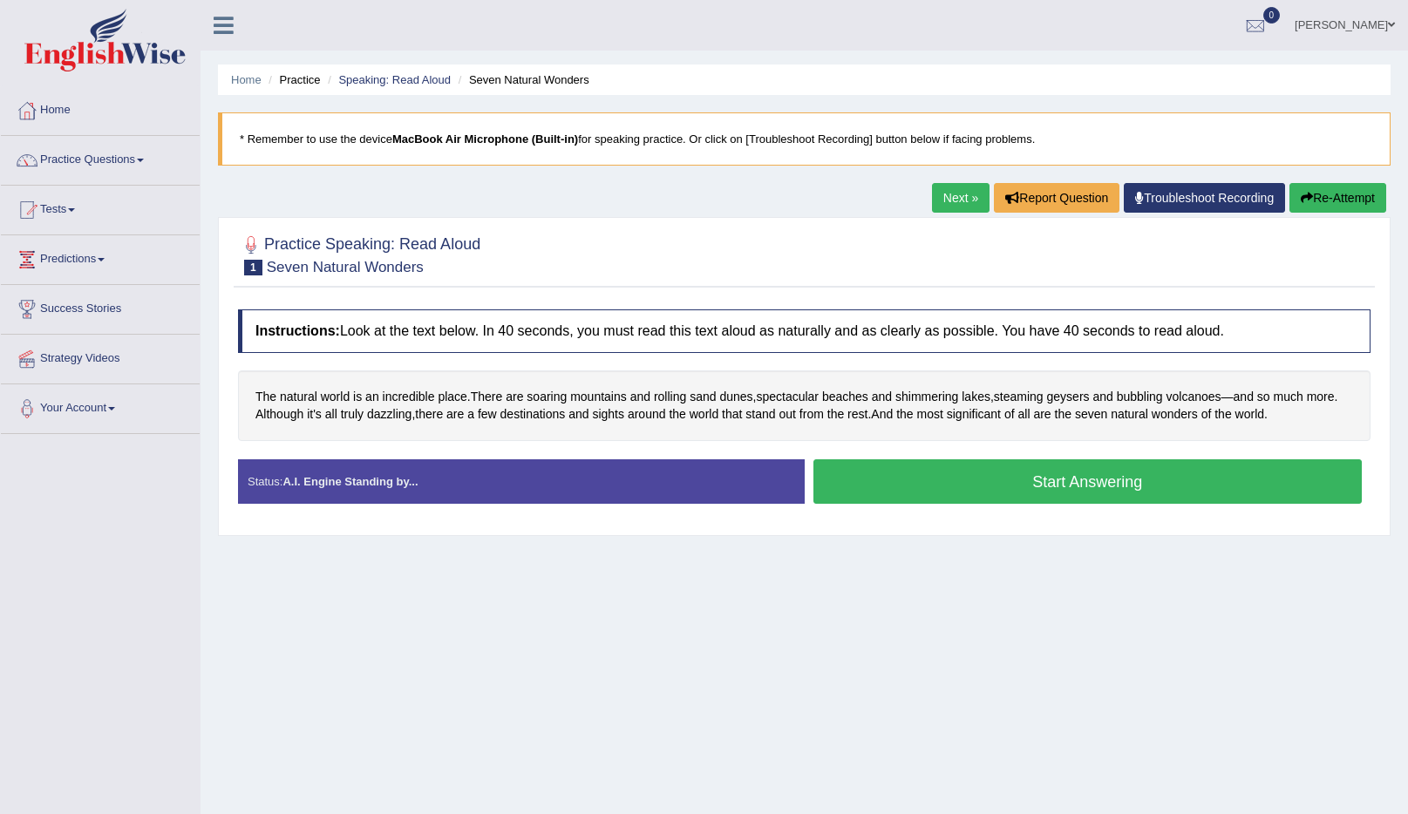
click at [1056, 495] on button "Start Answering" at bounding box center [1087, 481] width 549 height 44
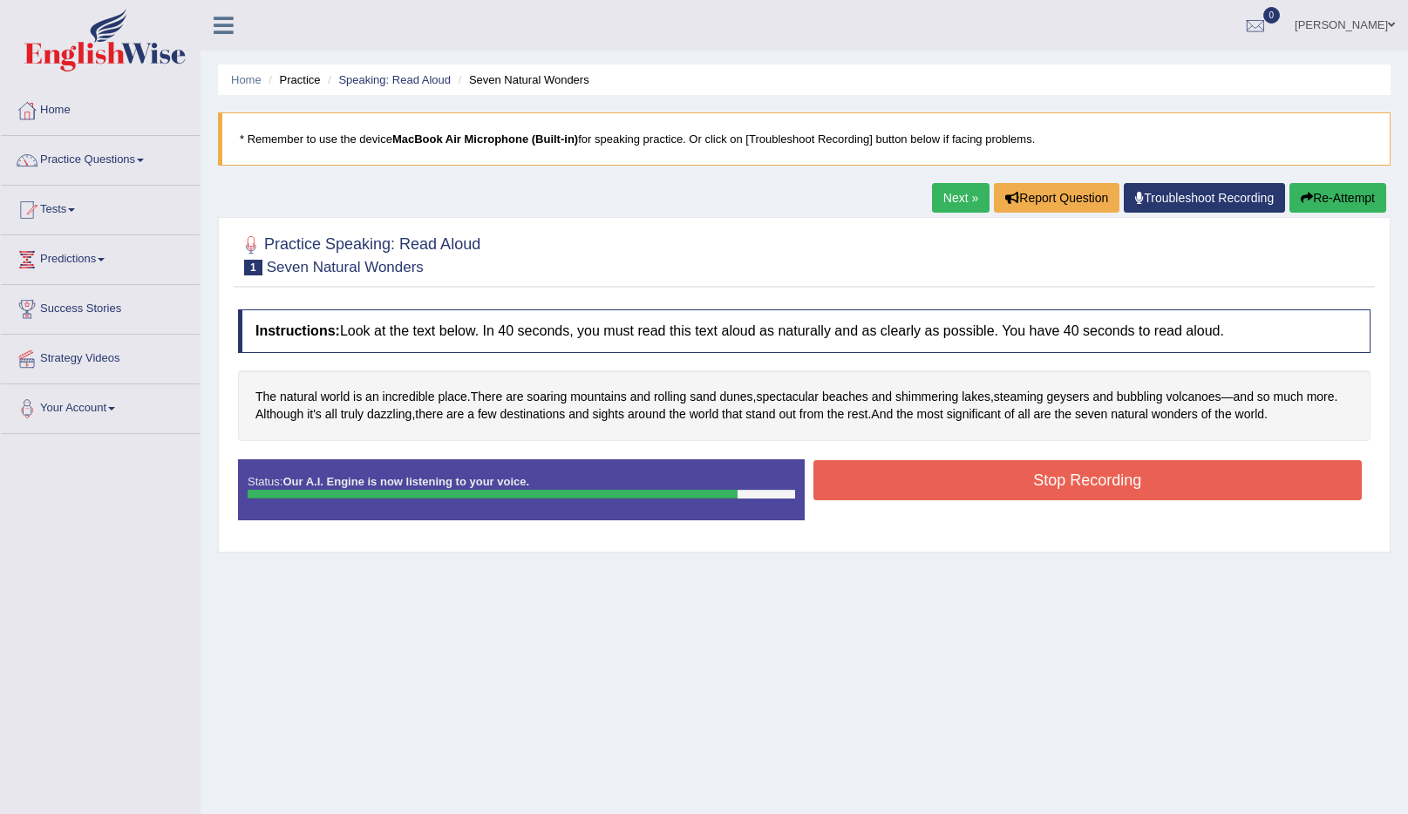
click at [1173, 479] on button "Stop Recording" at bounding box center [1087, 480] width 549 height 40
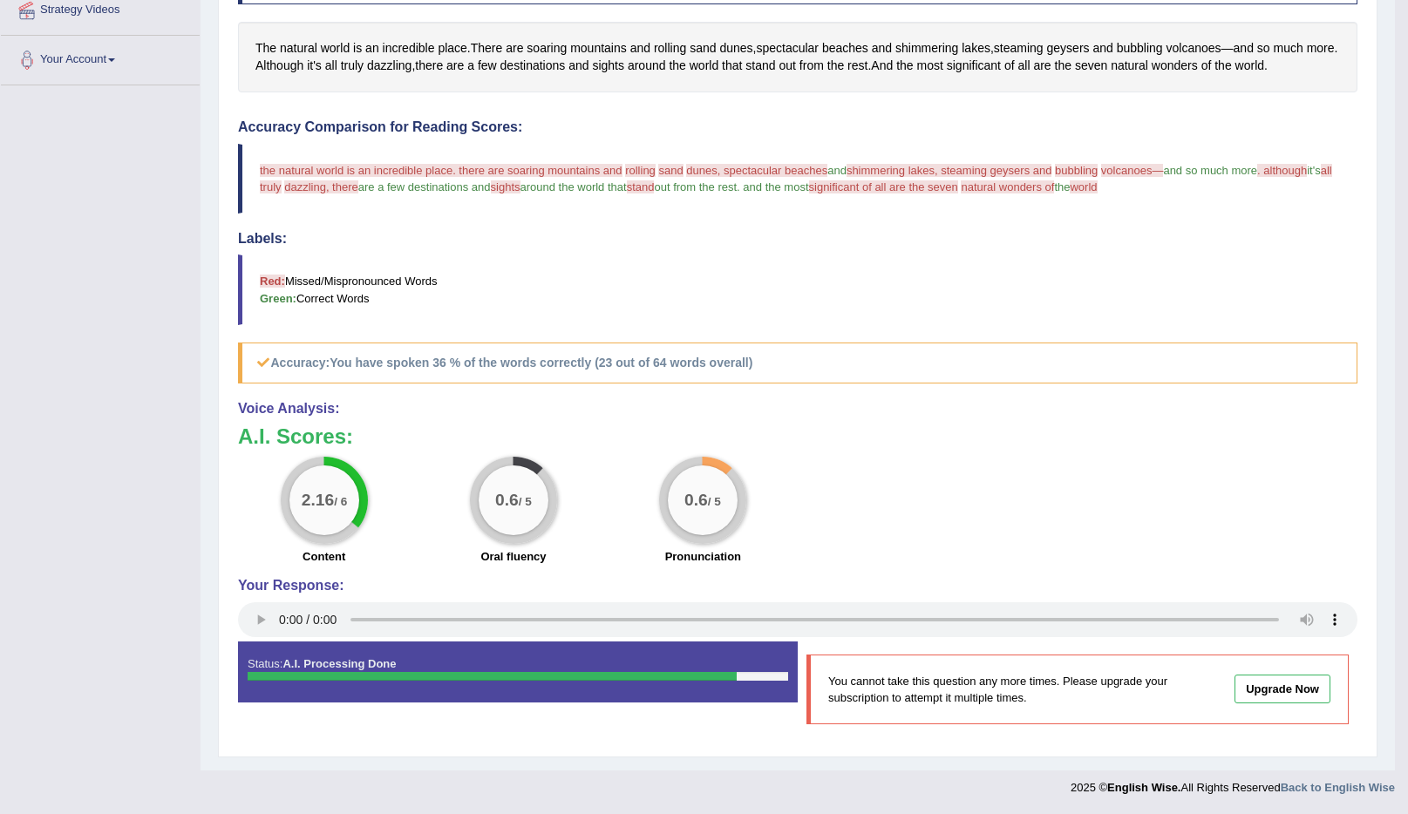
scroll to position [239, 0]
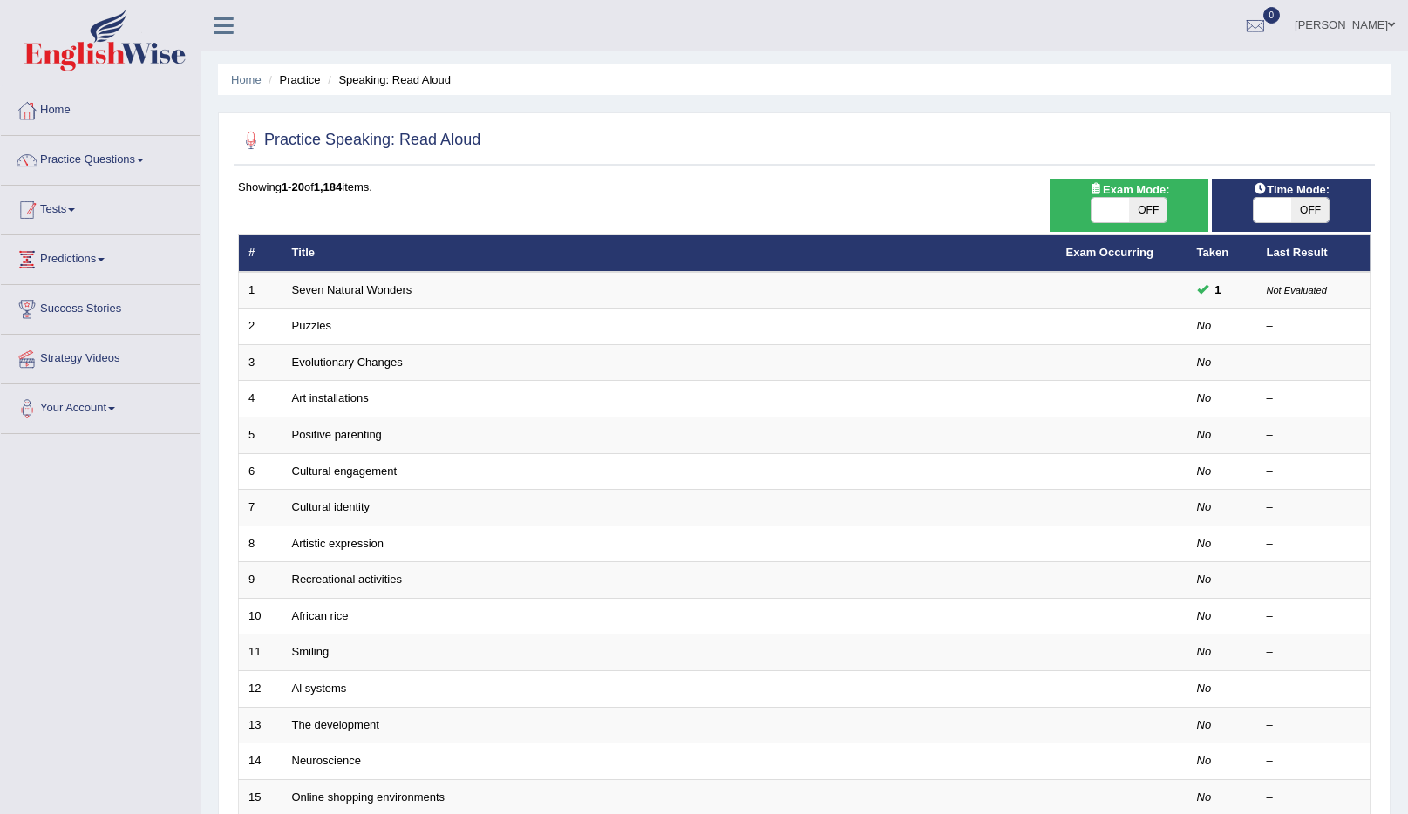
click at [79, 207] on link "Tests" at bounding box center [100, 208] width 199 height 44
click at [79, 207] on link "Tests" at bounding box center [98, 208] width 194 height 44
click at [153, 157] on link "Practice Questions" at bounding box center [100, 158] width 199 height 44
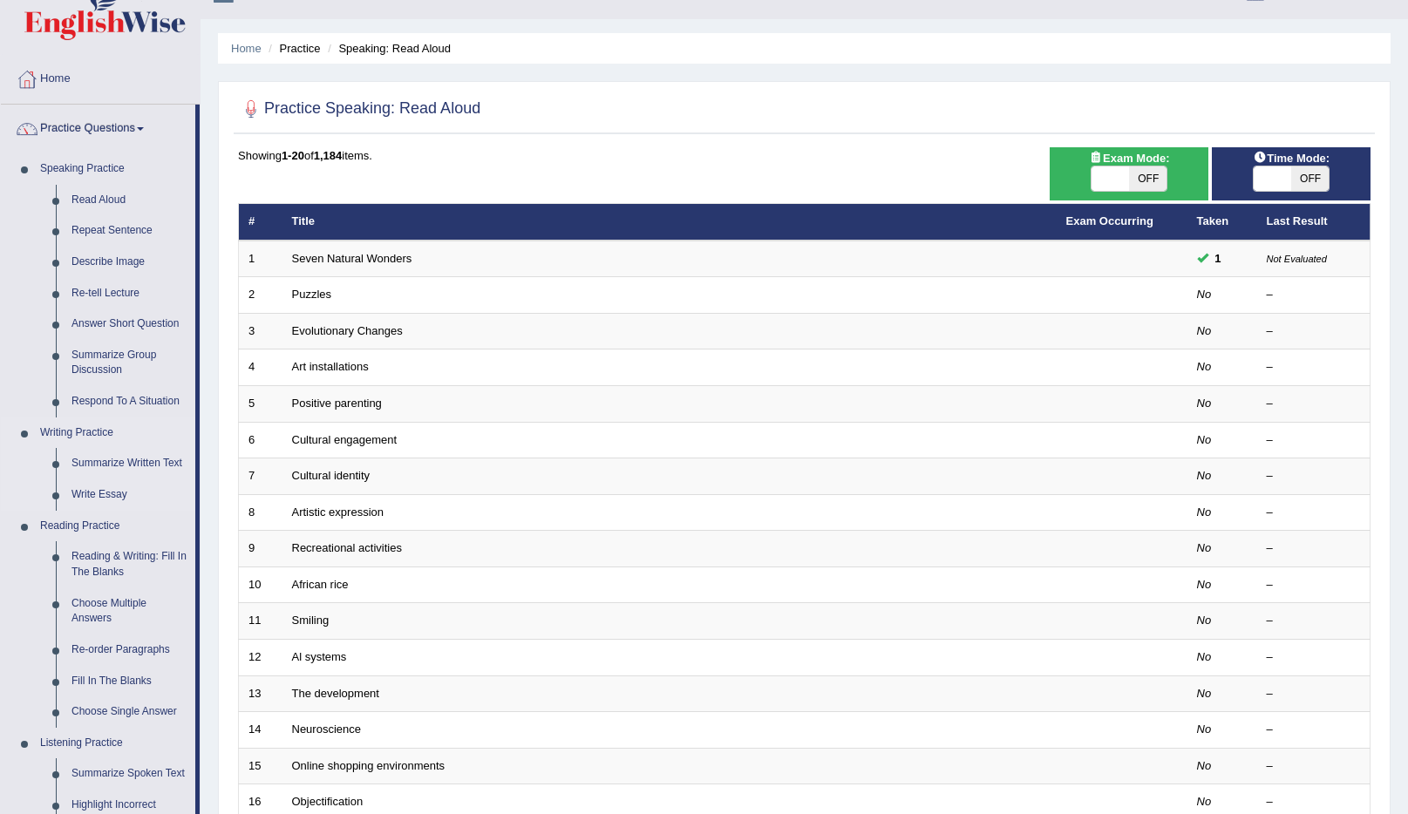
scroll to position [31, 0]
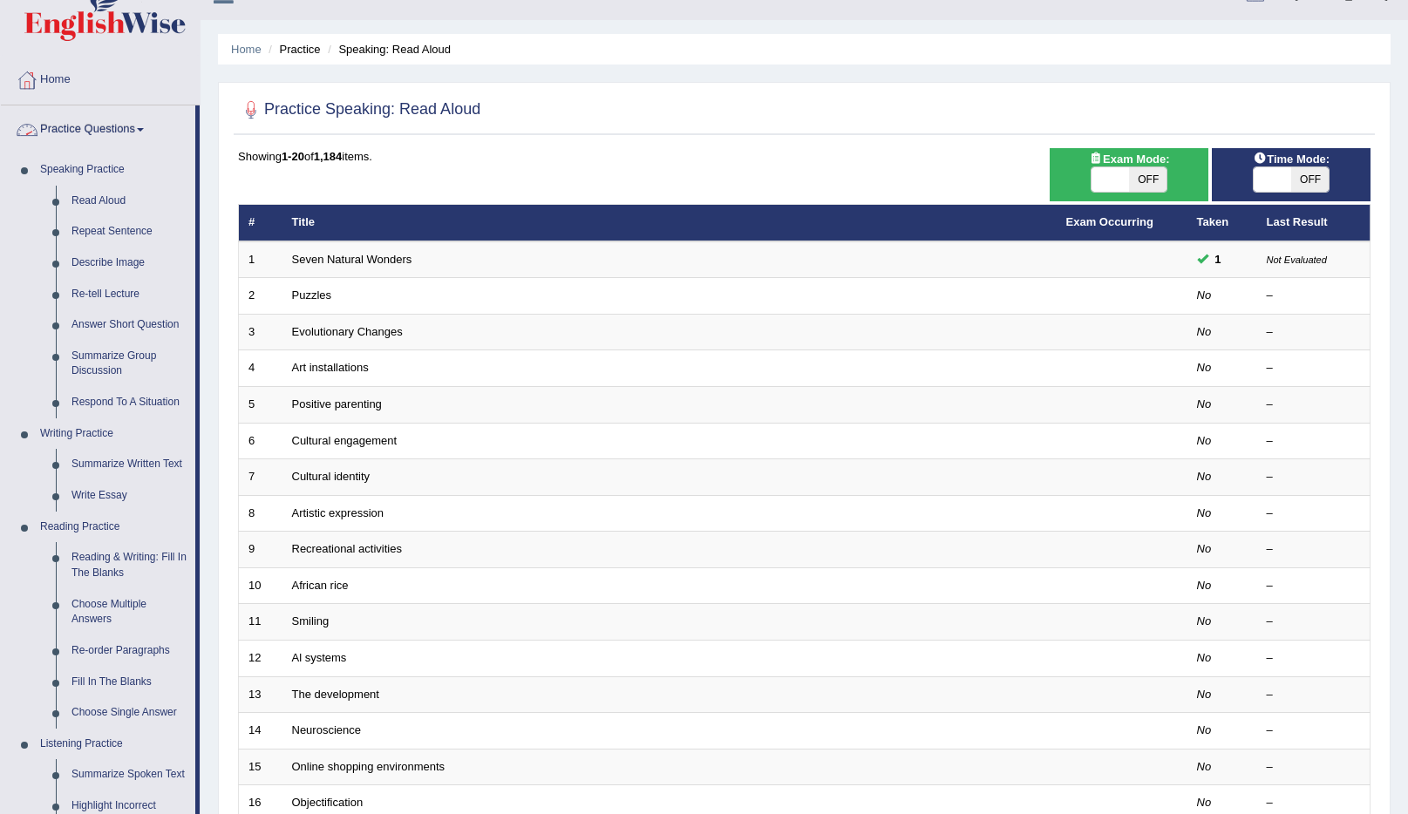
click at [150, 132] on link "Practice Questions" at bounding box center [98, 127] width 194 height 44
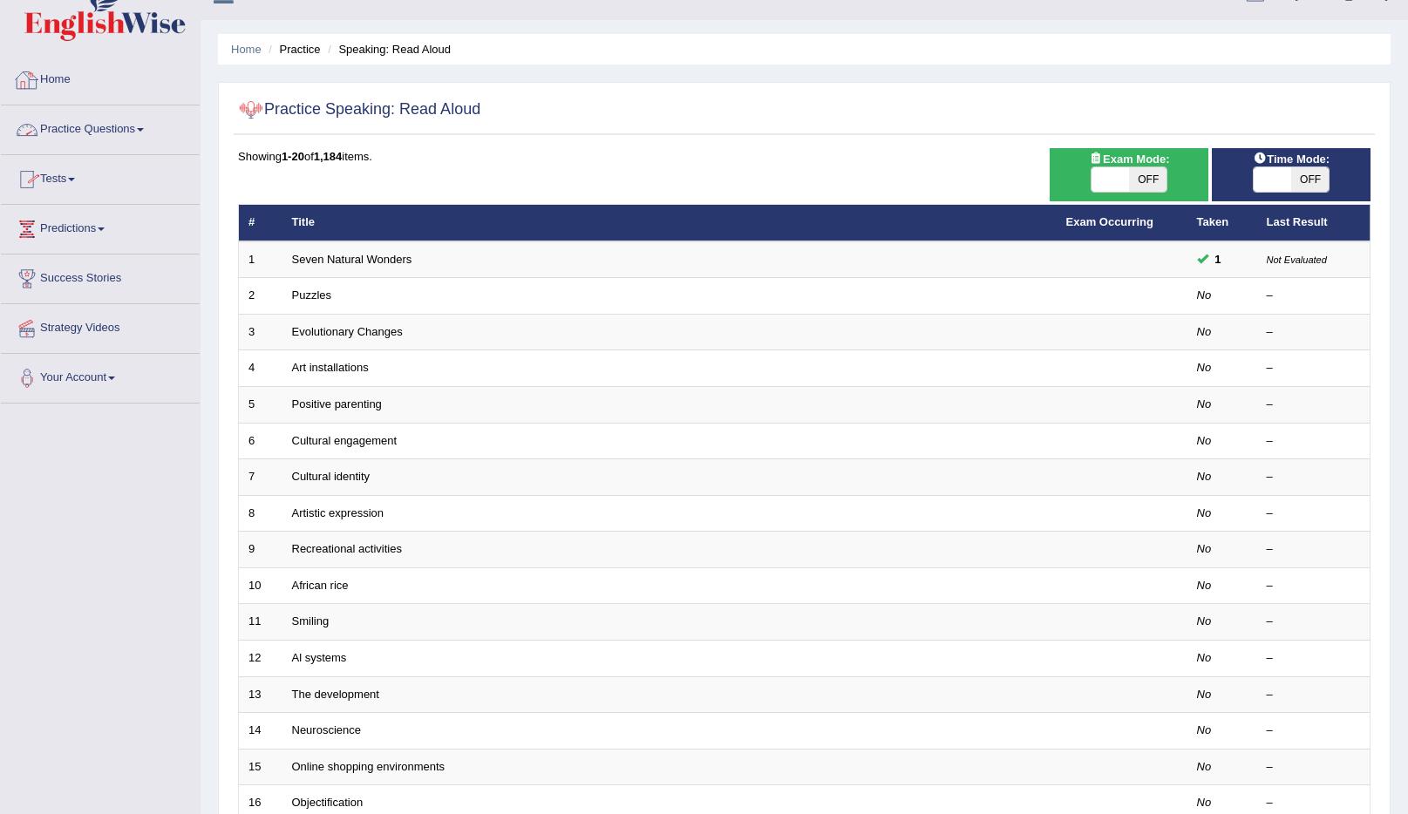
click at [59, 78] on link "Home" at bounding box center [100, 78] width 199 height 44
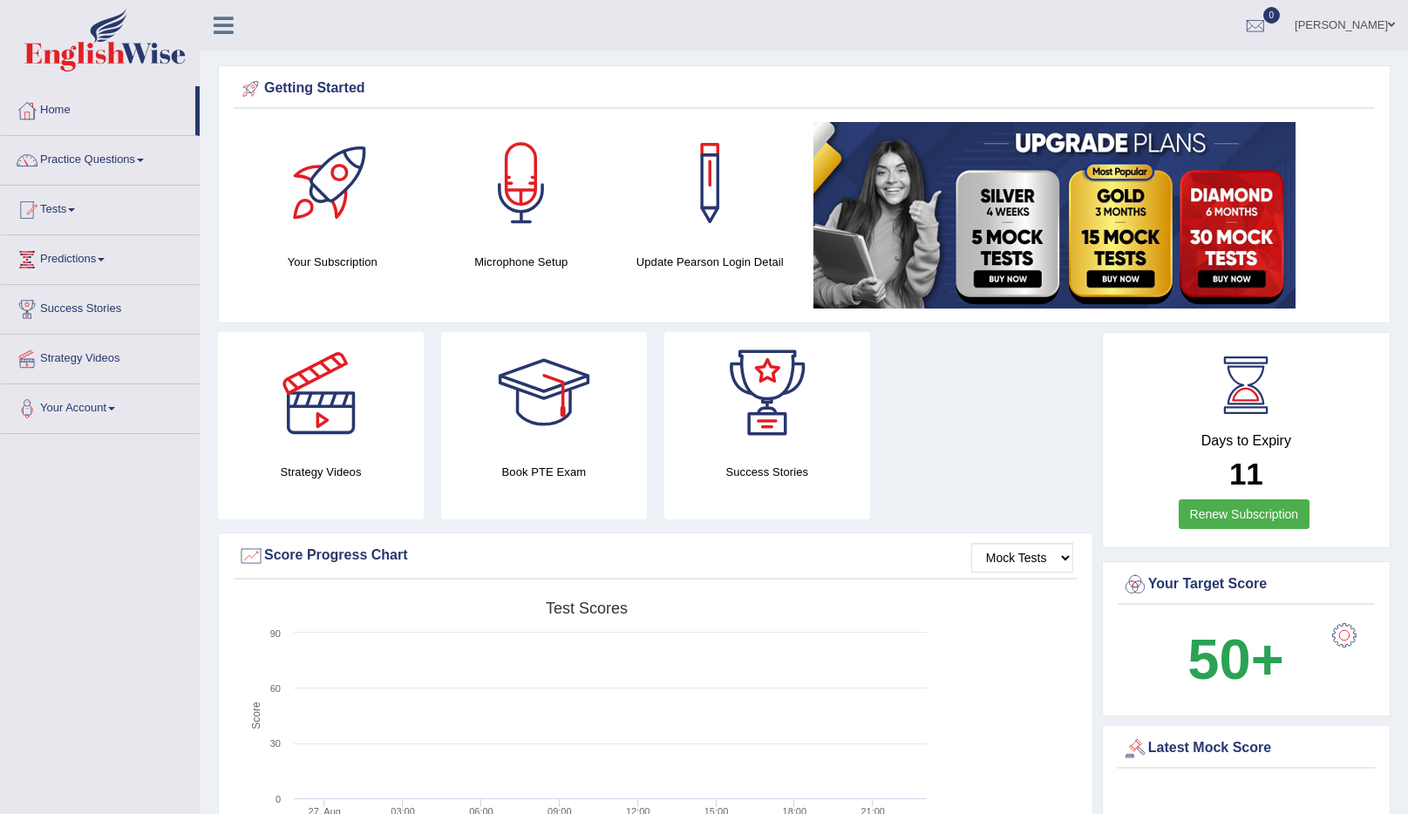
scroll to position [3, 0]
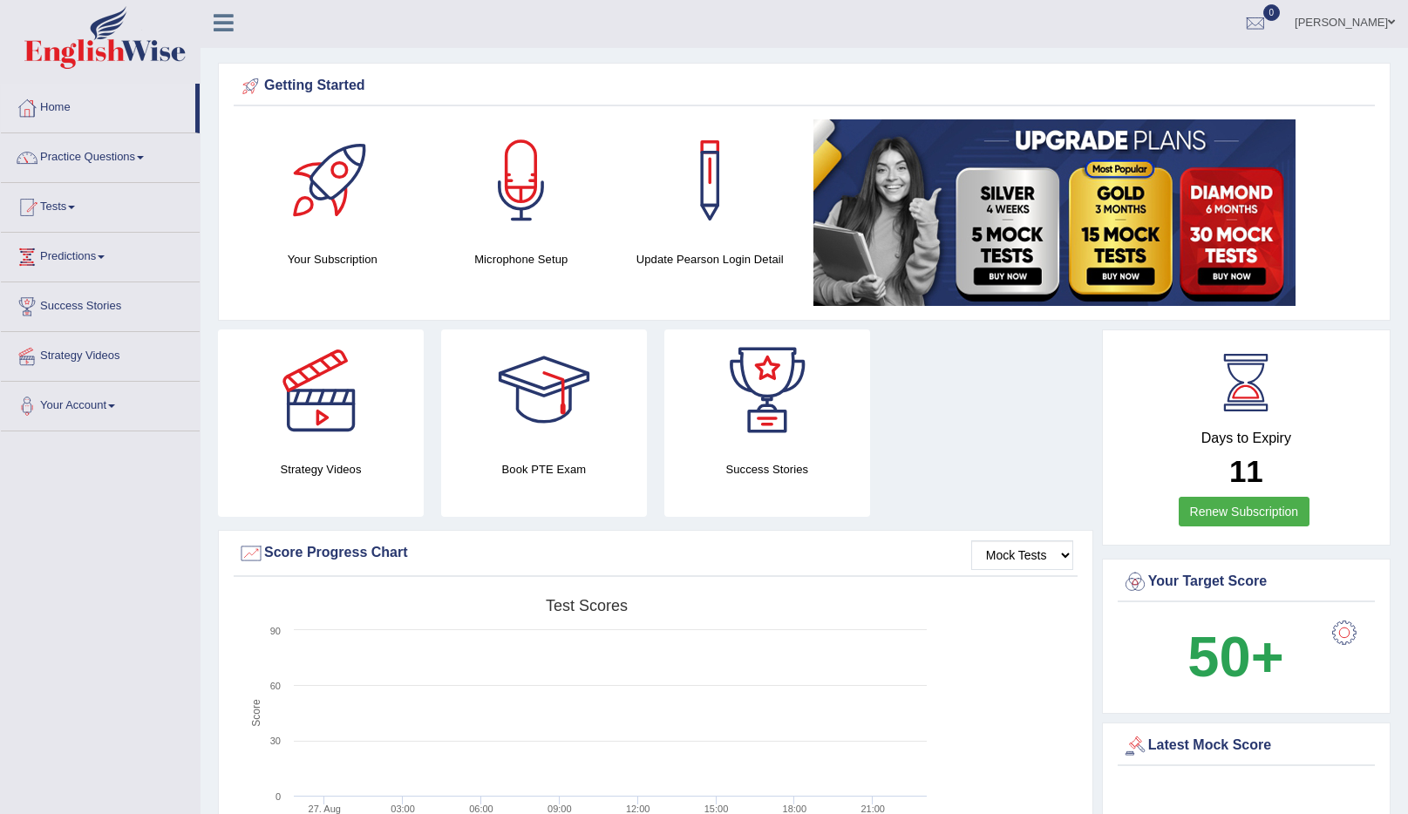
click at [1344, 636] on div at bounding box center [1344, 633] width 35 height 35
click at [351, 210] on div at bounding box center [332, 180] width 122 height 122
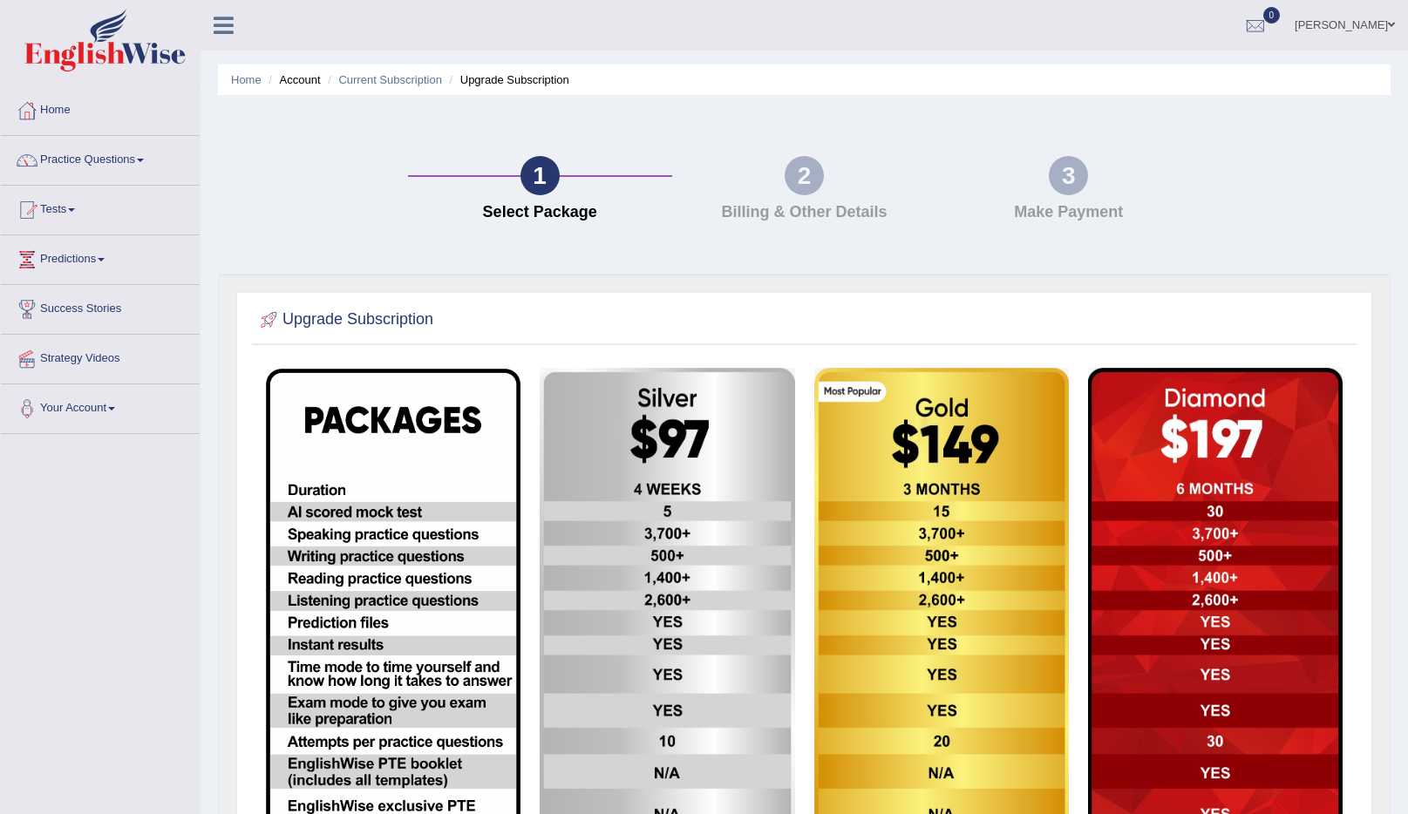
click at [1249, 424] on img at bounding box center [1215, 655] width 255 height 575
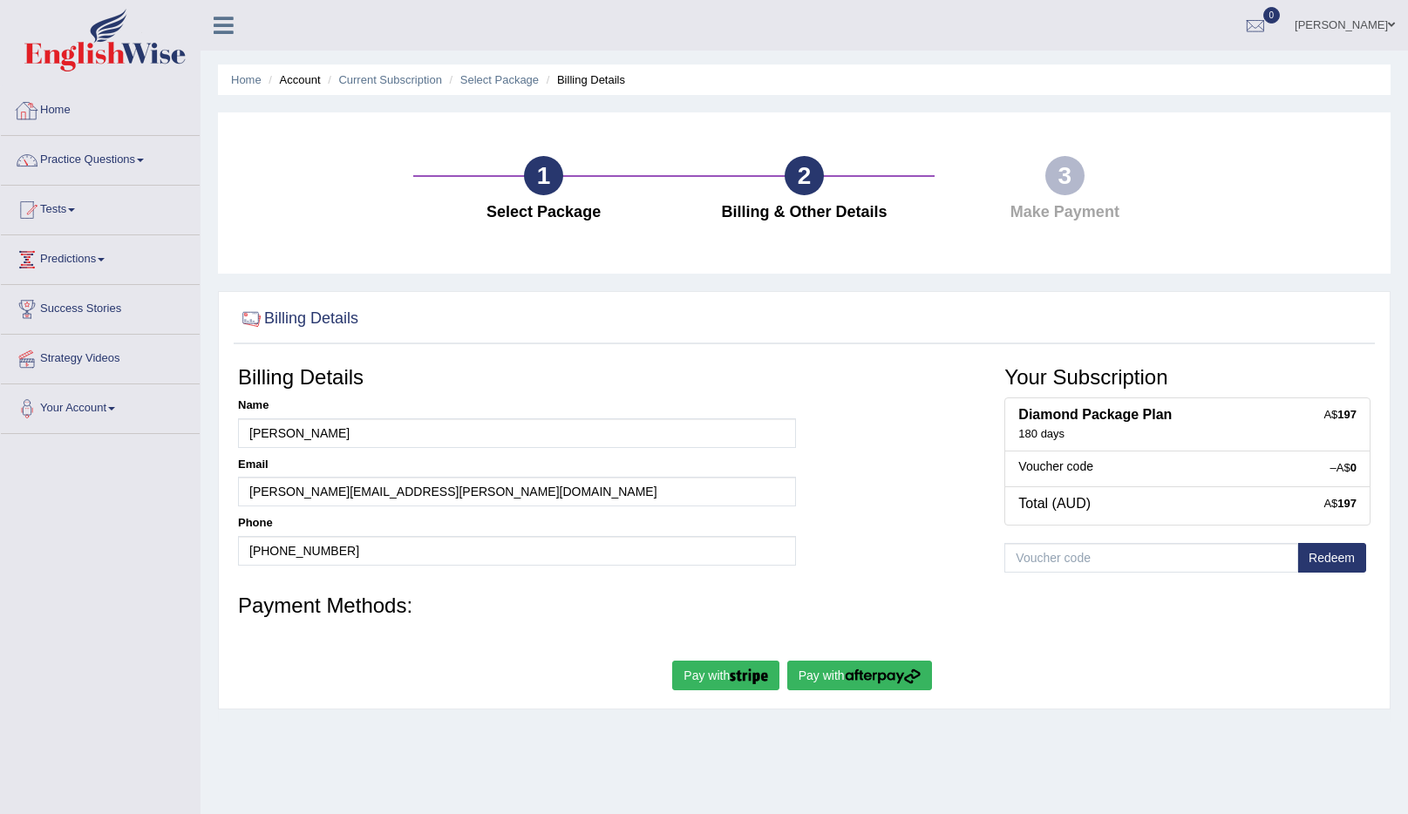
click at [105, 260] on span at bounding box center [101, 259] width 7 height 3
click at [120, 300] on link "Latest Predictions" at bounding box center [113, 299] width 163 height 31
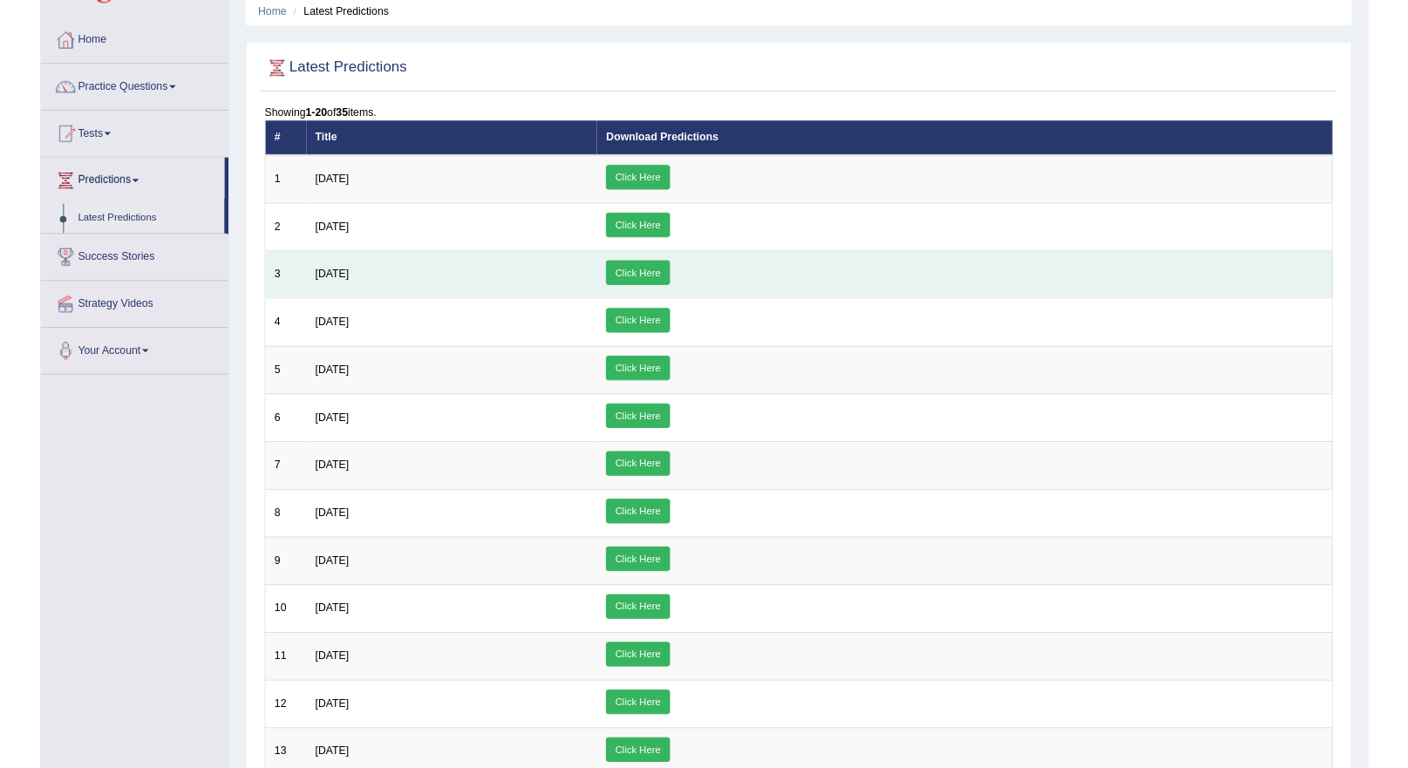
scroll to position [71, 0]
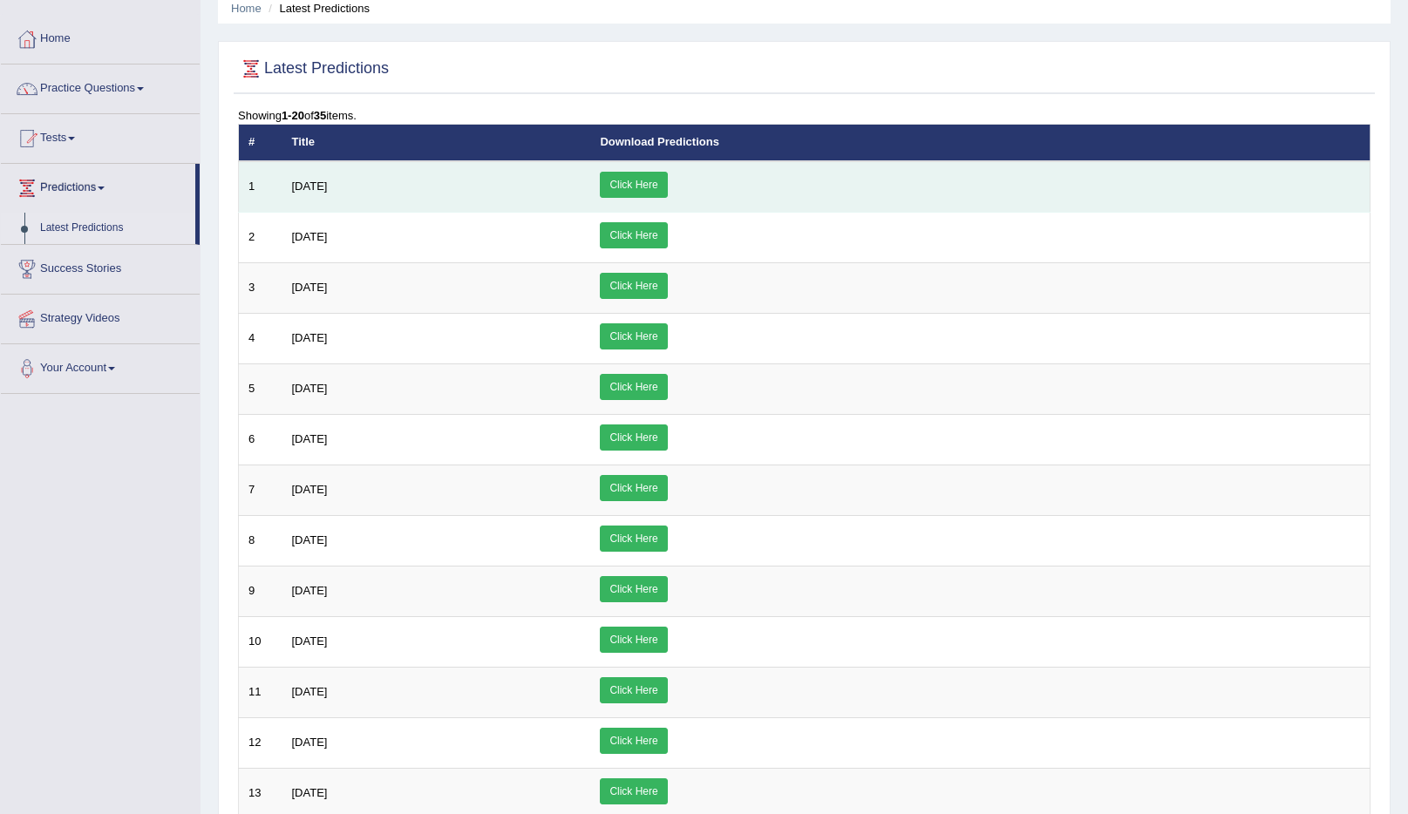
click at [776, 170] on td "Click Here" at bounding box center [979, 186] width 779 height 51
click at [667, 190] on link "Click Here" at bounding box center [633, 185] width 67 height 26
